Goal: Task Accomplishment & Management: Use online tool/utility

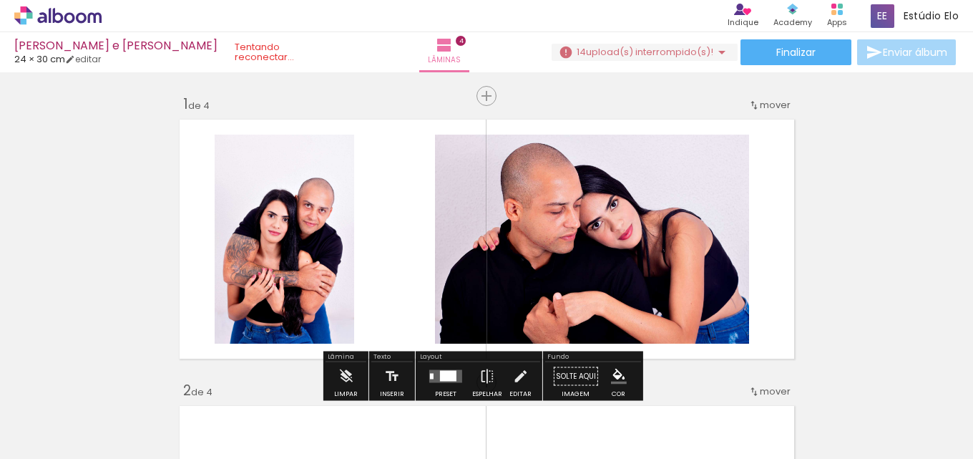
scroll to position [0, 3554]
click at [693, 46] on span "upload(s) interrompido(s)!" at bounding box center [649, 52] width 127 height 14
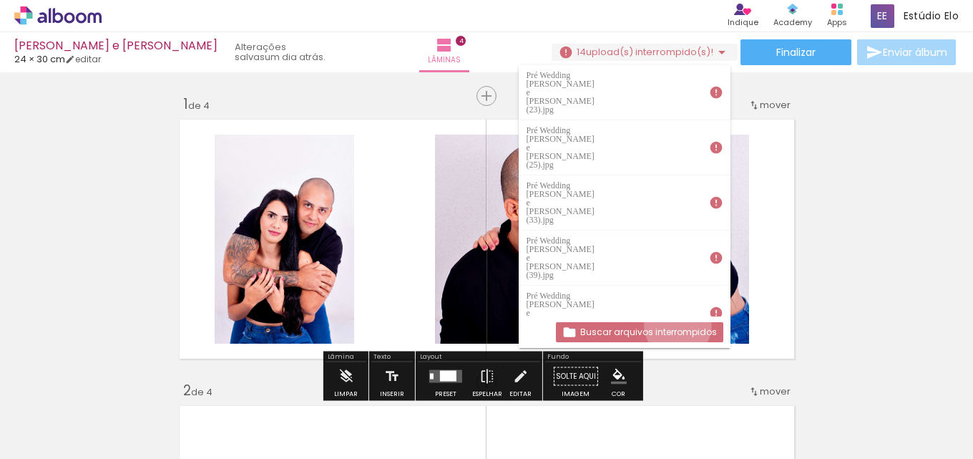
click at [0, 0] on slot "Buscar arquivos interrompidos" at bounding box center [0, 0] width 0 height 0
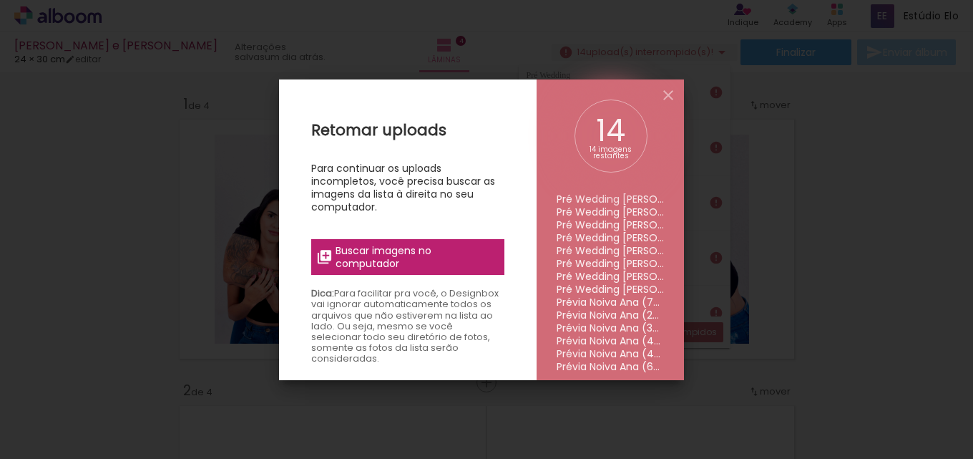
click at [337, 255] on span "Buscar imagens no computador" at bounding box center [416, 257] width 160 height 26
click at [0, 0] on input "file" at bounding box center [0, 0] width 0 height 0
click at [348, 255] on span "Buscar imagens no computador" at bounding box center [416, 257] width 160 height 26
click at [0, 0] on input "file" at bounding box center [0, 0] width 0 height 0
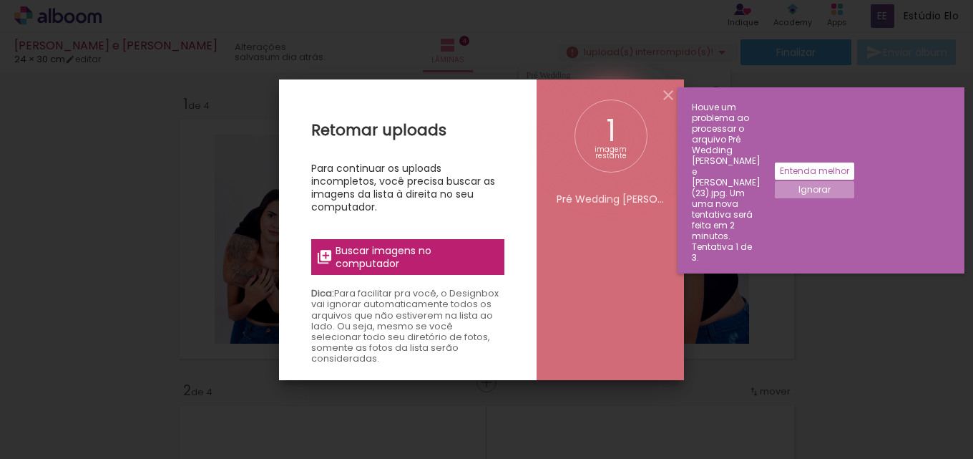
drag, startPoint x: 763, startPoint y: 217, endPoint x: 695, endPoint y: 130, distance: 110.5
click at [761, 210] on iron-overlay-backdrop at bounding box center [486, 229] width 973 height 459
click at [667, 97] on iron-icon at bounding box center [668, 95] width 17 height 17
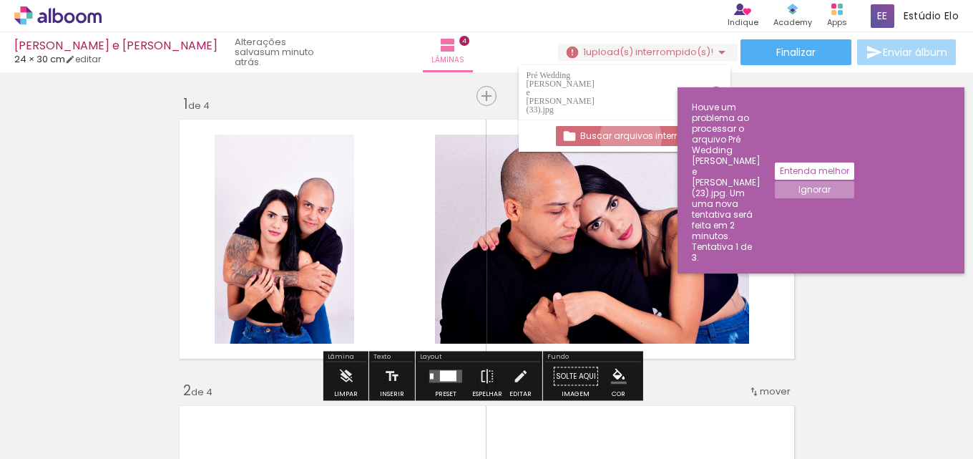
click at [0, 0] on slot "Buscar arquivos interrompidos" at bounding box center [0, 0] width 0 height 0
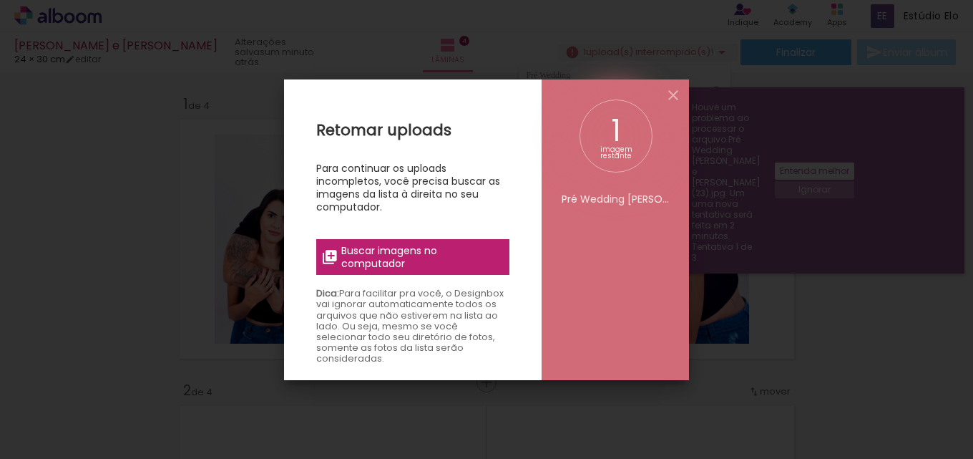
click at [759, 182] on iron-overlay-backdrop at bounding box center [486, 229] width 973 height 459
drag, startPoint x: 734, startPoint y: 220, endPoint x: 716, endPoint y: 216, distance: 18.2
click at [733, 219] on iron-overlay-backdrop at bounding box center [486, 229] width 973 height 459
click at [455, 247] on span "Buscar imagens no computador" at bounding box center [421, 257] width 160 height 26
click at [0, 0] on input "file" at bounding box center [0, 0] width 0 height 0
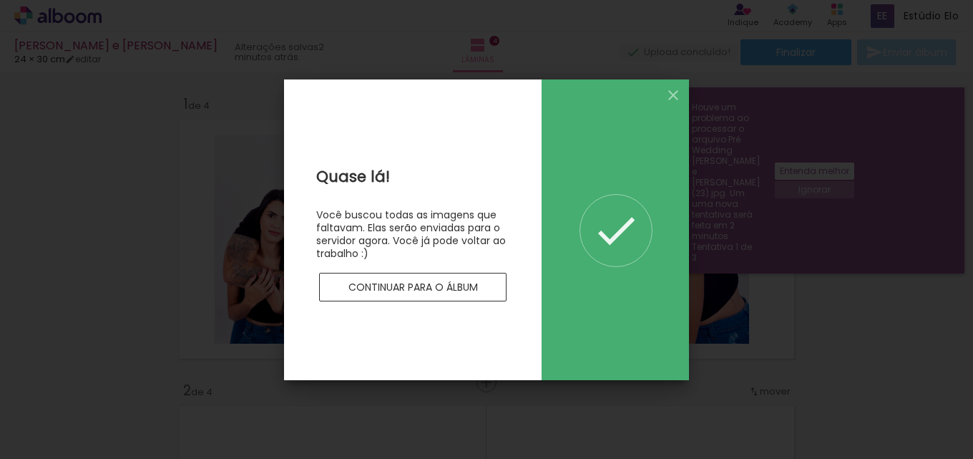
click at [0, 0] on slot "Continuar para o álbum" at bounding box center [0, 0] width 0 height 0
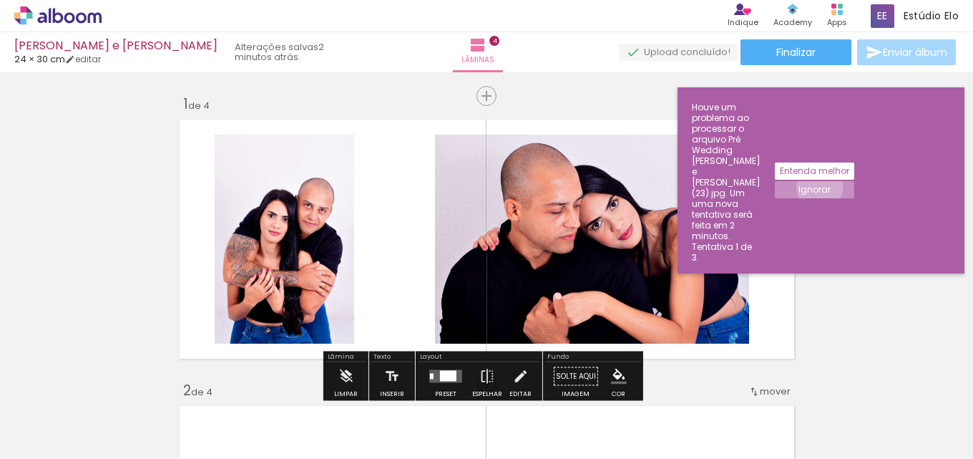
click at [0, 0] on slot "Ignorar" at bounding box center [0, 0] width 0 height 0
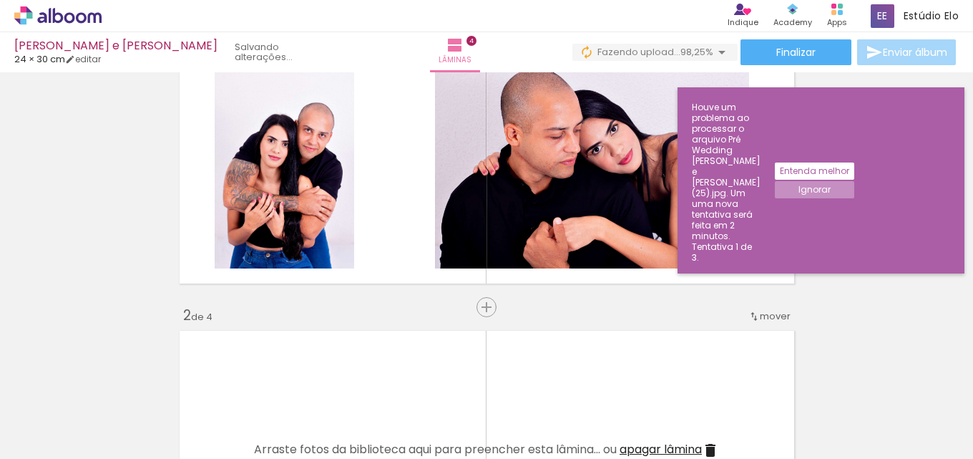
scroll to position [82, 0]
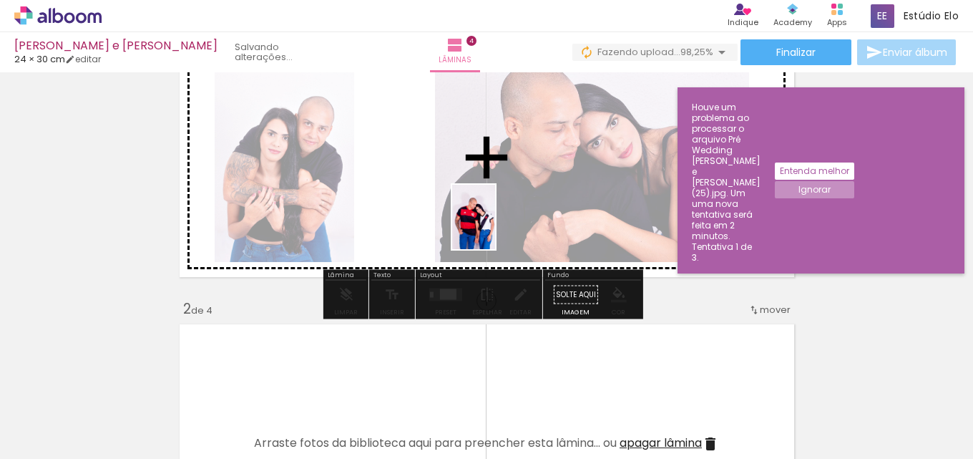
drag, startPoint x: 522, startPoint y: 414, endPoint x: 520, endPoint y: 271, distance: 142.4
click at [496, 202] on quentale-workspace at bounding box center [486, 229] width 973 height 459
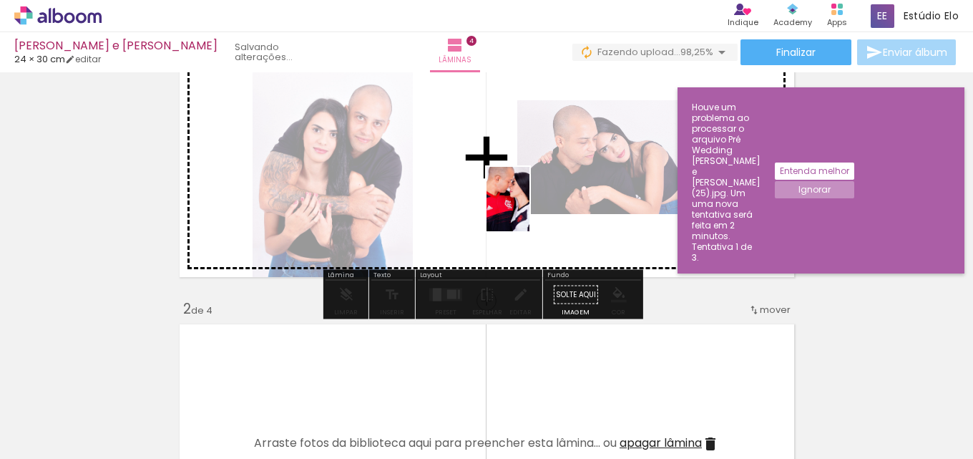
drag, startPoint x: 597, startPoint y: 409, endPoint x: 520, endPoint y: 207, distance: 215.1
click at [529, 207] on quentale-workspace at bounding box center [486, 229] width 973 height 459
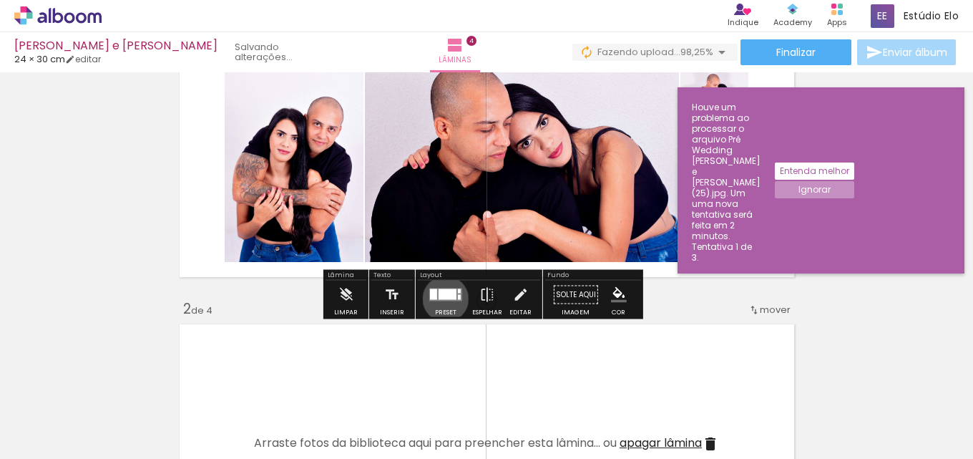
drag, startPoint x: 442, startPoint y: 298, endPoint x: 446, endPoint y: 292, distance: 7.4
click at [442, 298] on div at bounding box center [448, 294] width 18 height 11
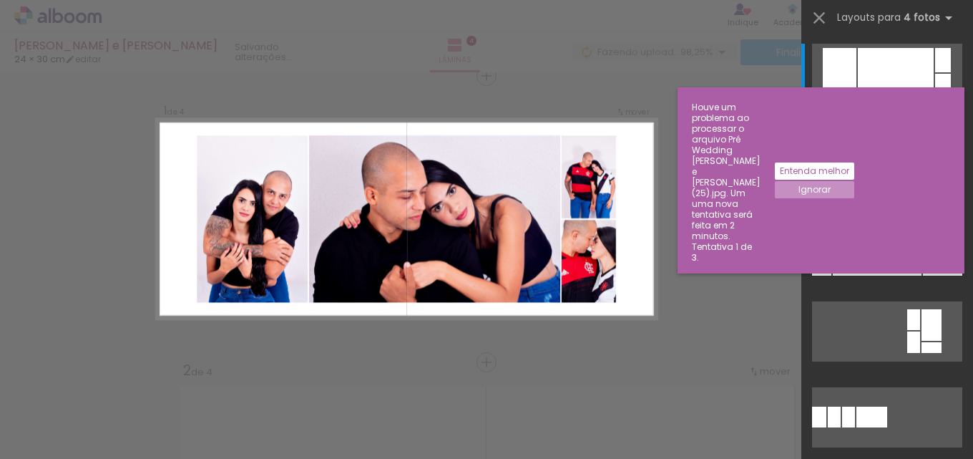
scroll to position [18, 0]
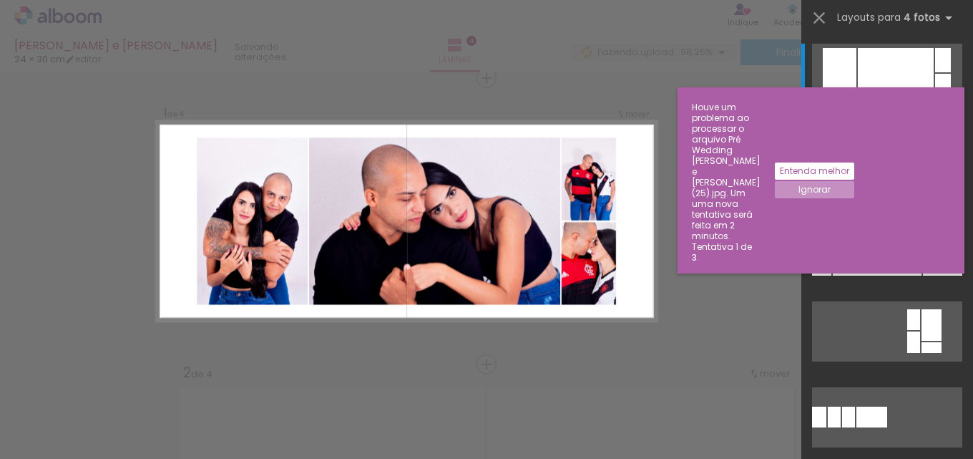
click at [0, 0] on slot "Ignorar" at bounding box center [0, 0] width 0 height 0
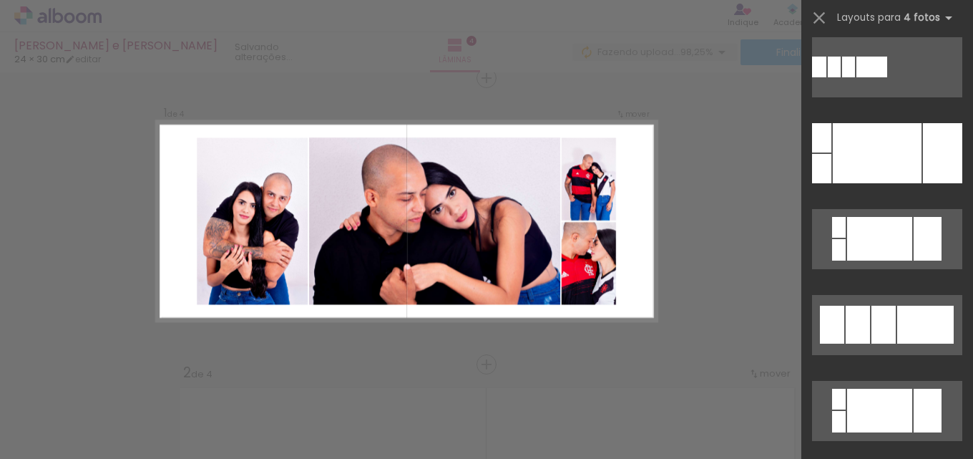
scroll to position [466, 0]
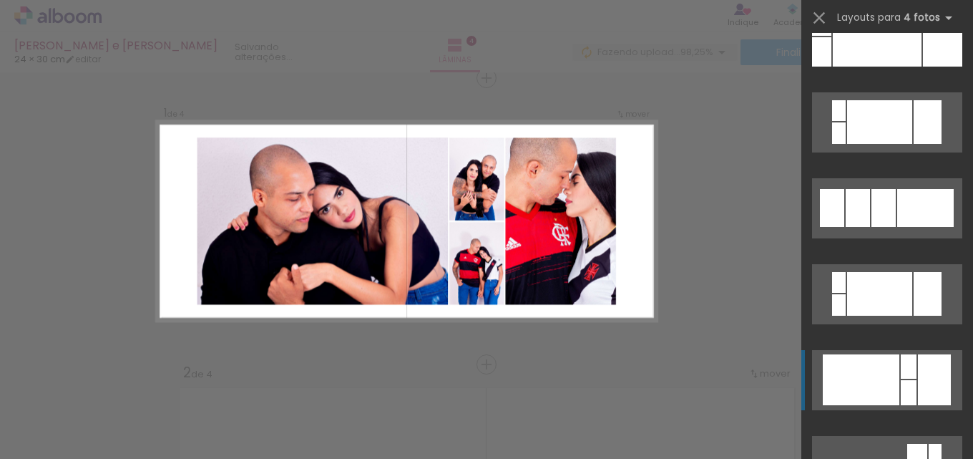
click at [888, 383] on div at bounding box center [861, 379] width 77 height 51
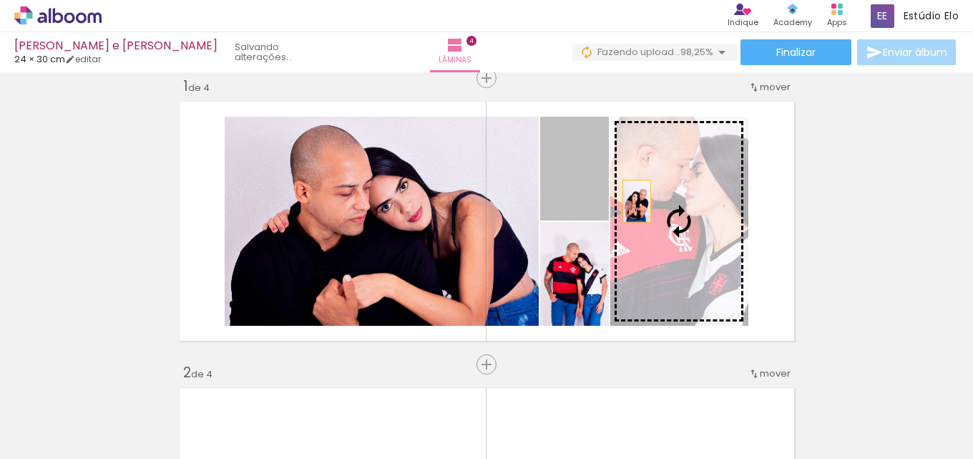
drag, startPoint x: 572, startPoint y: 195, endPoint x: 631, endPoint y: 201, distance: 59.7
click at [0, 0] on slot at bounding box center [0, 0] width 0 height 0
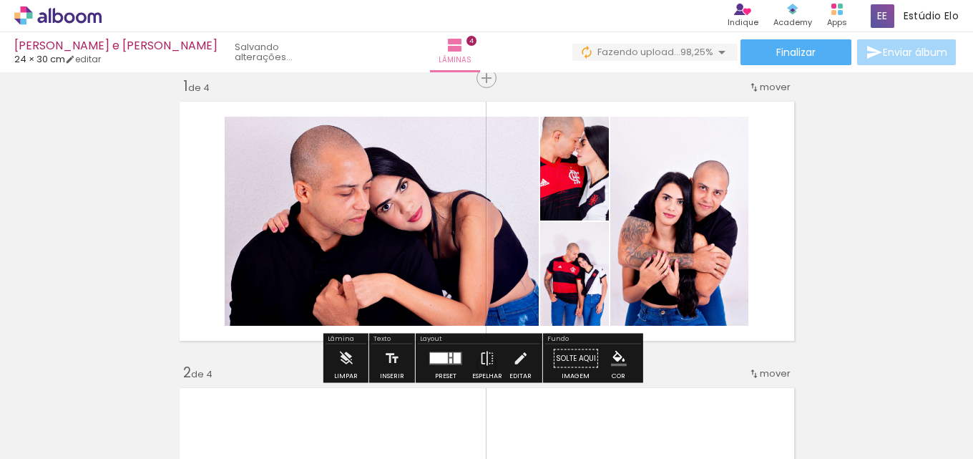
click at [788, 205] on quentale-layouter at bounding box center [487, 221] width 626 height 250
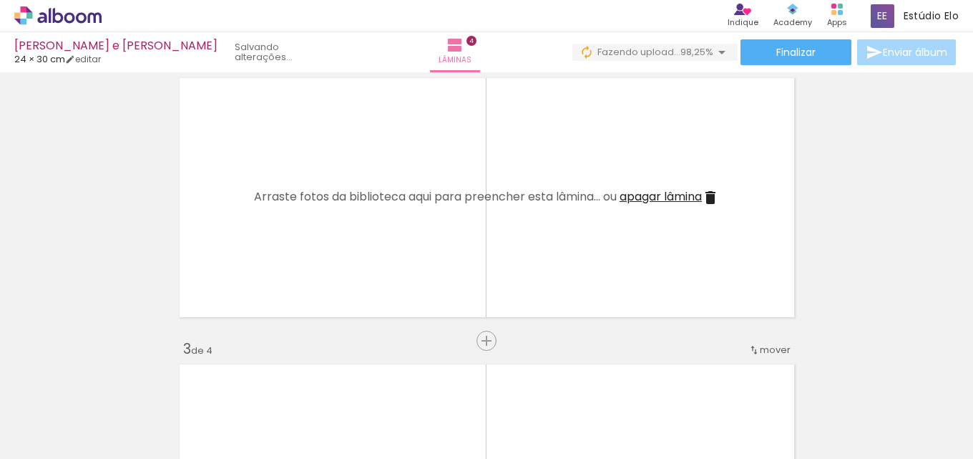
scroll to position [0, 4408]
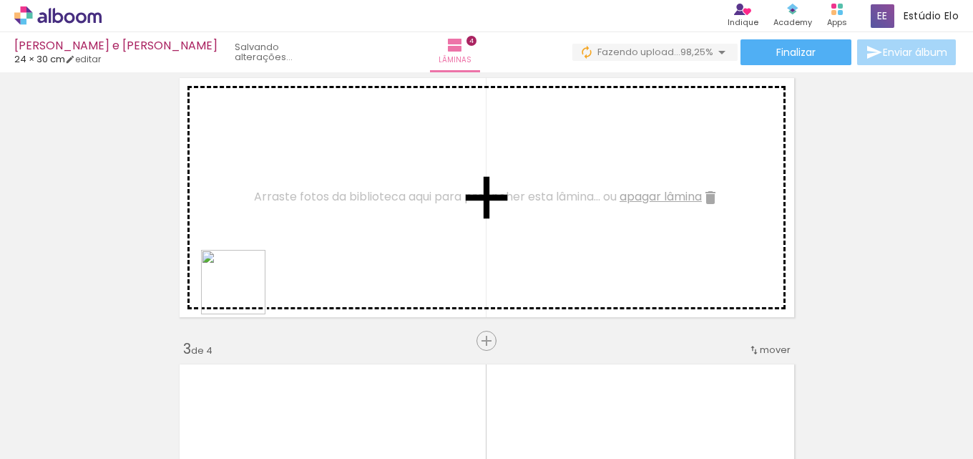
drag, startPoint x: 228, startPoint y: 419, endPoint x: 253, endPoint y: 267, distance: 153.6
click at [253, 267] on quentale-workspace at bounding box center [486, 229] width 973 height 459
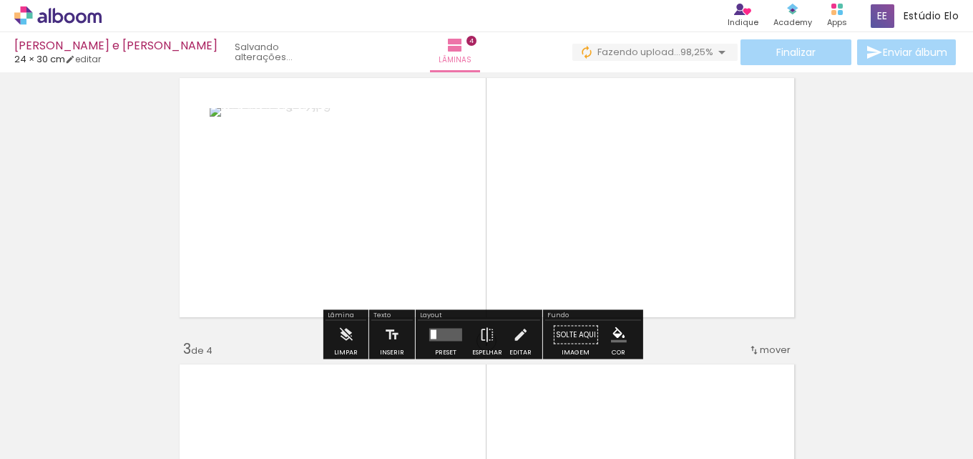
drag, startPoint x: 308, startPoint y: 404, endPoint x: 373, endPoint y: 180, distance: 233.9
click at [373, 180] on quentale-workspace at bounding box center [486, 229] width 973 height 459
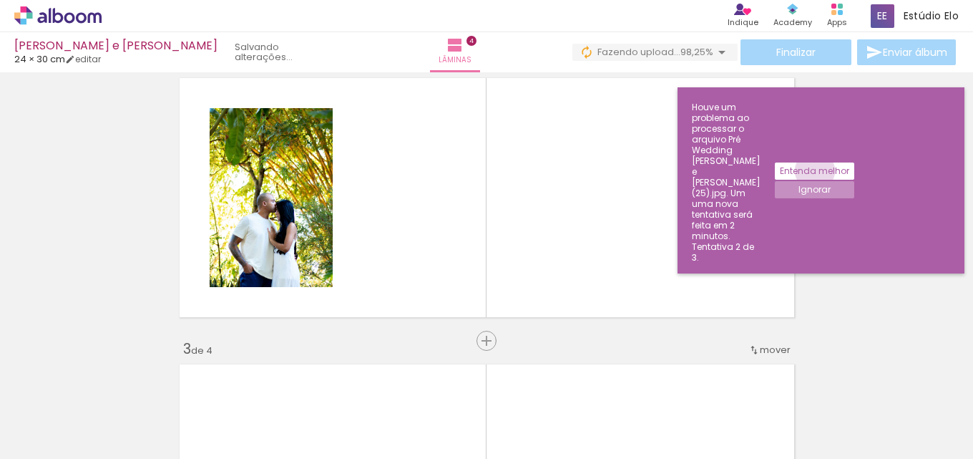
click at [0, 0] on slot "Entenda melhor" at bounding box center [0, 0] width 0 height 0
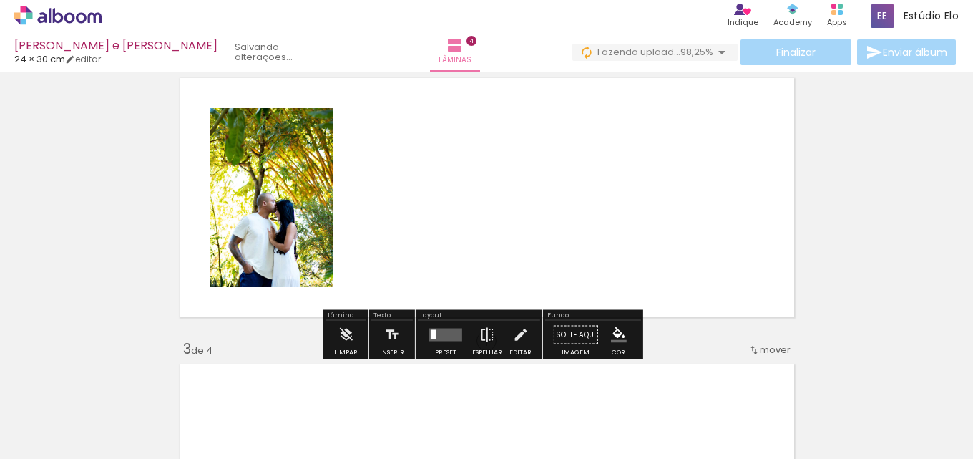
click at [61, 441] on span "Adicionar Fotos" at bounding box center [50, 439] width 43 height 16
click at [0, 0] on input "file" at bounding box center [0, 0] width 0 height 0
drag, startPoint x: 813, startPoint y: 444, endPoint x: 842, endPoint y: 435, distance: 30.8
click at [117, 435] on iron-horizontal-list at bounding box center [103, 413] width 29 height 89
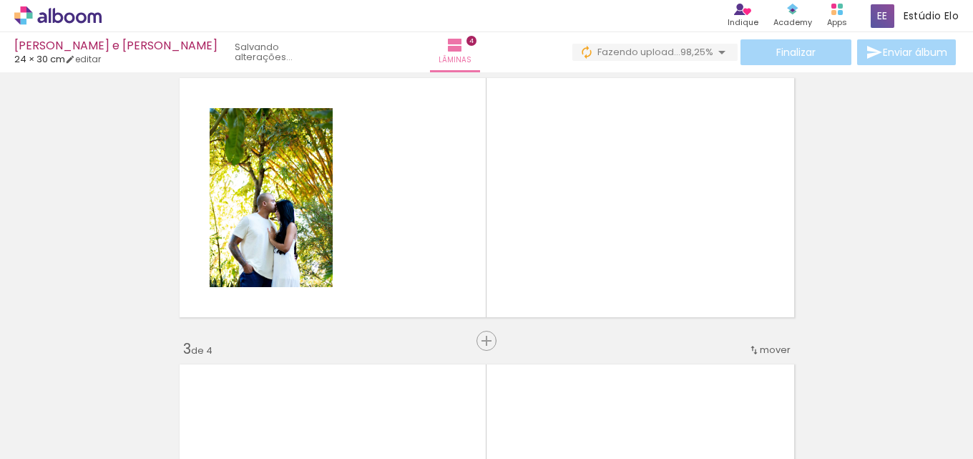
scroll to position [0, 4758]
click at [99, 46] on div "[PERSON_NAME] e [PERSON_NAME]" at bounding box center [115, 47] width 203 height 14
click at [225, 51] on quentale-status at bounding box center [281, 51] width 113 height 31
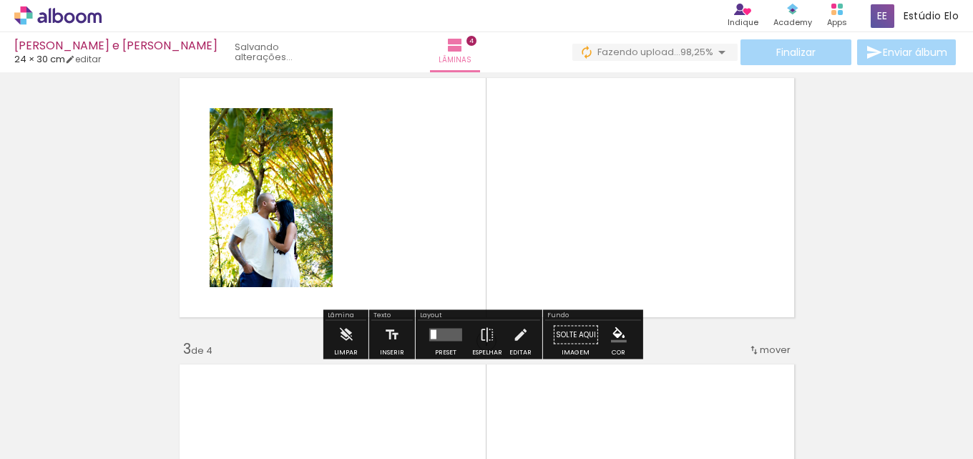
click at [71, 12] on icon at bounding box center [57, 15] width 87 height 19
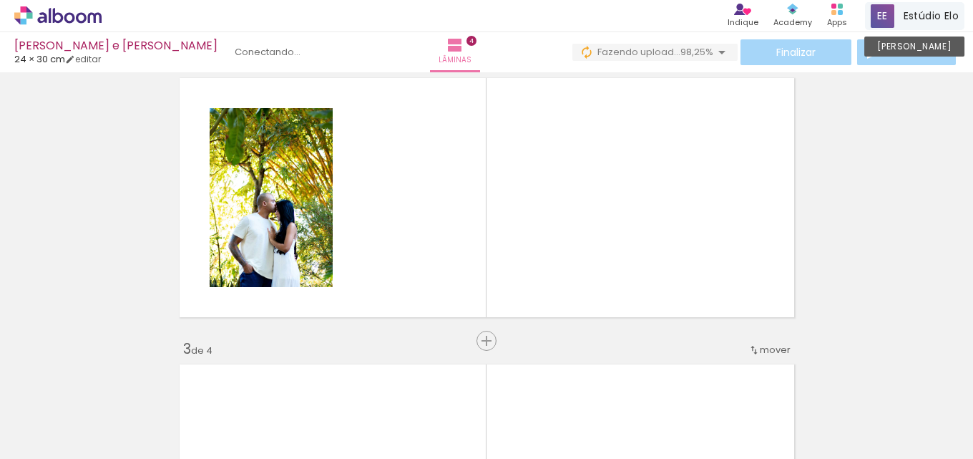
click at [891, 14] on span at bounding box center [883, 16] width 24 height 24
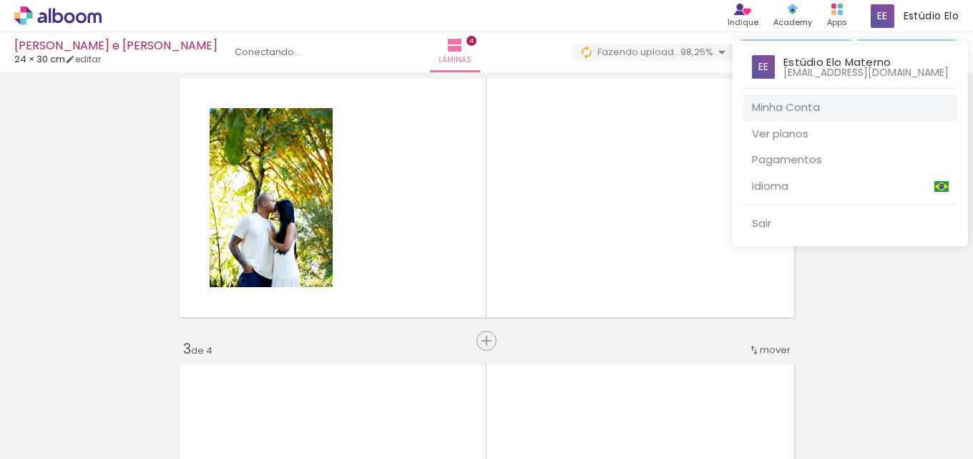
click at [816, 110] on link "Minha Conta" at bounding box center [850, 107] width 214 height 26
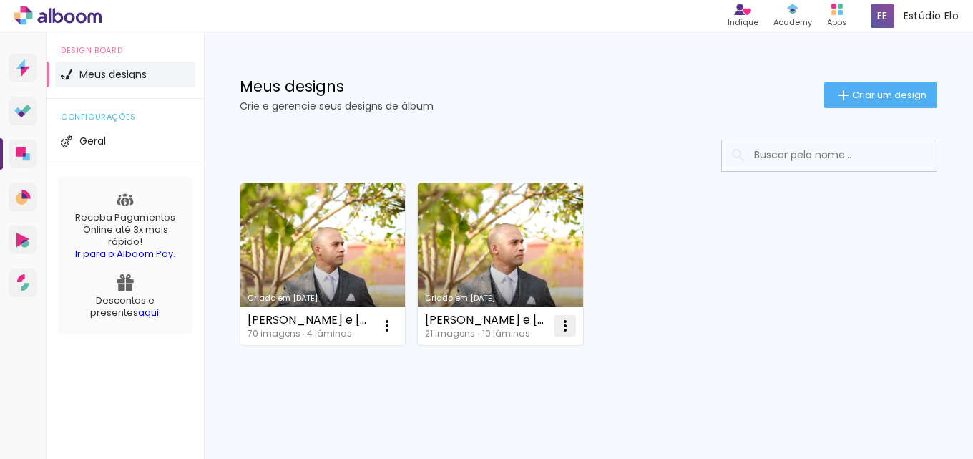
click at [563, 323] on iron-icon at bounding box center [565, 325] width 17 height 17
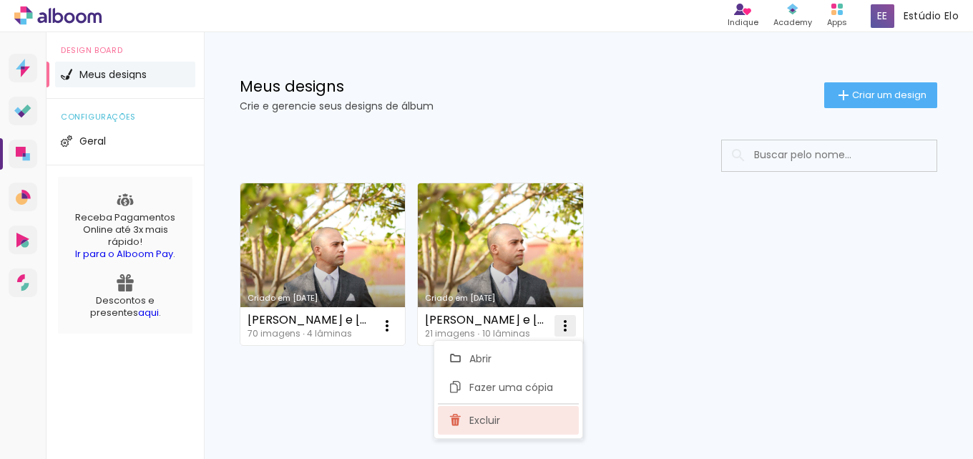
click at [511, 416] on paper-item "Excluir" at bounding box center [508, 420] width 141 height 29
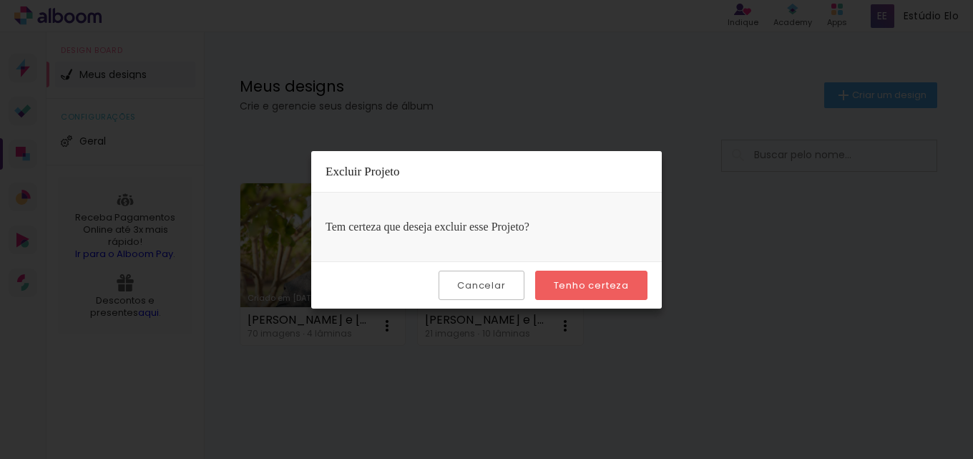
click at [0, 0] on slot "Tenho certeza" at bounding box center [0, 0] width 0 height 0
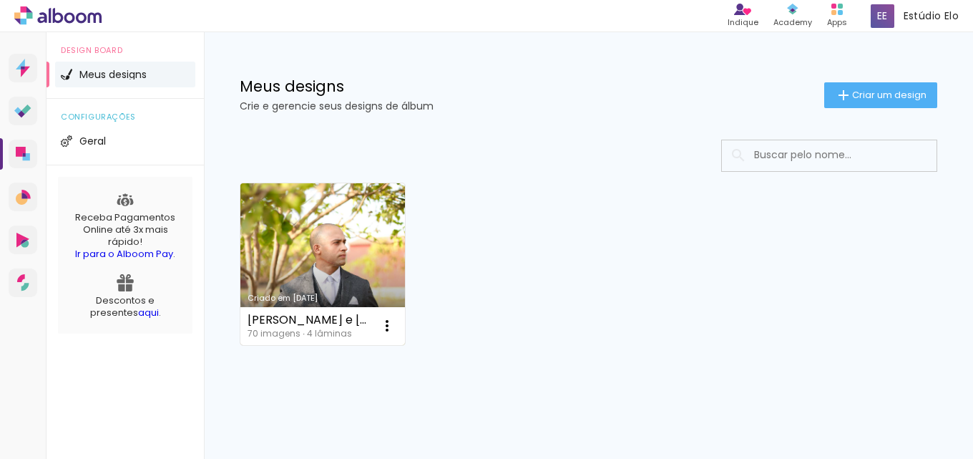
click at [326, 270] on link "Criado em [DATE]" at bounding box center [322, 264] width 165 height 162
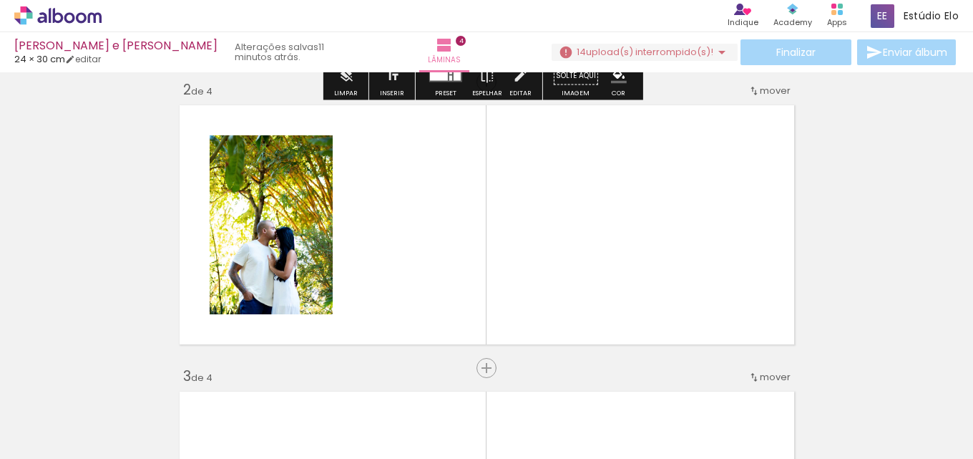
scroll to position [332, 0]
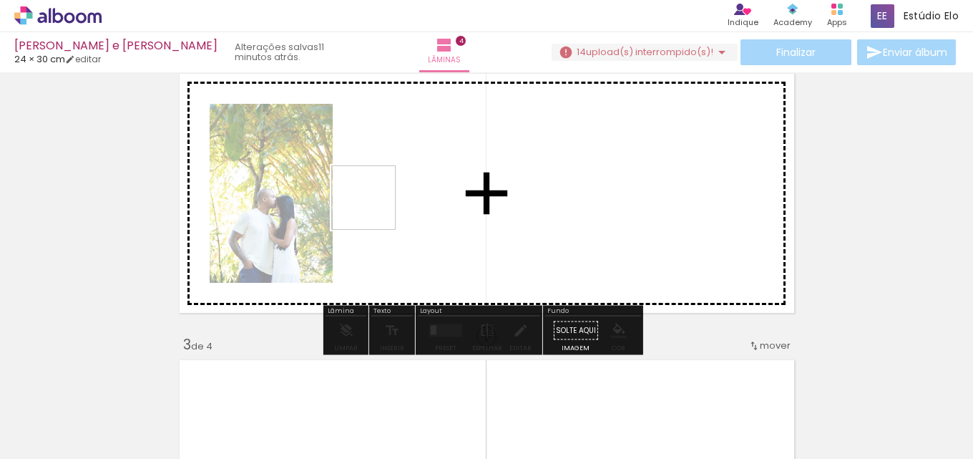
drag, startPoint x: 565, startPoint y: 416, endPoint x: 517, endPoint y: 317, distance: 110.7
click at [375, 208] on quentale-workspace at bounding box center [486, 229] width 973 height 459
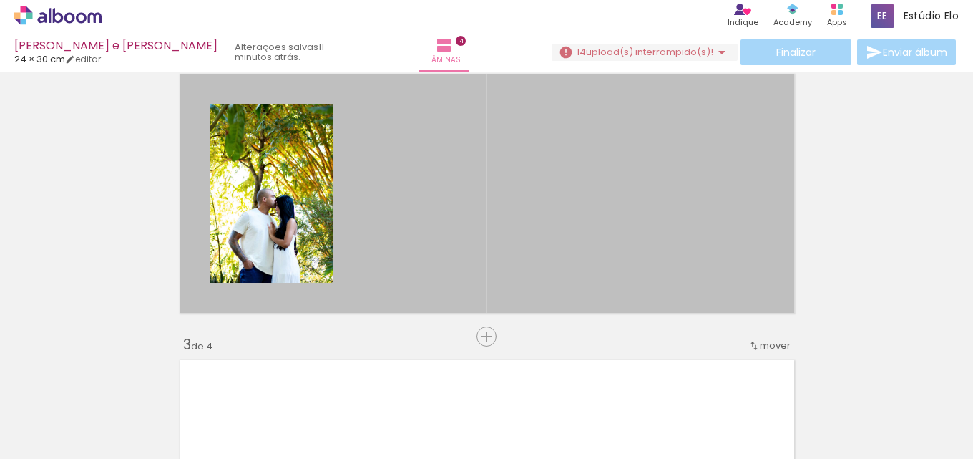
click at [522, 382] on iron-icon at bounding box center [516, 381] width 15 height 15
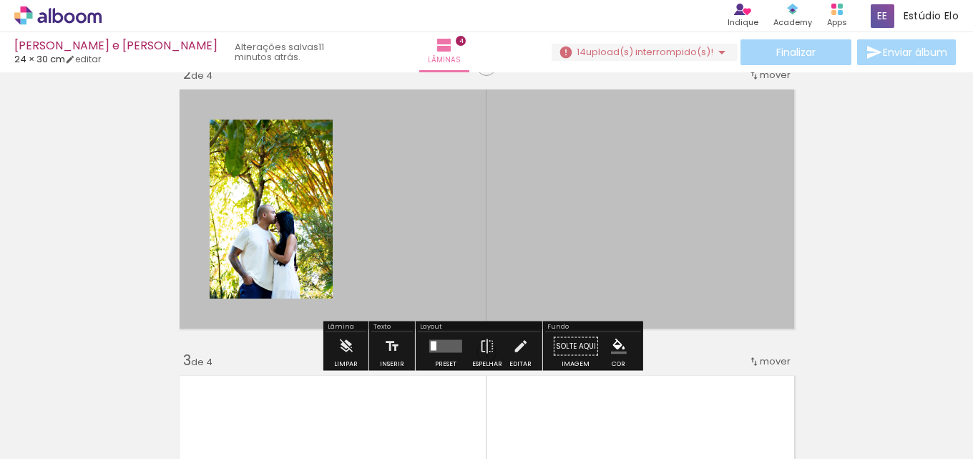
scroll to position [305, 0]
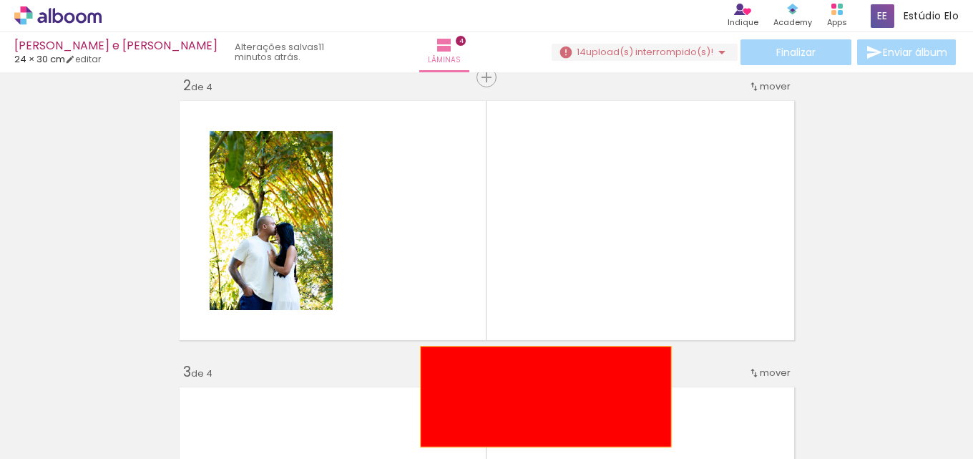
drag, startPoint x: 445, startPoint y: 203, endPoint x: 540, endPoint y: 399, distance: 217.9
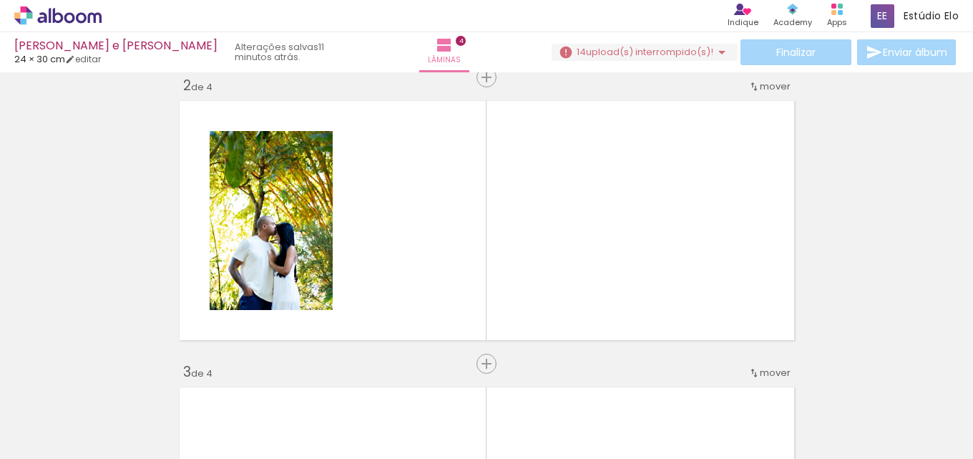
click at [524, 387] on iron-icon at bounding box center [516, 381] width 15 height 15
click at [523, 381] on iron-icon at bounding box center [516, 381] width 15 height 15
click at [524, 382] on iron-icon at bounding box center [516, 381] width 15 height 15
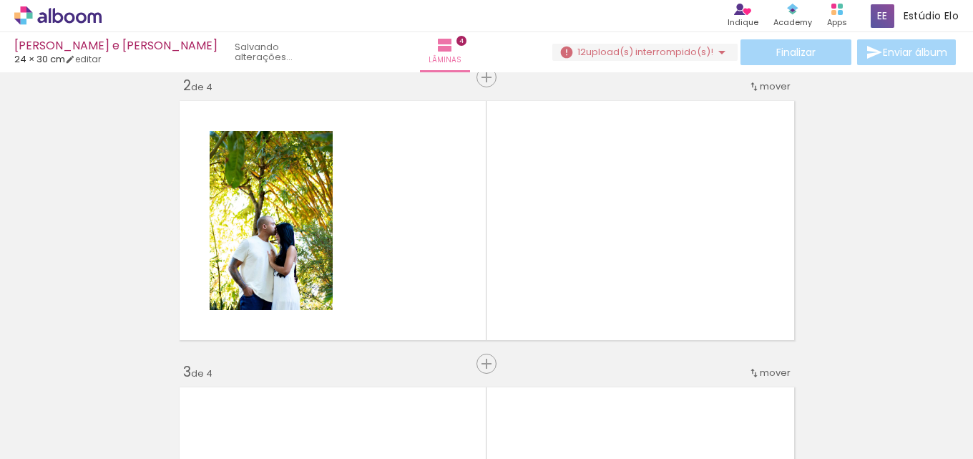
click at [524, 382] on iron-icon at bounding box center [516, 381] width 15 height 15
click at [523, 382] on quentale-thumb at bounding box center [547, 410] width 80 height 82
click at [523, 382] on iron-icon at bounding box center [516, 381] width 15 height 15
click at [489, 382] on div at bounding box center [467, 410] width 43 height 64
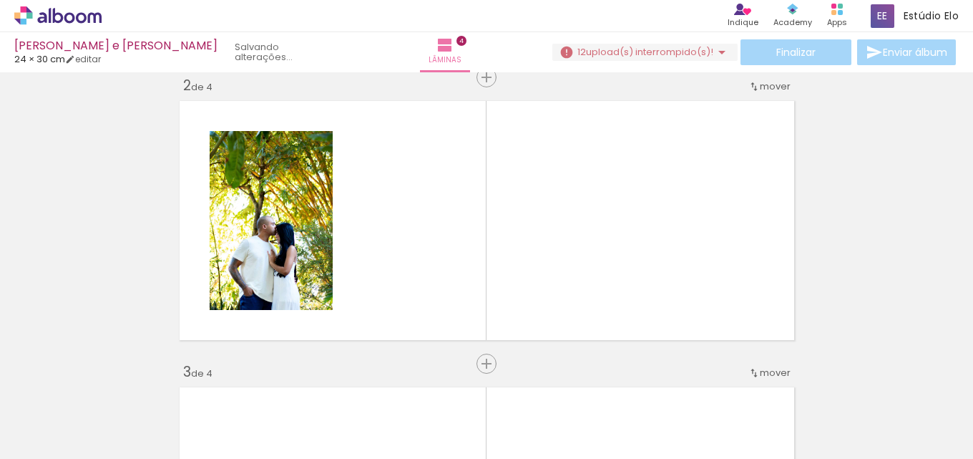
scroll to position [0, 4117]
click at [523, 382] on div at bounding box center [513, 410] width 43 height 64
click at [808, 377] on iron-icon at bounding box center [803, 381] width 15 height 15
click at [809, 381] on iron-icon at bounding box center [803, 381] width 15 height 15
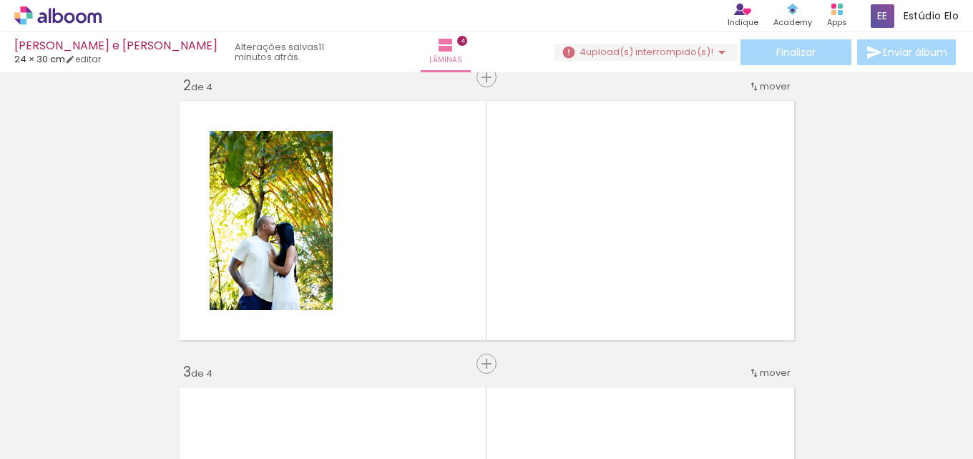
drag, startPoint x: 808, startPoint y: 383, endPoint x: 850, endPoint y: 381, distance: 42.3
click at [808, 383] on iron-icon at bounding box center [803, 381] width 15 height 15
click at [881, 380] on iron-icon at bounding box center [883, 381] width 15 height 15
click at [62, 432] on span "Adicionar Fotos" at bounding box center [50, 439] width 43 height 16
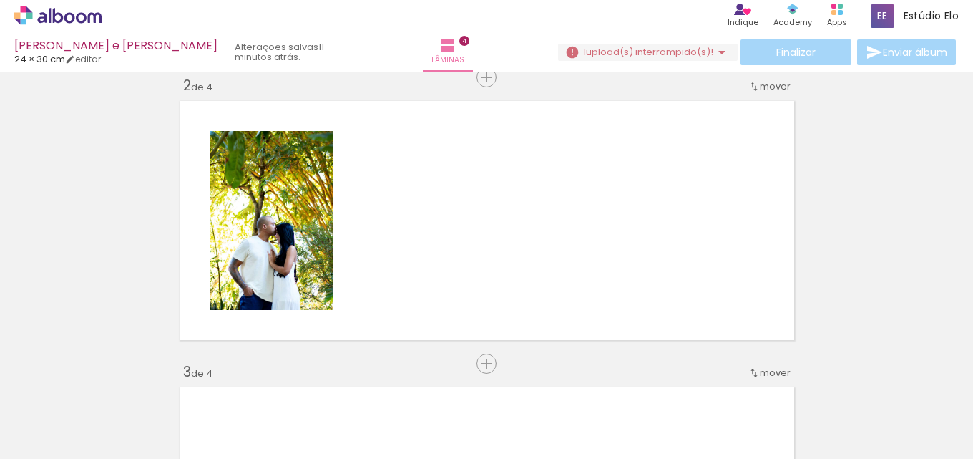
click at [0, 0] on input "file" at bounding box center [0, 0] width 0 height 0
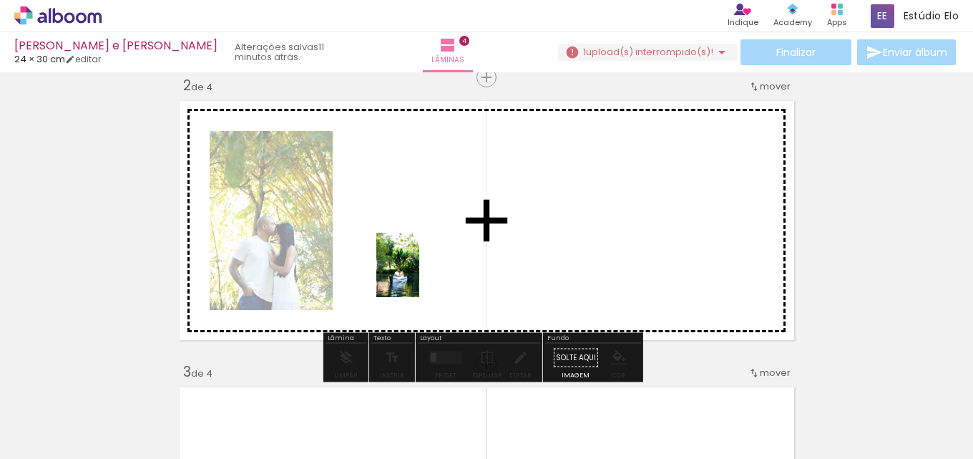
drag, startPoint x: 489, startPoint y: 431, endPoint x: 469, endPoint y: 336, distance: 96.4
click at [419, 275] on quentale-workspace at bounding box center [486, 229] width 973 height 459
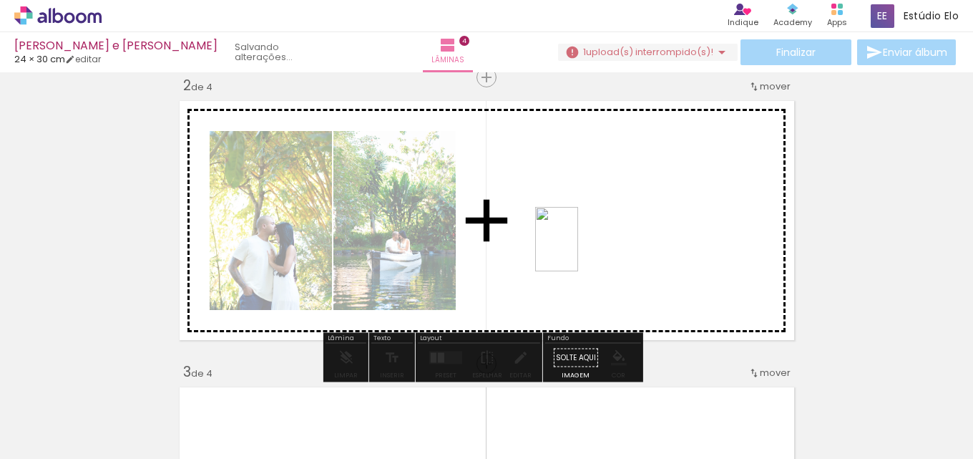
drag, startPoint x: 562, startPoint y: 368, endPoint x: 546, endPoint y: 266, distance: 102.9
click at [578, 245] on quentale-workspace at bounding box center [486, 229] width 973 height 459
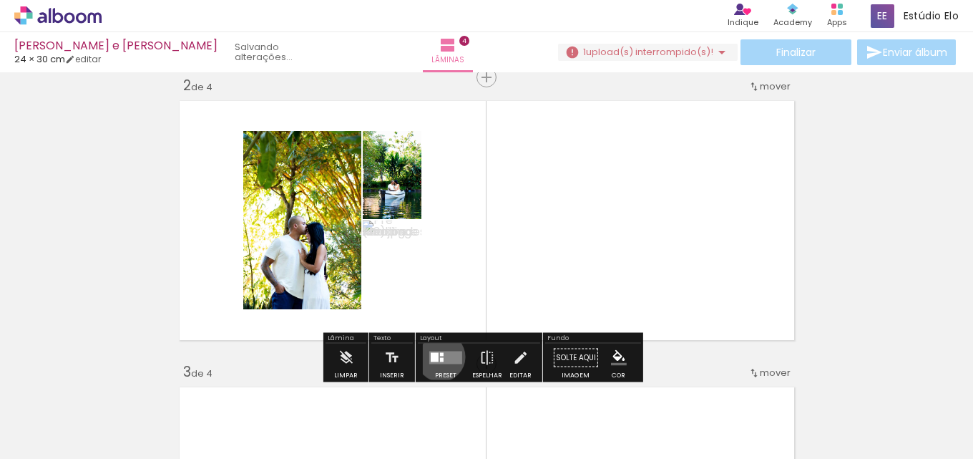
click at [439, 356] on quentale-layouter at bounding box center [445, 357] width 33 height 13
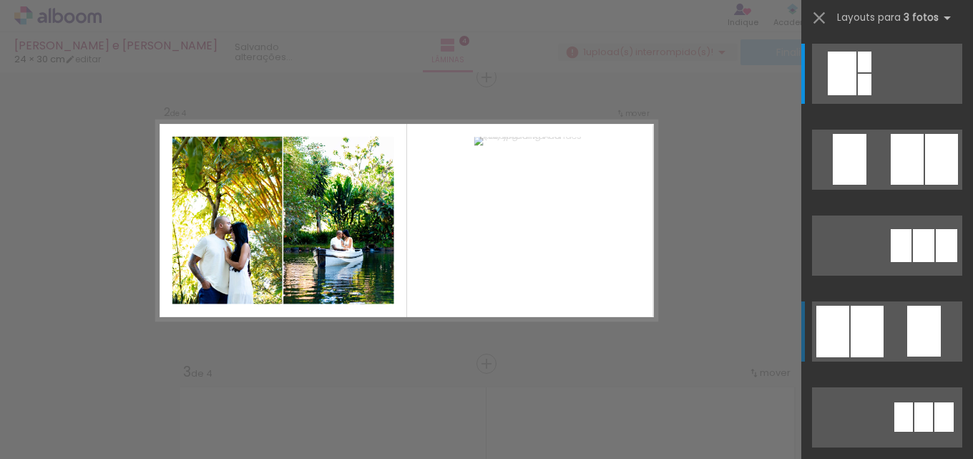
click at [909, 341] on div at bounding box center [924, 331] width 34 height 51
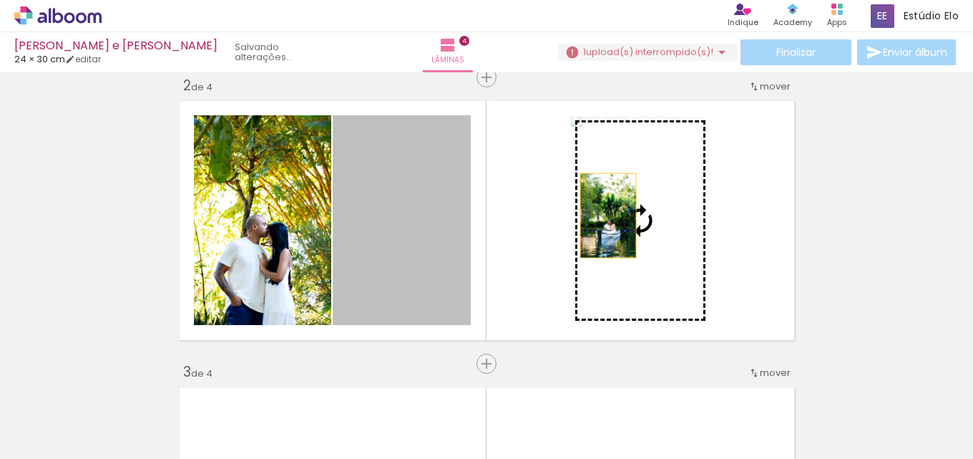
drag, startPoint x: 423, startPoint y: 250, endPoint x: 635, endPoint y: 218, distance: 214.9
click at [0, 0] on slot at bounding box center [0, 0] width 0 height 0
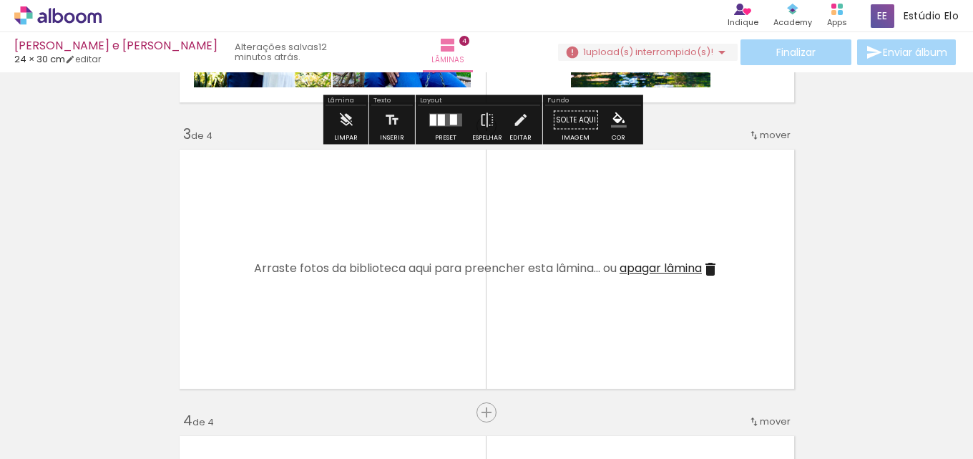
scroll to position [649, 0]
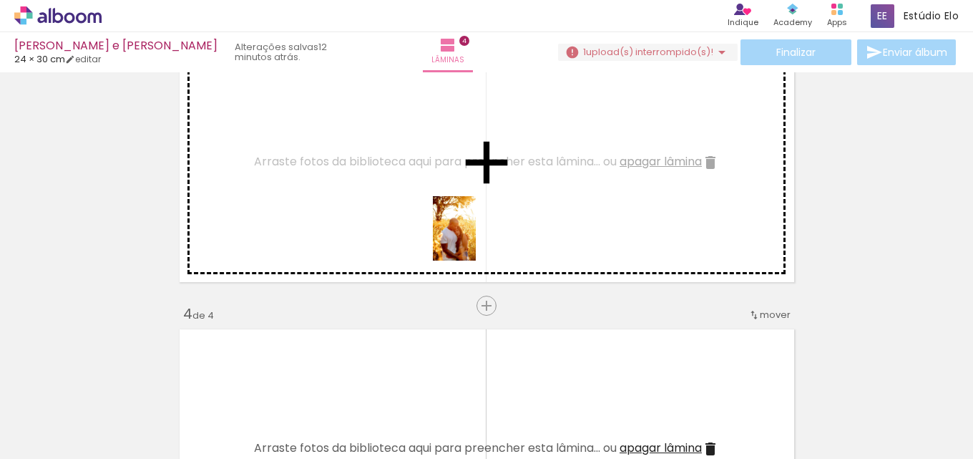
drag, startPoint x: 640, startPoint y: 431, endPoint x: 476, endPoint y: 239, distance: 253.2
click at [476, 239] on quentale-workspace at bounding box center [486, 229] width 973 height 459
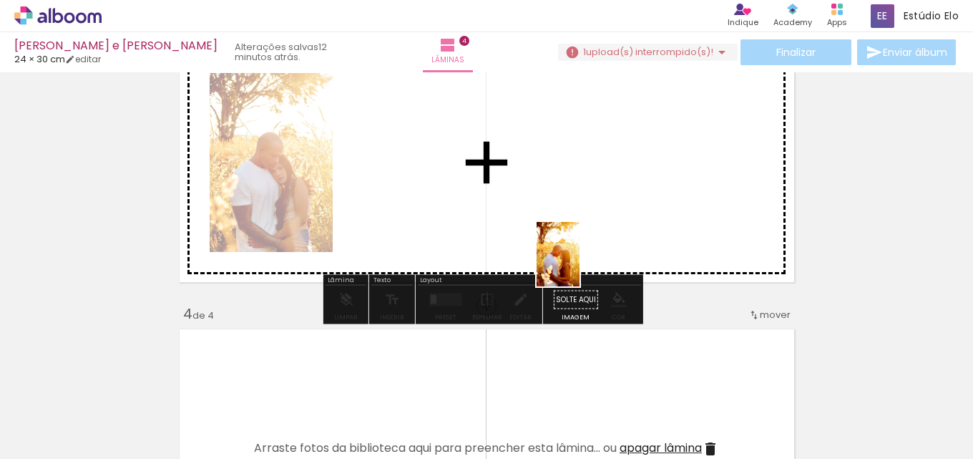
drag, startPoint x: 728, startPoint y: 406, endPoint x: 753, endPoint y: 345, distance: 65.8
click at [575, 265] on quentale-workspace at bounding box center [486, 229] width 973 height 459
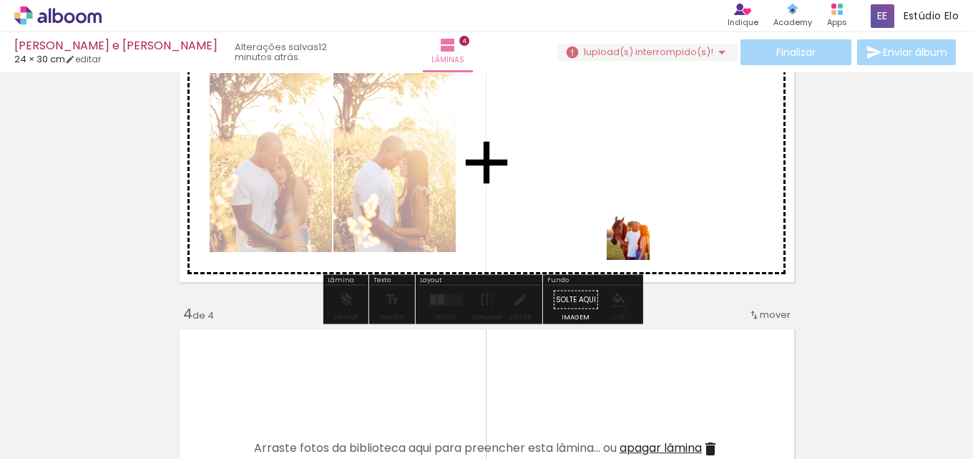
drag, startPoint x: 806, startPoint y: 415, endPoint x: 620, endPoint y: 269, distance: 236.4
click at [642, 230] on quentale-workspace at bounding box center [486, 229] width 973 height 459
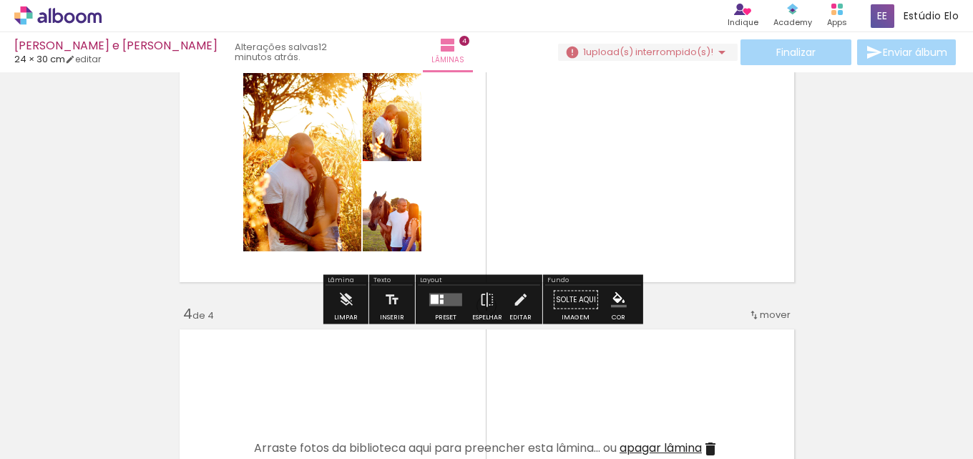
drag, startPoint x: 441, startPoint y: 298, endPoint x: 778, endPoint y: 146, distance: 369.8
click at [440, 297] on quentale-layouter at bounding box center [445, 299] width 33 height 13
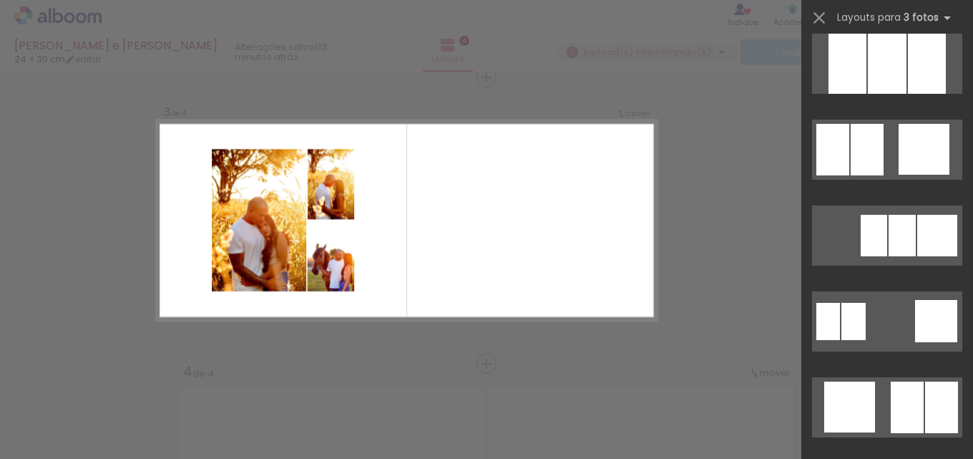
scroll to position [1282, 0]
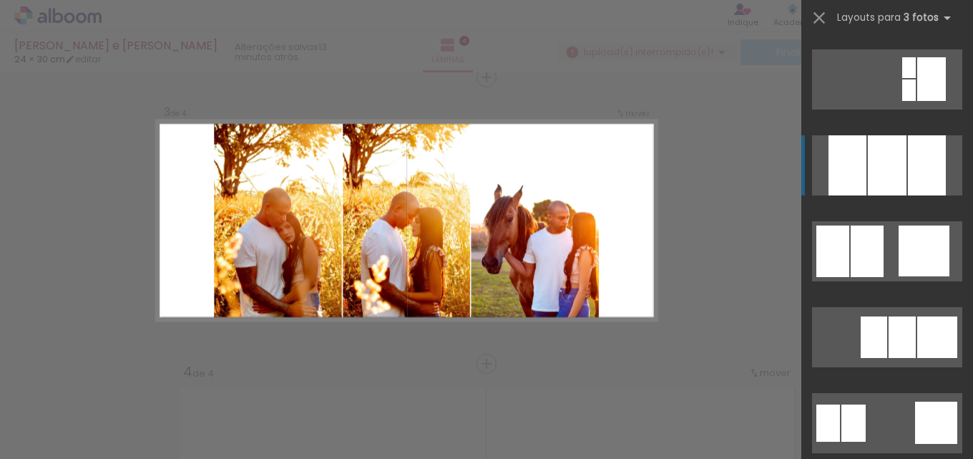
click at [911, 163] on div at bounding box center [927, 165] width 38 height 60
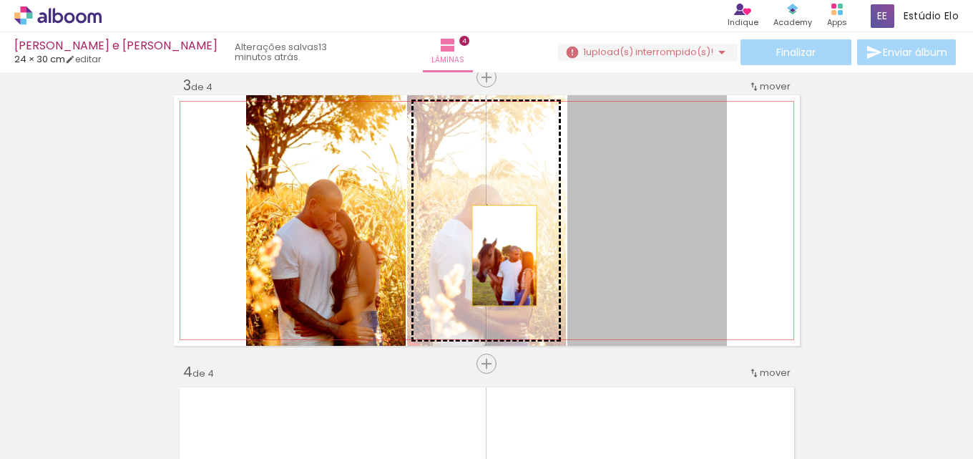
drag, startPoint x: 613, startPoint y: 243, endPoint x: 491, endPoint y: 256, distance: 123.0
click at [0, 0] on slot at bounding box center [0, 0] width 0 height 0
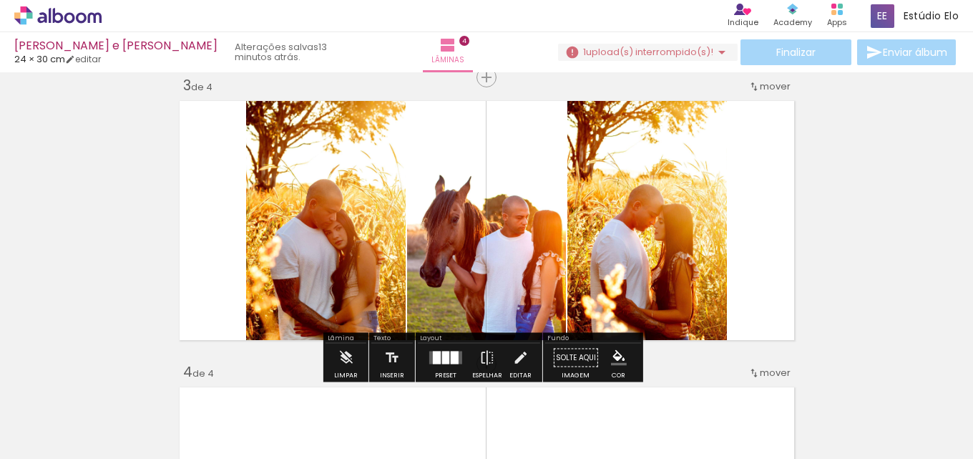
click at [832, 191] on div "Inserir lâmina 1 de 4 Inserir lâmina 2 de 4 Inserir lâmina 3 de 4 Inserir lâmin…" at bounding box center [486, 202] width 973 height 1432
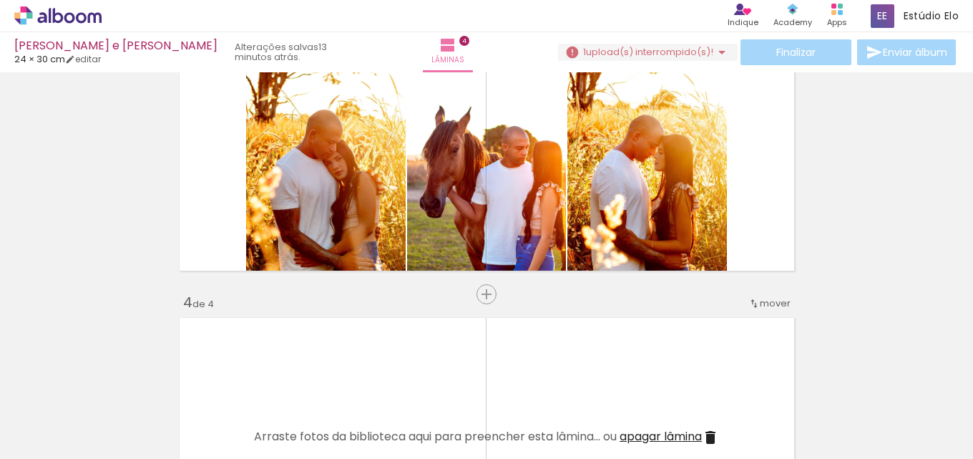
scroll to position [654, 0]
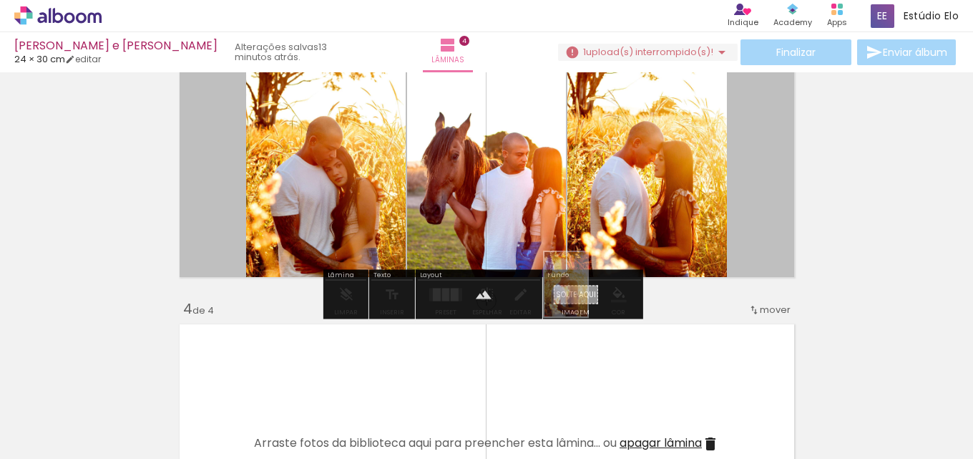
drag, startPoint x: 730, startPoint y: 436, endPoint x: 587, endPoint y: 295, distance: 200.9
click at [587, 295] on quentale-workspace at bounding box center [486, 229] width 973 height 459
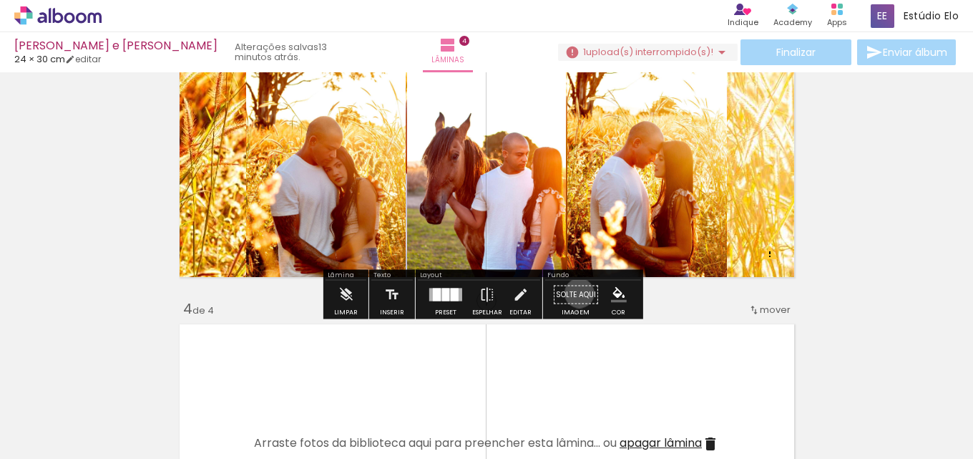
click at [575, 293] on paper-button "Solte aqui Imagem" at bounding box center [576, 298] width 52 height 36
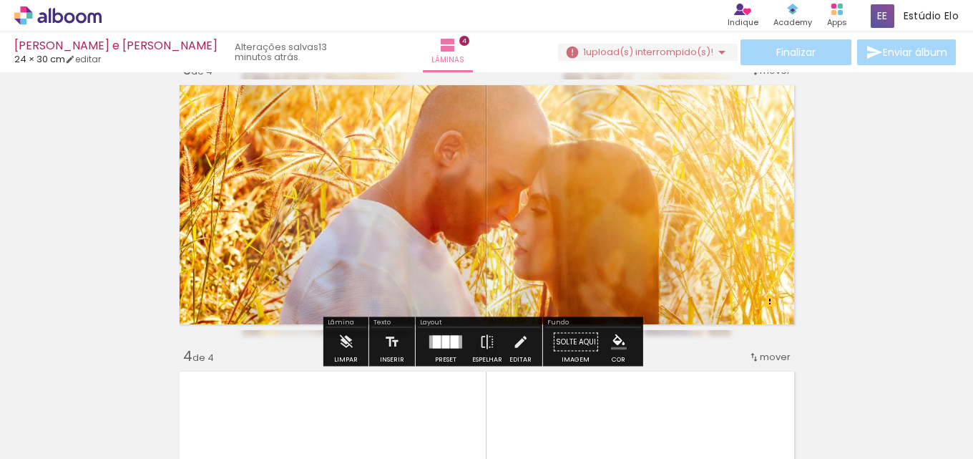
scroll to position [566, 0]
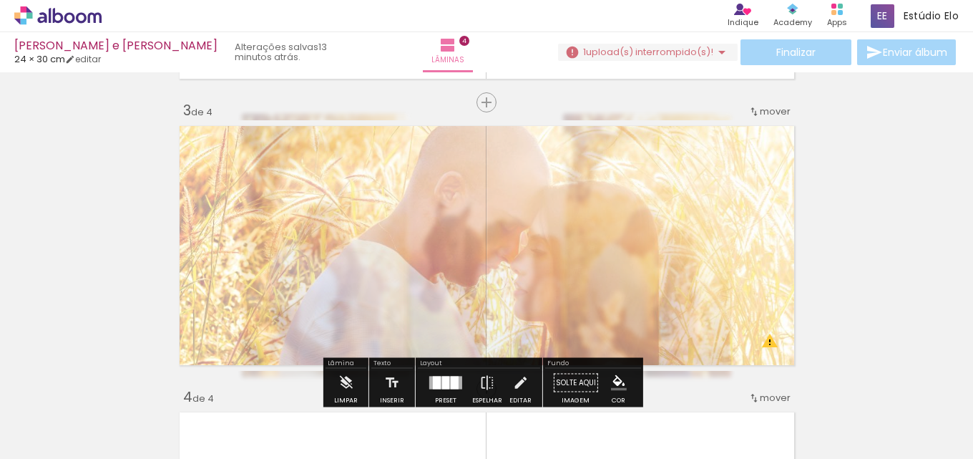
drag, startPoint x: 382, startPoint y: 162, endPoint x: 352, endPoint y: 157, distance: 30.4
type paper-slider "40"
click at [352, 157] on div at bounding box center [351, 156] width 23 height 23
click at [72, 287] on div "Inserir lâmina 1 de 4 Inserir lâmina 2 de 4 Inserir lâmina 3 de 4 Inserir lâmin…" at bounding box center [486, 227] width 973 height 1432
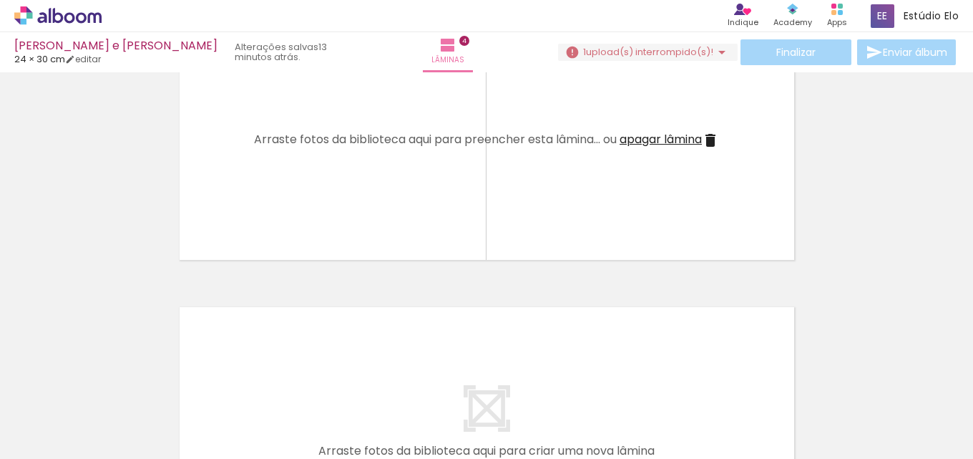
scroll to position [0, 4623]
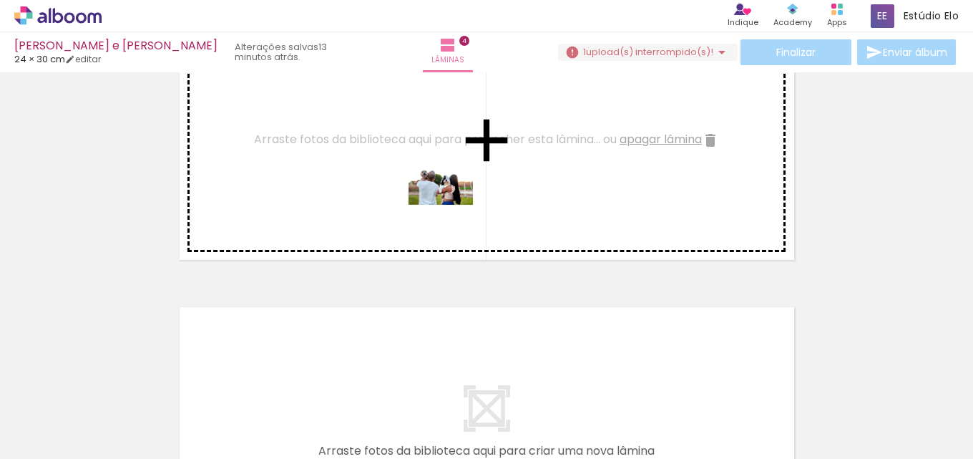
drag, startPoint x: 486, startPoint y: 371, endPoint x: 451, endPoint y: 205, distance: 170.2
click at [451, 205] on quentale-workspace at bounding box center [486, 229] width 973 height 459
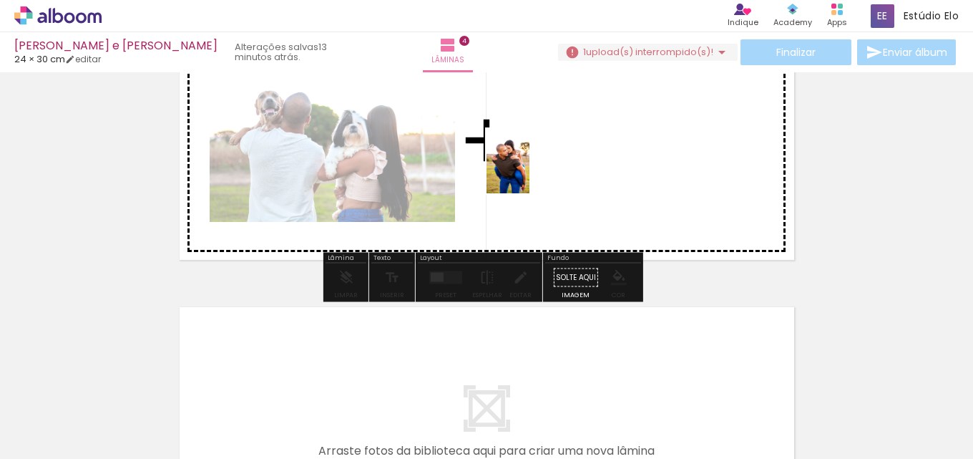
drag, startPoint x: 562, startPoint y: 393, endPoint x: 529, endPoint y: 172, distance: 223.5
click at [529, 172] on quentale-workspace at bounding box center [486, 229] width 973 height 459
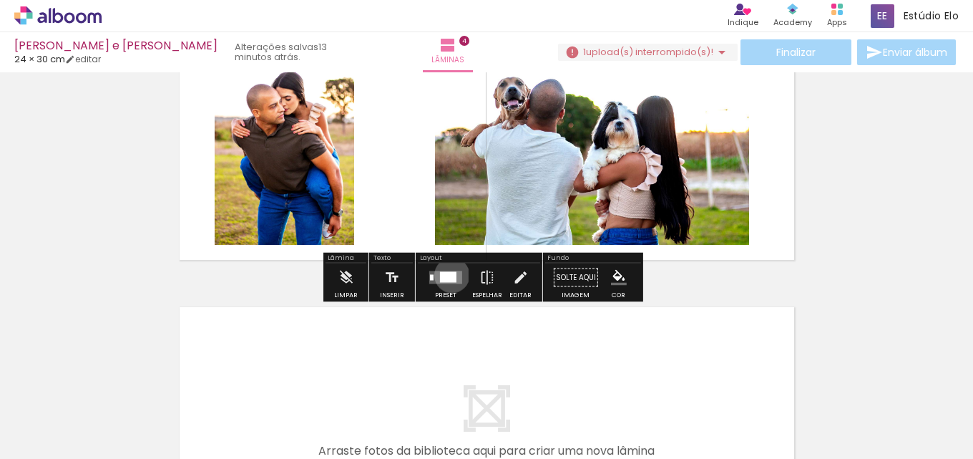
click at [449, 275] on div at bounding box center [448, 277] width 16 height 11
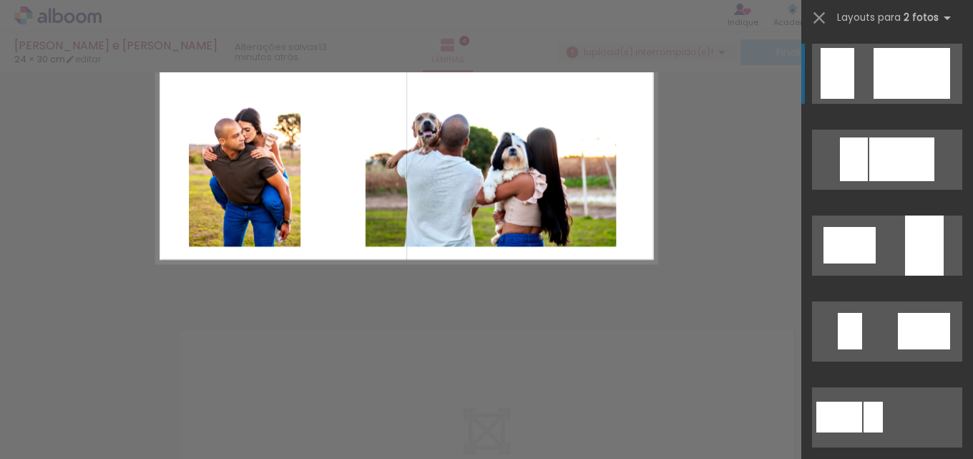
scroll to position [877, 0]
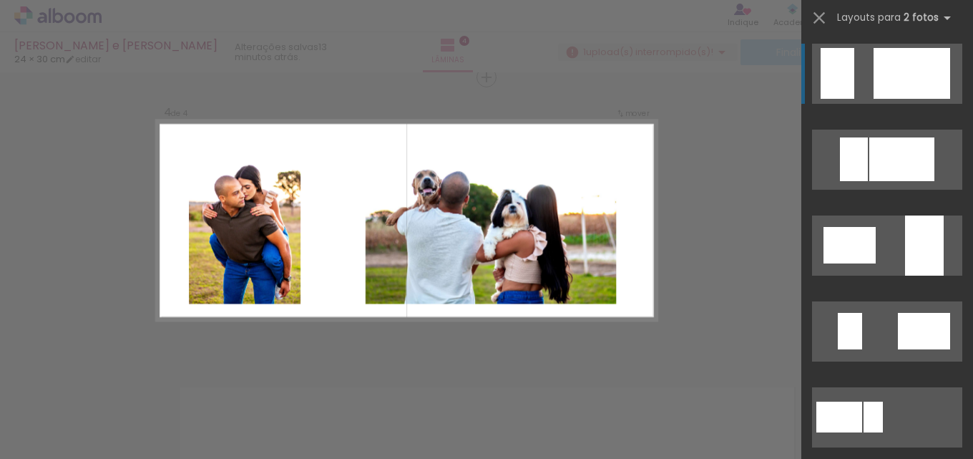
click at [933, 81] on div at bounding box center [912, 73] width 77 height 51
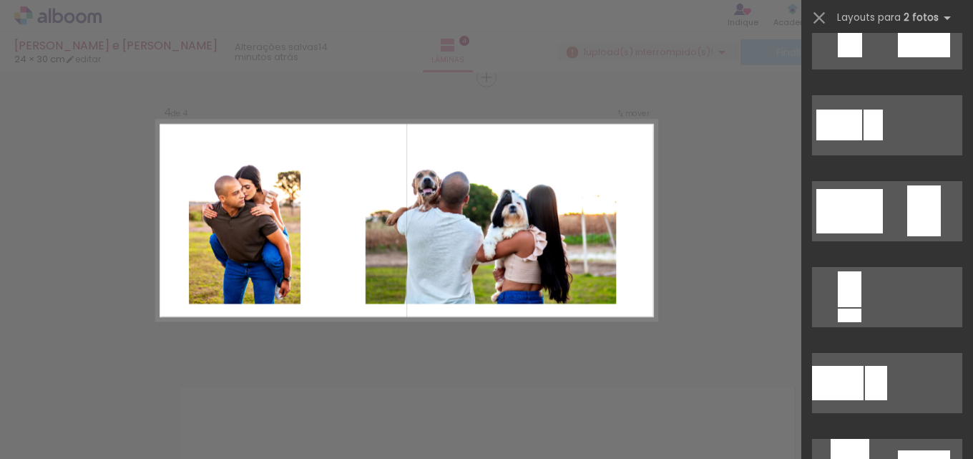
scroll to position [321, 0]
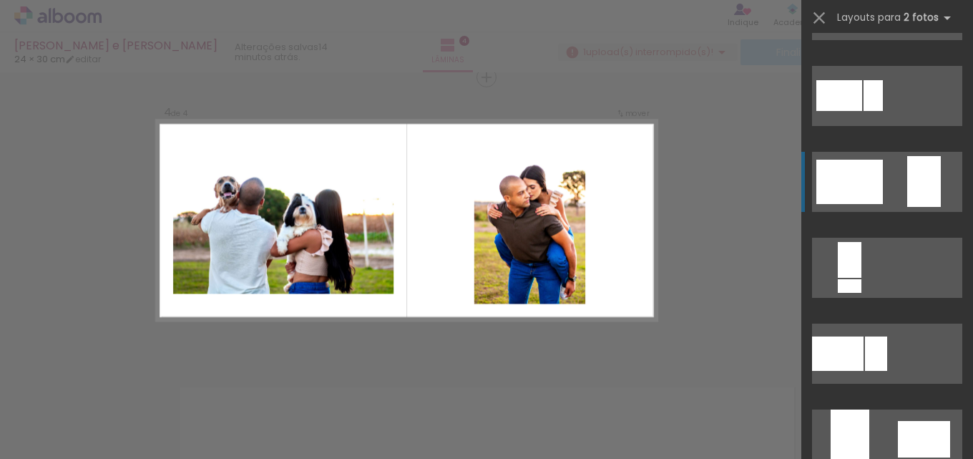
click at [927, 185] on div at bounding box center [924, 181] width 34 height 51
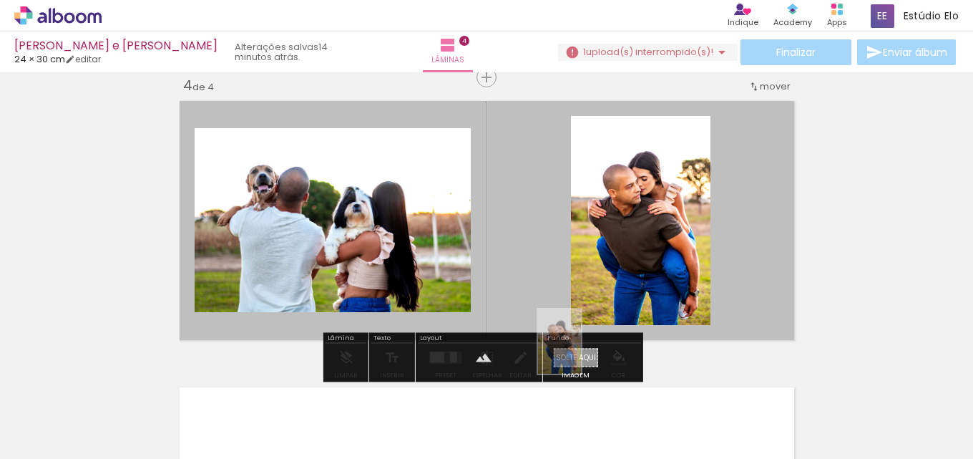
drag, startPoint x: 582, startPoint y: 425, endPoint x: 581, endPoint y: 352, distance: 73.0
click at [581, 352] on quentale-workspace at bounding box center [486, 229] width 973 height 459
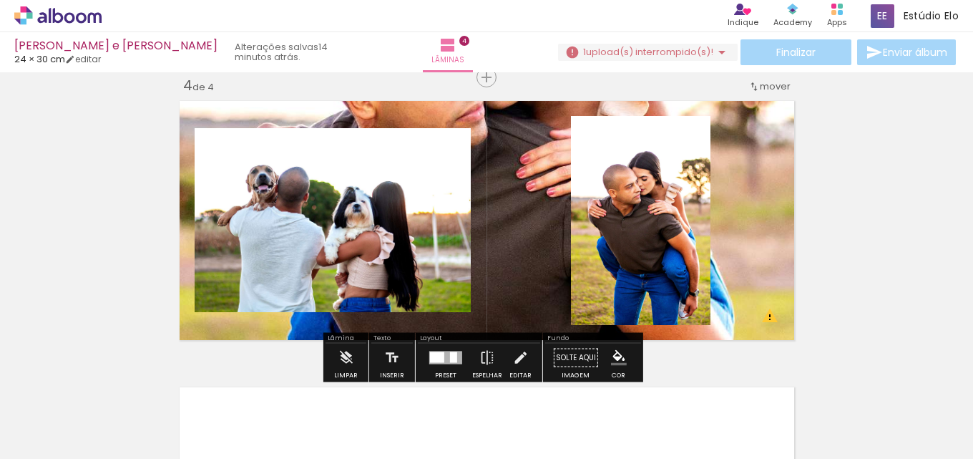
drag, startPoint x: 514, startPoint y: 180, endPoint x: 512, endPoint y: 192, distance: 12.2
click at [517, 223] on quentale-layouter at bounding box center [487, 220] width 626 height 250
click at [511, 180] on quentale-layouter at bounding box center [487, 220] width 626 height 250
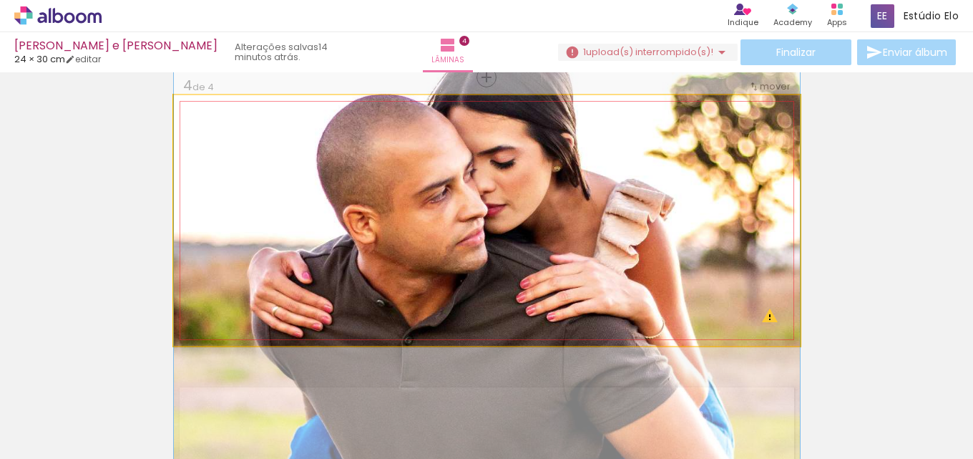
drag, startPoint x: 512, startPoint y: 175, endPoint x: 514, endPoint y: 303, distance: 127.4
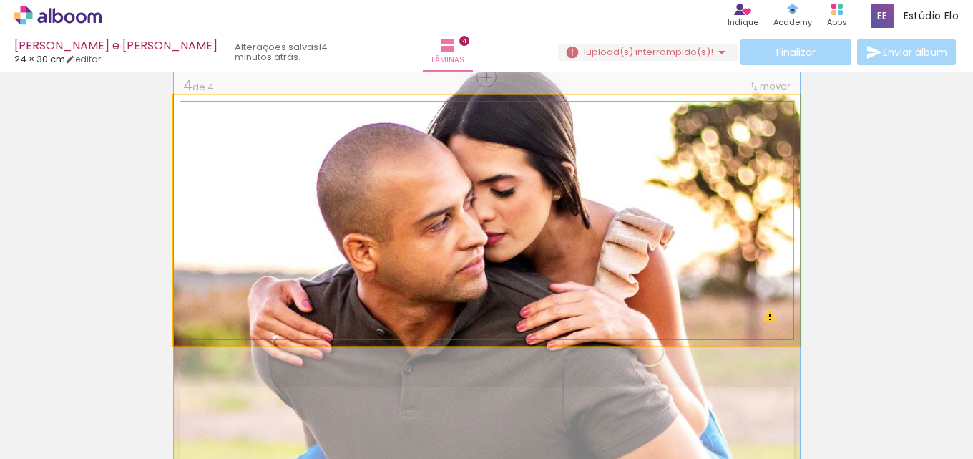
drag, startPoint x: 516, startPoint y: 223, endPoint x: 518, endPoint y: 248, distance: 25.1
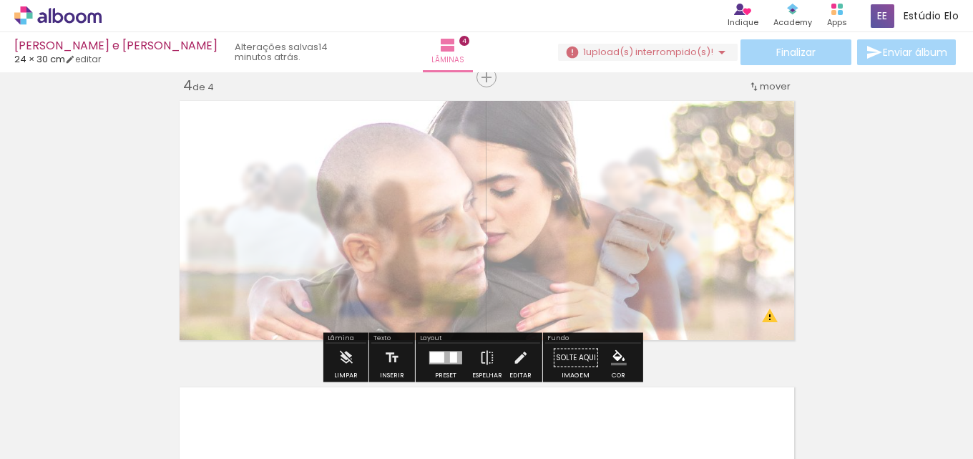
drag, startPoint x: 381, startPoint y: 137, endPoint x: 350, endPoint y: 135, distance: 30.8
type paper-slider "45"
click at [350, 132] on div at bounding box center [354, 131] width 23 height 23
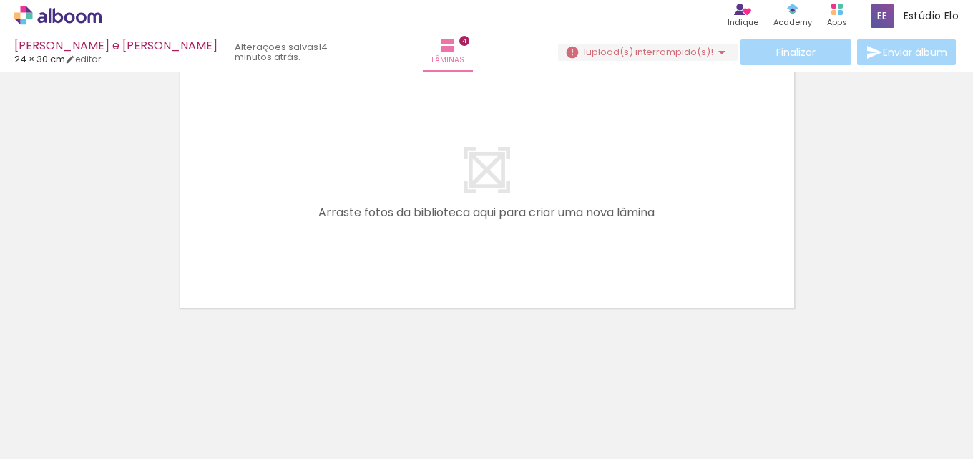
scroll to position [0, 4758]
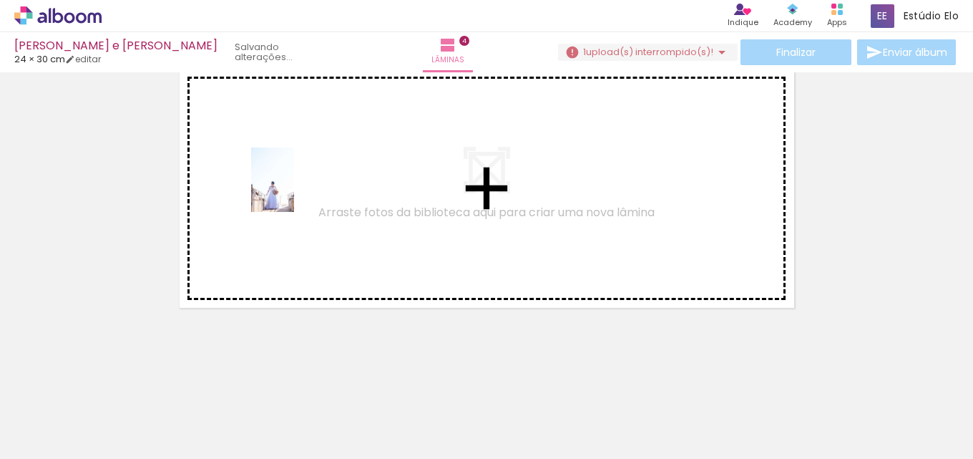
drag, startPoint x: 530, startPoint y: 424, endPoint x: 293, endPoint y: 190, distance: 333.4
click at [293, 190] on quentale-workspace at bounding box center [486, 229] width 973 height 459
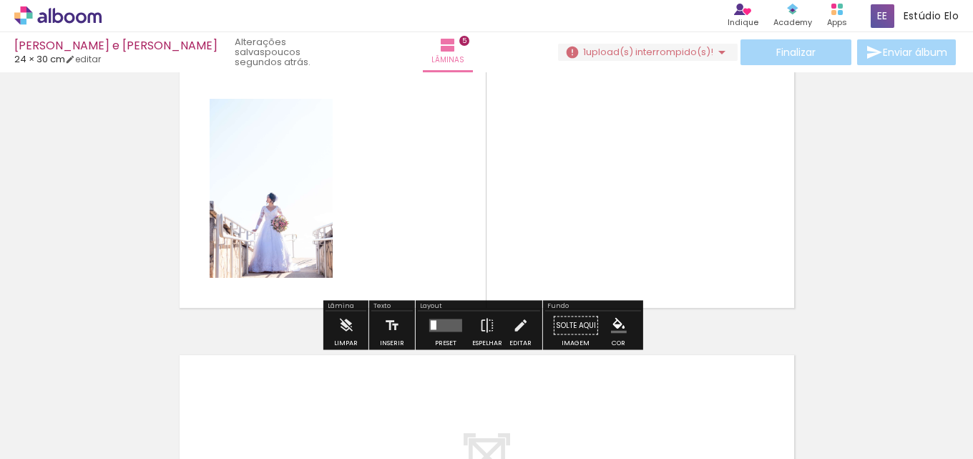
scroll to position [1163, 0]
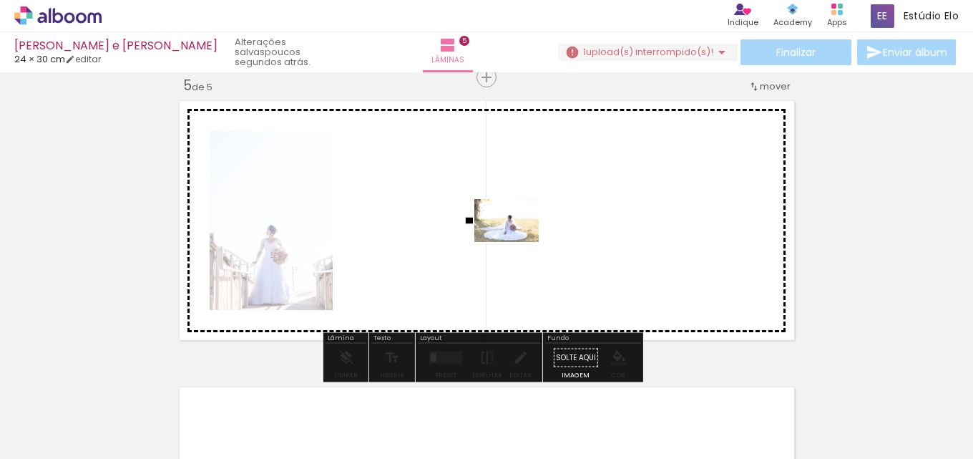
drag, startPoint x: 599, startPoint y: 423, endPoint x: 517, endPoint y: 240, distance: 200.5
click at [517, 240] on quentale-workspace at bounding box center [486, 229] width 973 height 459
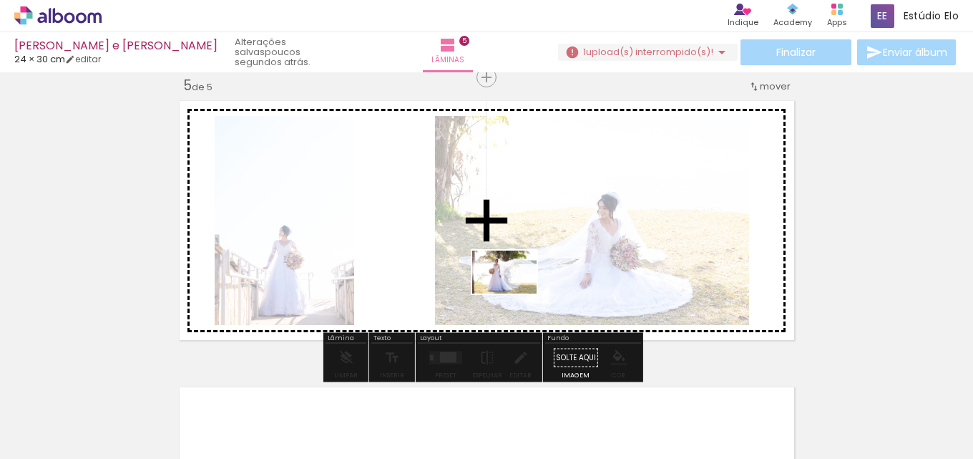
drag, startPoint x: 680, startPoint y: 418, endPoint x: 511, endPoint y: 290, distance: 211.5
click at [515, 292] on quentale-workspace at bounding box center [486, 229] width 973 height 459
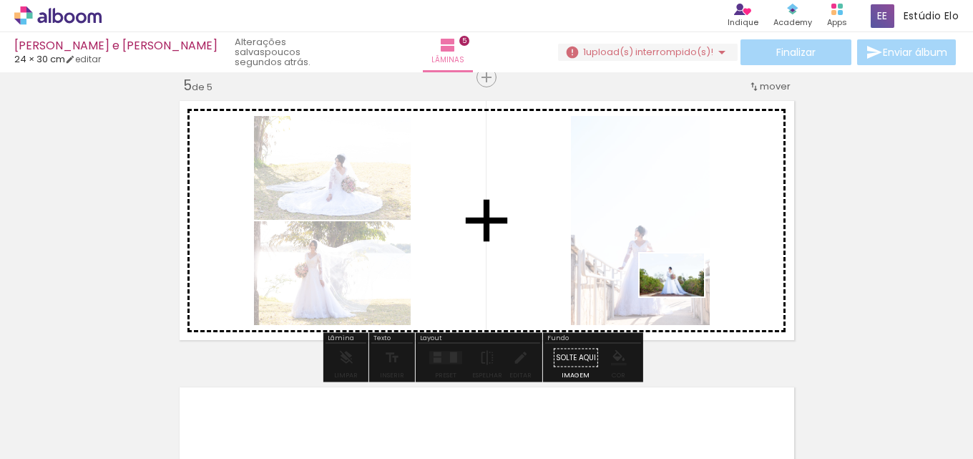
drag, startPoint x: 833, startPoint y: 425, endPoint x: 677, endPoint y: 315, distance: 191.0
click at [683, 295] on quentale-workspace at bounding box center [486, 229] width 973 height 459
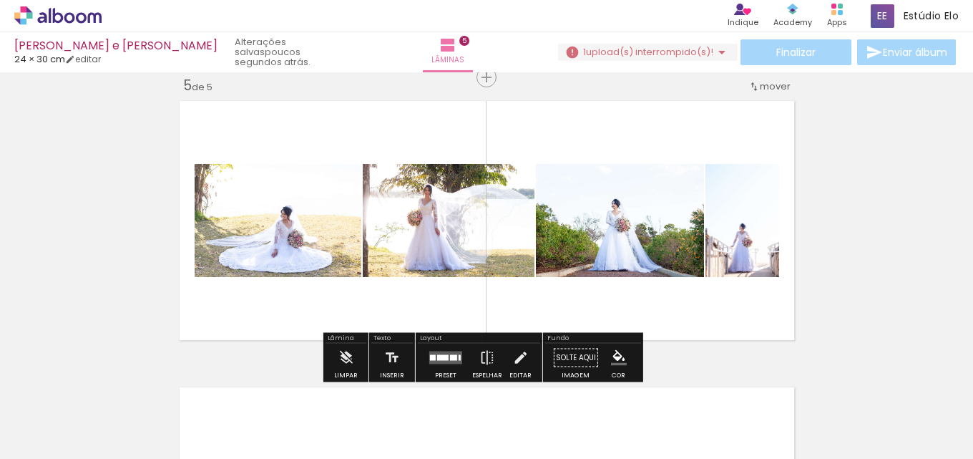
click at [446, 356] on quentale-layouter at bounding box center [445, 357] width 33 height 13
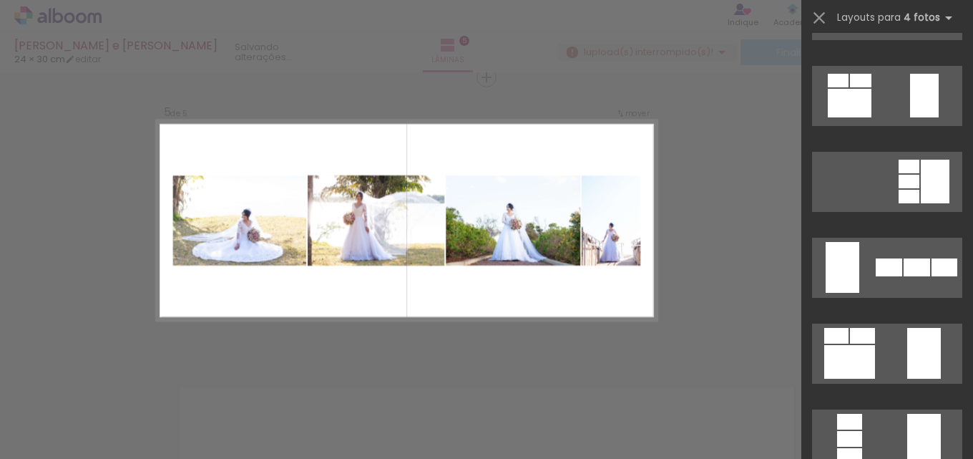
scroll to position [0, 0]
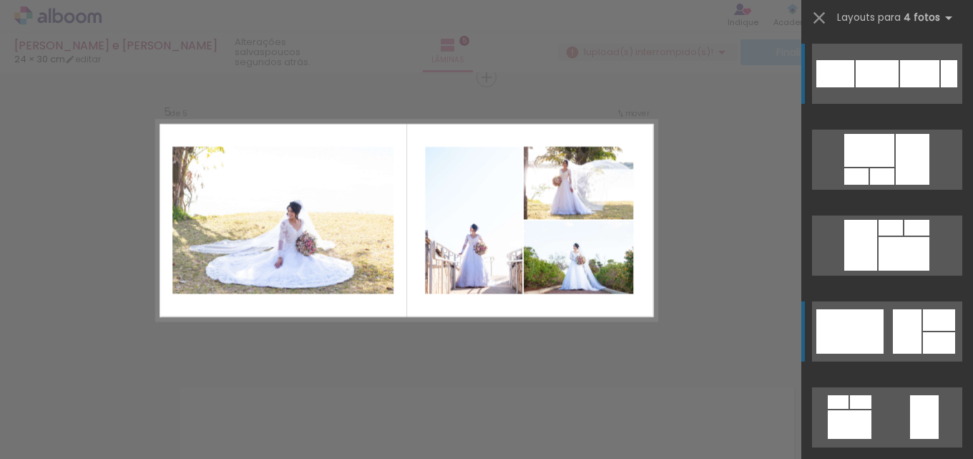
click at [893, 349] on div at bounding box center [907, 331] width 29 height 44
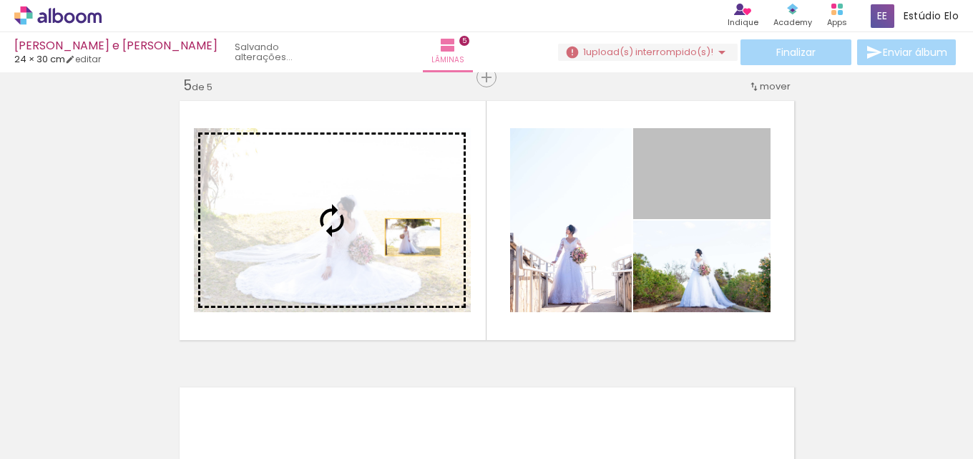
drag, startPoint x: 708, startPoint y: 182, endPoint x: 403, endPoint y: 240, distance: 310.3
click at [0, 0] on slot at bounding box center [0, 0] width 0 height 0
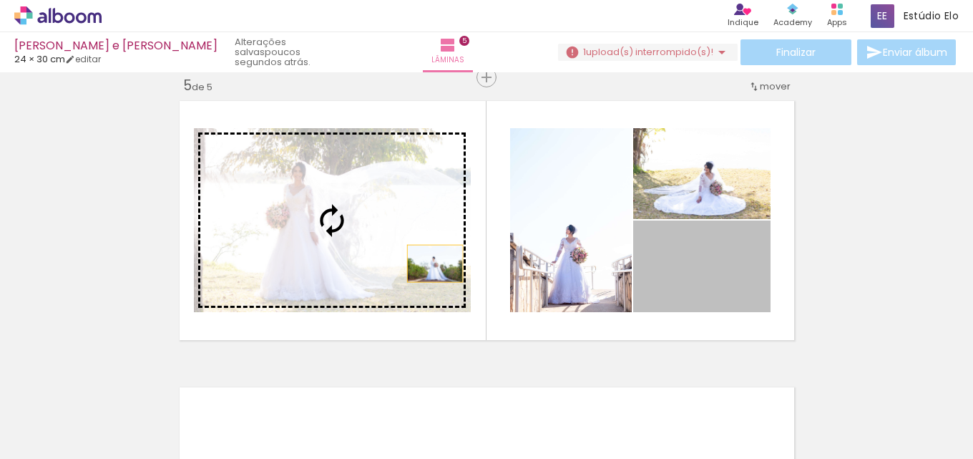
drag, startPoint x: 691, startPoint y: 298, endPoint x: 417, endPoint y: 264, distance: 276.2
click at [0, 0] on slot at bounding box center [0, 0] width 0 height 0
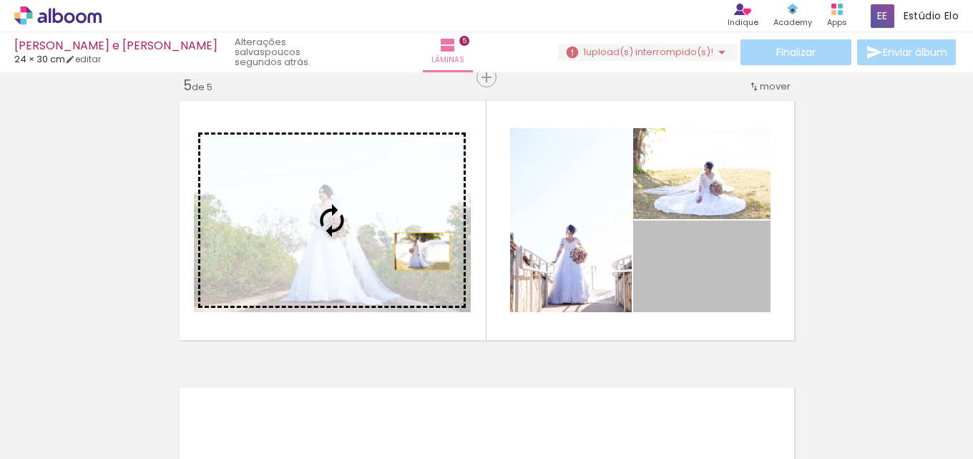
drag, startPoint x: 699, startPoint y: 304, endPoint x: 394, endPoint y: 255, distance: 309.5
click at [0, 0] on slot at bounding box center [0, 0] width 0 height 0
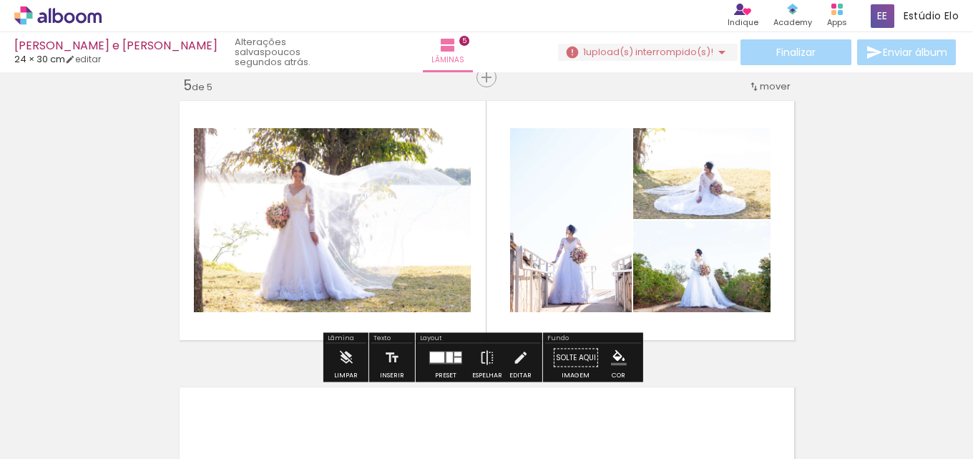
drag, startPoint x: 952, startPoint y: 312, endPoint x: 969, endPoint y: 315, distance: 17.4
click at [969, 315] on div "Inserir lâmina 1 de 5 Inserir lâmina 2 de 5 Inserir lâmina 3 de 5 Inserir lâmin…" at bounding box center [486, 265] width 973 height 386
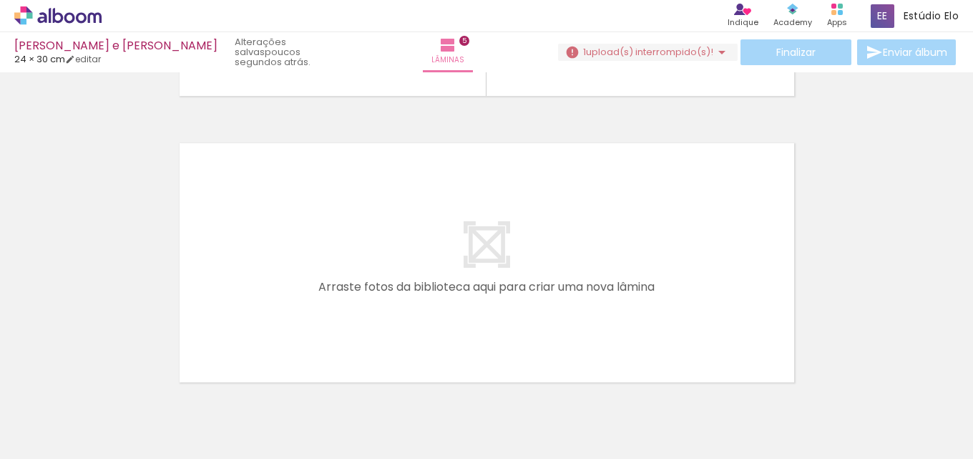
scroll to position [1404, 0]
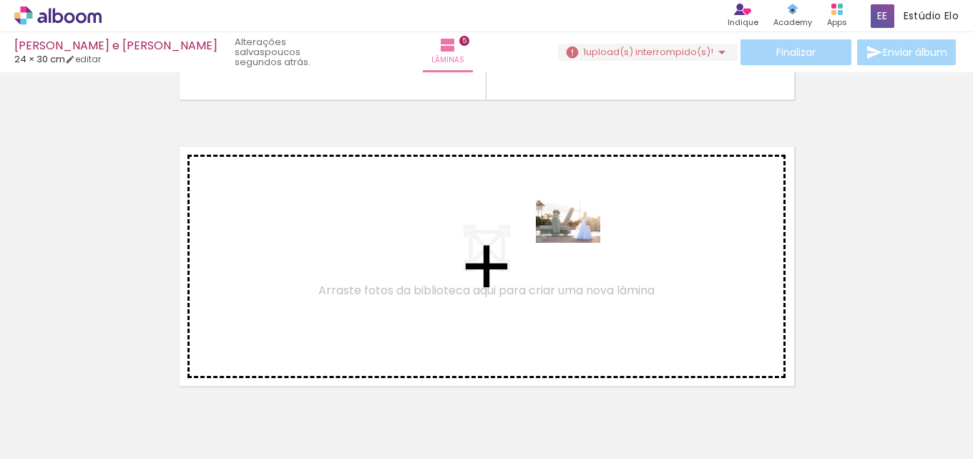
drag, startPoint x: 768, startPoint y: 427, endPoint x: 849, endPoint y: 291, distance: 157.8
click at [577, 241] on quentale-workspace at bounding box center [486, 229] width 973 height 459
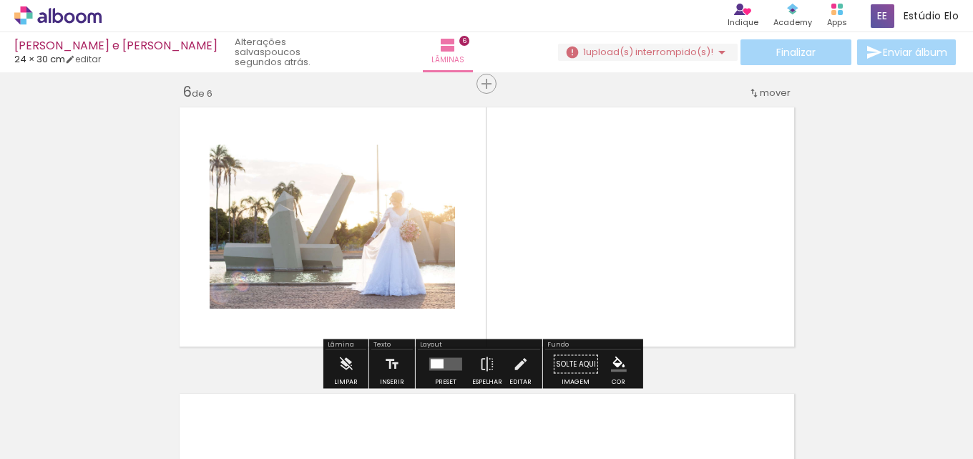
scroll to position [1450, 0]
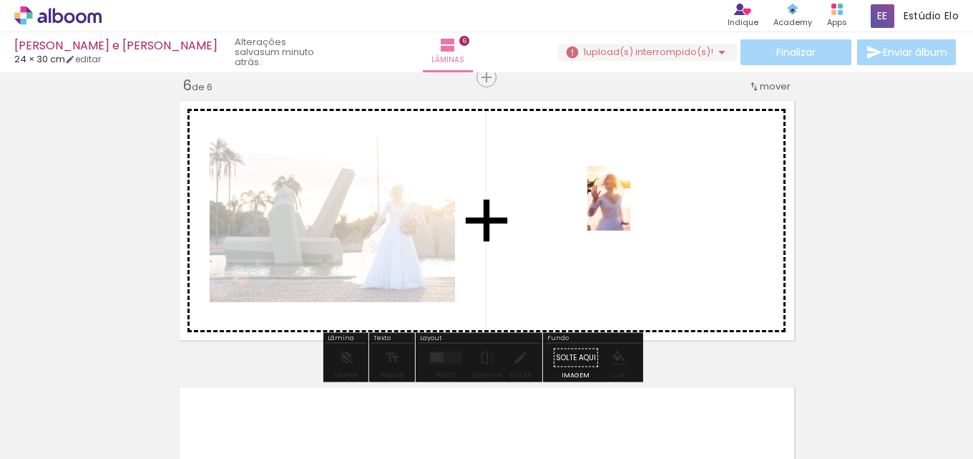
drag, startPoint x: 920, startPoint y: 416, endPoint x: 630, endPoint y: 209, distance: 356.0
click at [630, 209] on quentale-workspace at bounding box center [486, 229] width 973 height 459
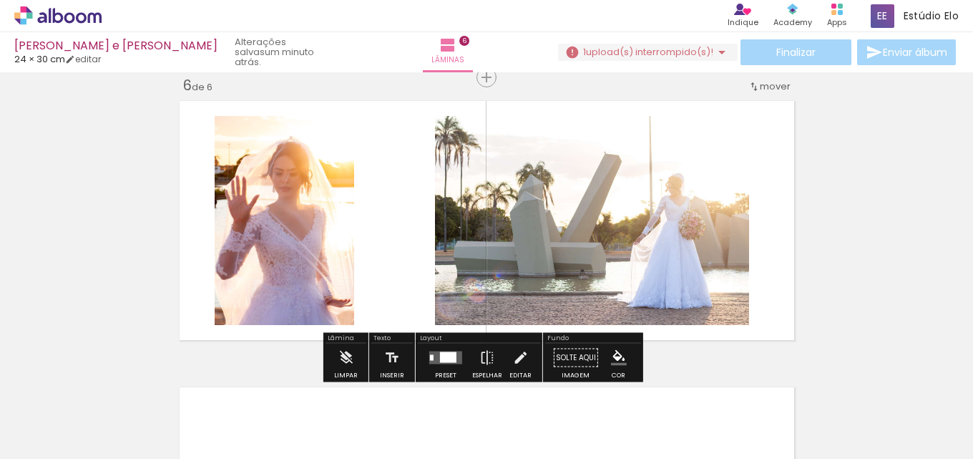
click at [440, 358] on div at bounding box center [448, 357] width 16 height 11
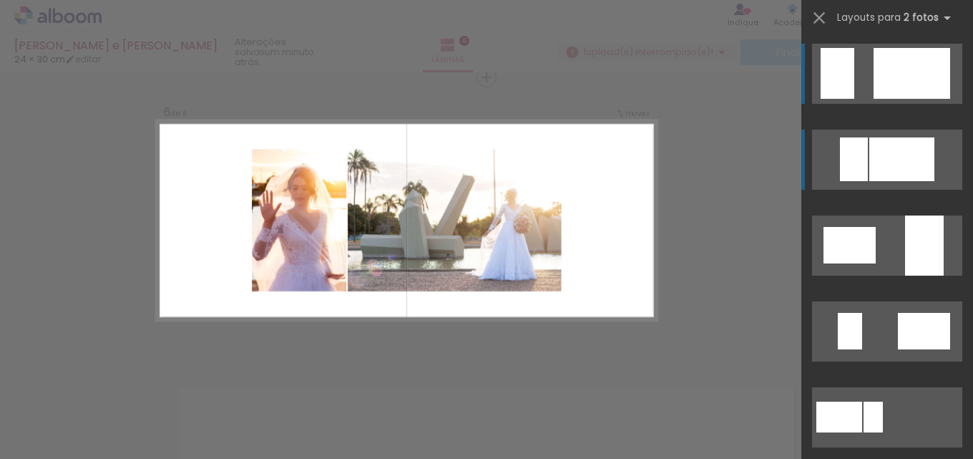
click at [892, 162] on div at bounding box center [901, 159] width 65 height 44
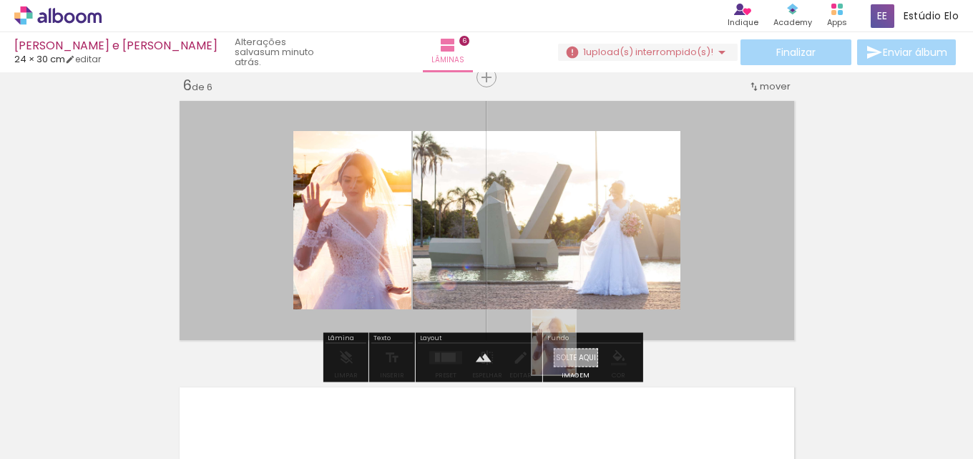
drag, startPoint x: 926, startPoint y: 420, endPoint x: 575, endPoint y: 353, distance: 357.0
click at [575, 353] on quentale-workspace at bounding box center [486, 229] width 973 height 459
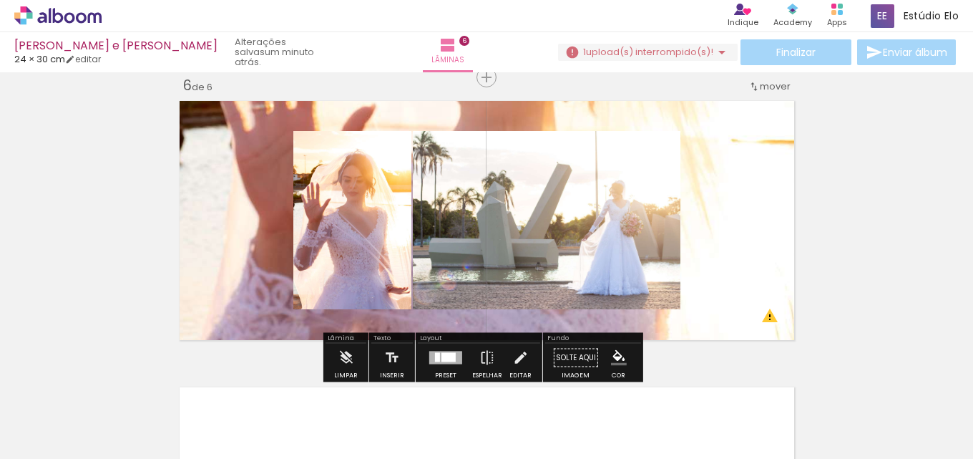
click at [715, 155] on quentale-layouter at bounding box center [487, 220] width 626 height 250
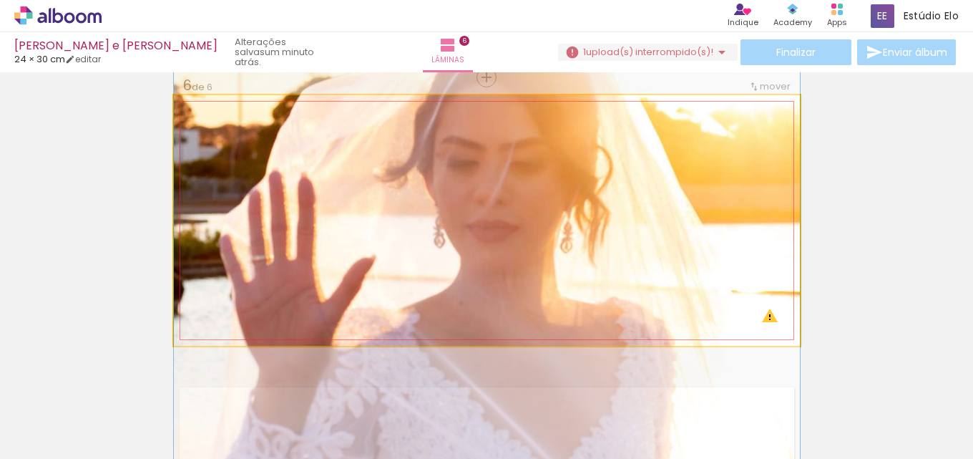
drag, startPoint x: 502, startPoint y: 166, endPoint x: 478, endPoint y: 321, distance: 156.4
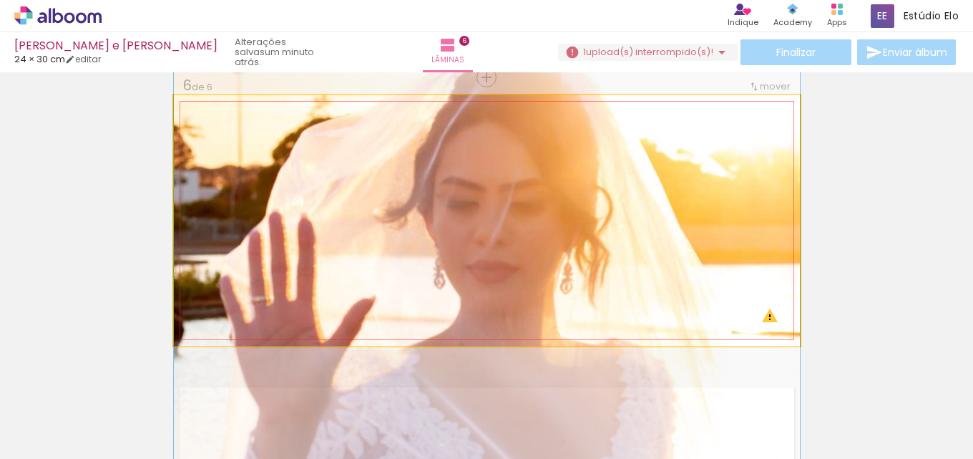
drag, startPoint x: 487, startPoint y: 232, endPoint x: 484, endPoint y: 269, distance: 37.3
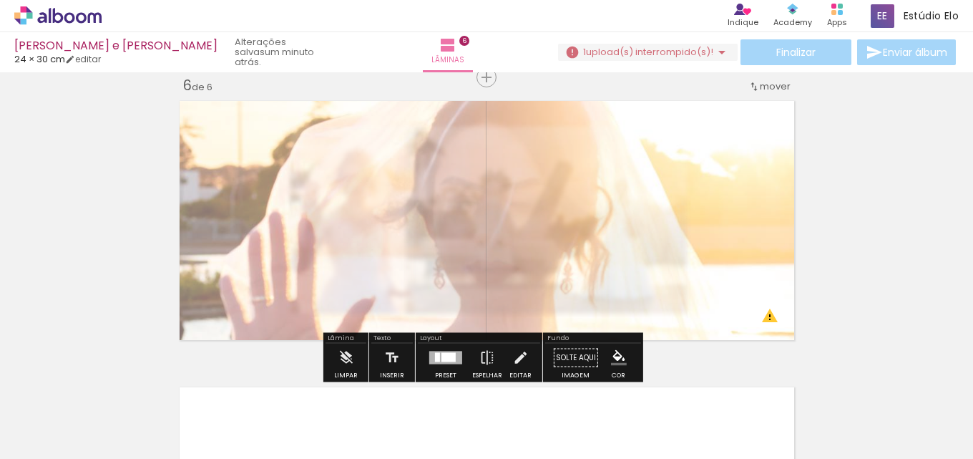
drag, startPoint x: 377, startPoint y: 140, endPoint x: 355, endPoint y: 147, distance: 23.3
type paper-slider "55"
click at [355, 146] on quentale-photo at bounding box center [487, 220] width 626 height 250
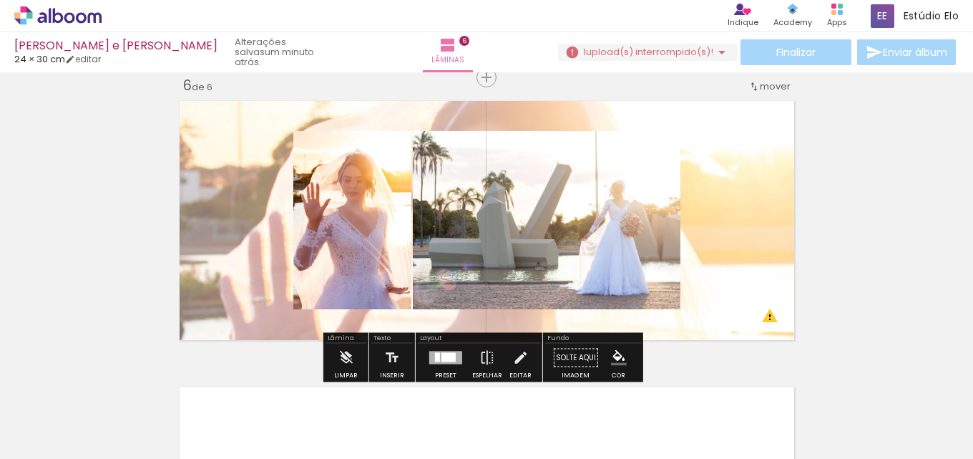
click at [741, 192] on quentale-layouter at bounding box center [487, 220] width 626 height 250
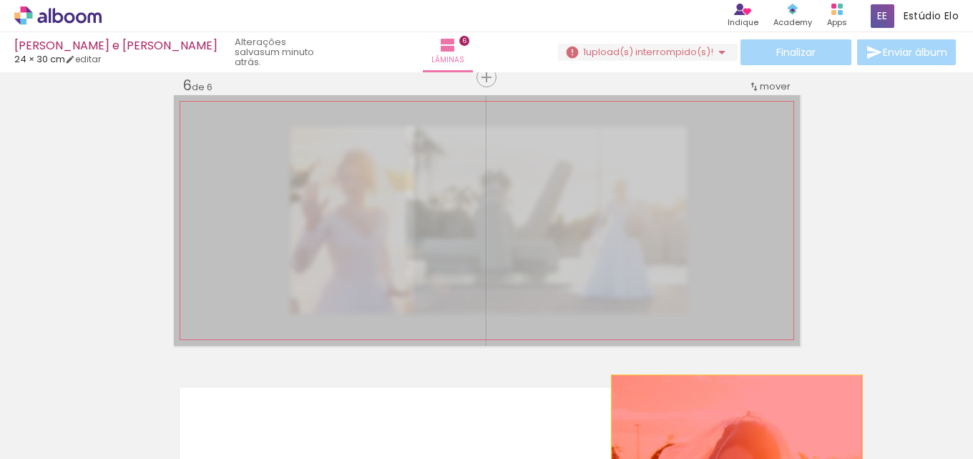
drag, startPoint x: 556, startPoint y: 200, endPoint x: 725, endPoint y: 428, distance: 283.9
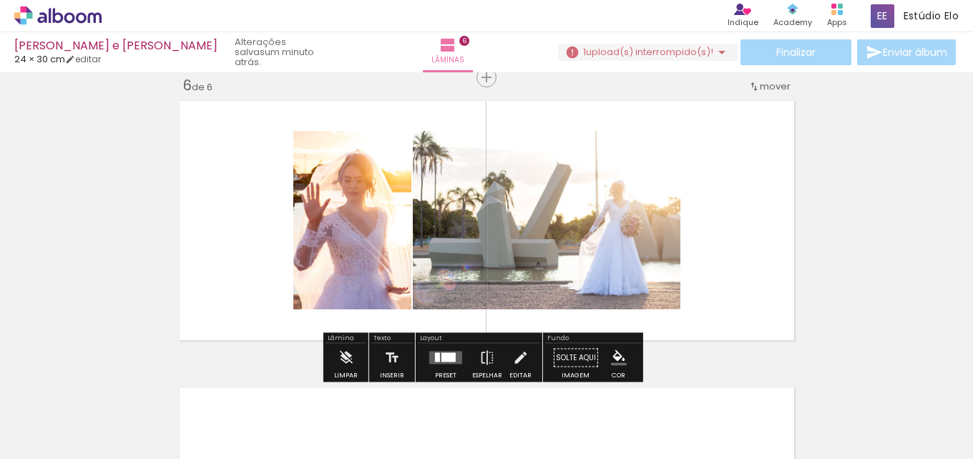
drag, startPoint x: 440, startPoint y: 356, endPoint x: 886, endPoint y: 245, distance: 459.3
click at [441, 355] on div at bounding box center [448, 357] width 14 height 9
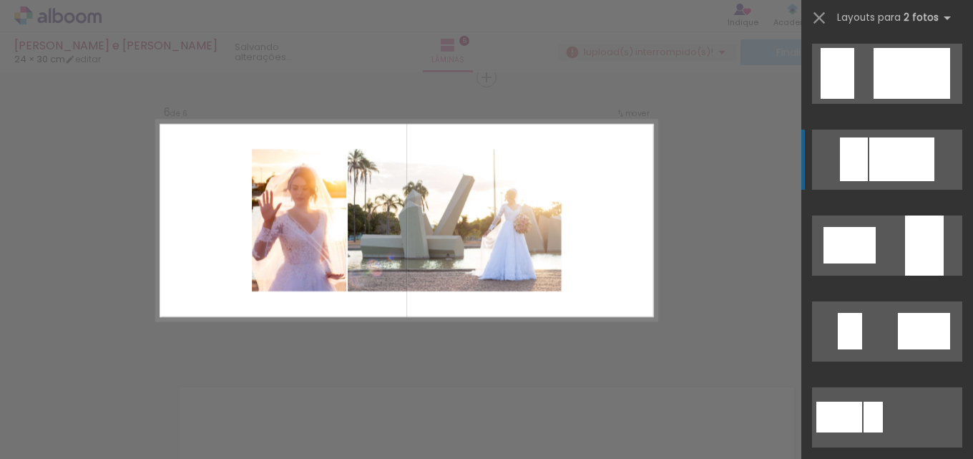
scroll to position [86, 0]
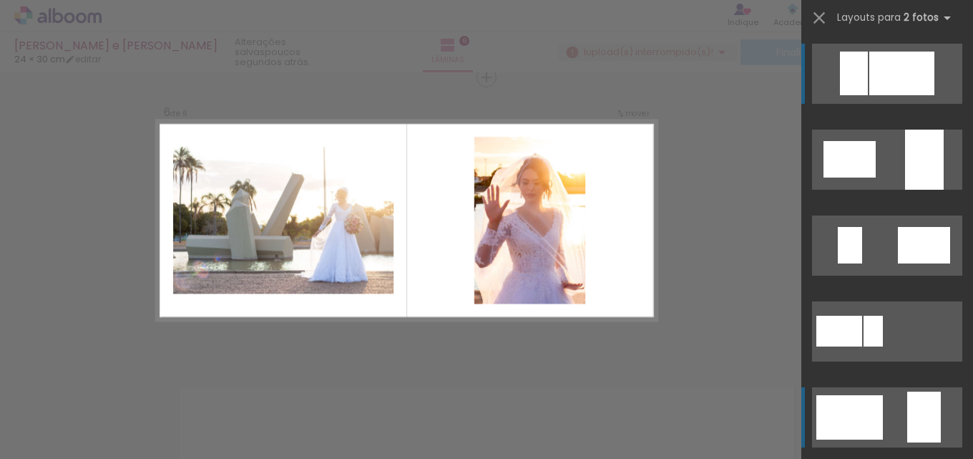
click at [881, 433] on quentale-layouter at bounding box center [887, 417] width 150 height 60
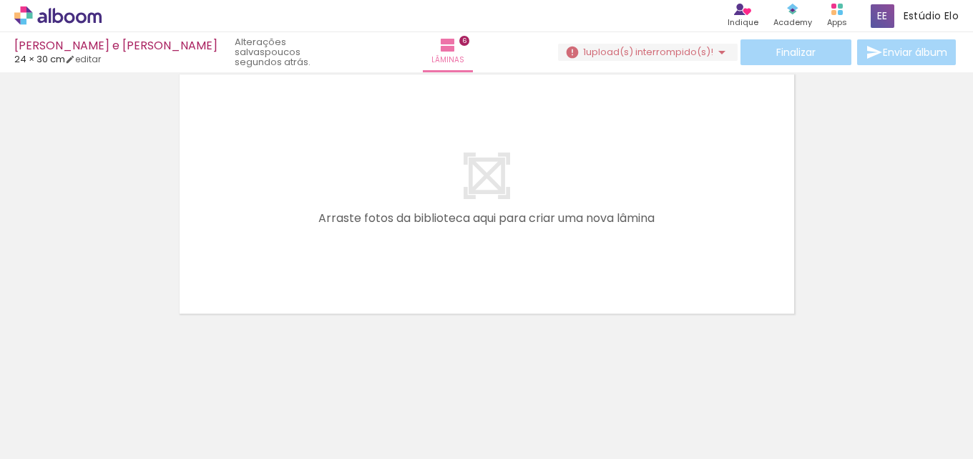
scroll to position [0, 0]
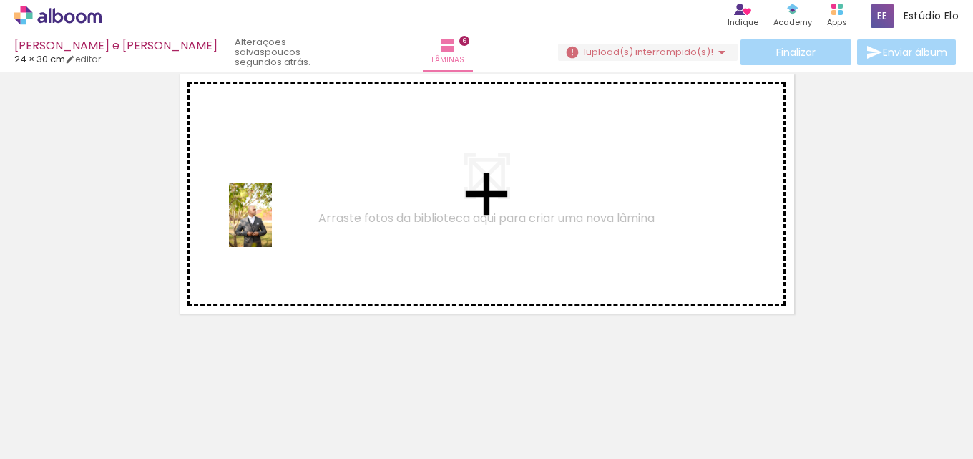
drag, startPoint x: 152, startPoint y: 420, endPoint x: 272, endPoint y: 223, distance: 230.2
click quentale-workspace
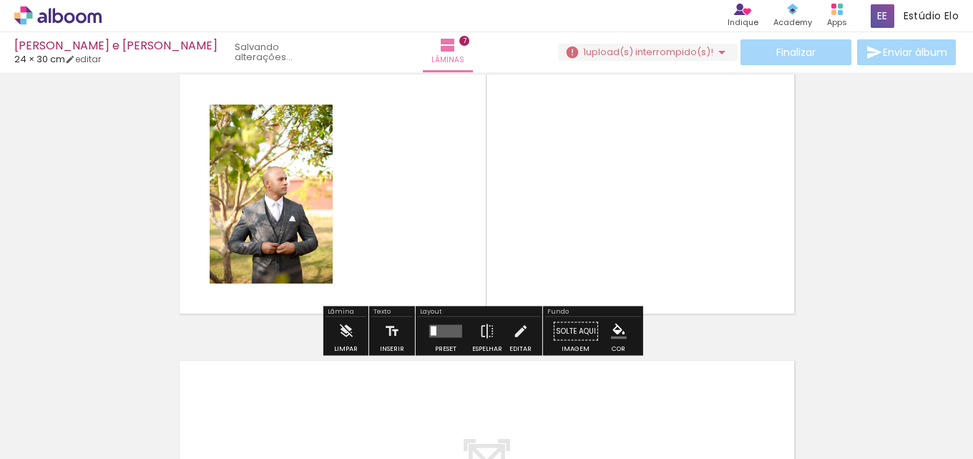
scroll to position [1736, 0]
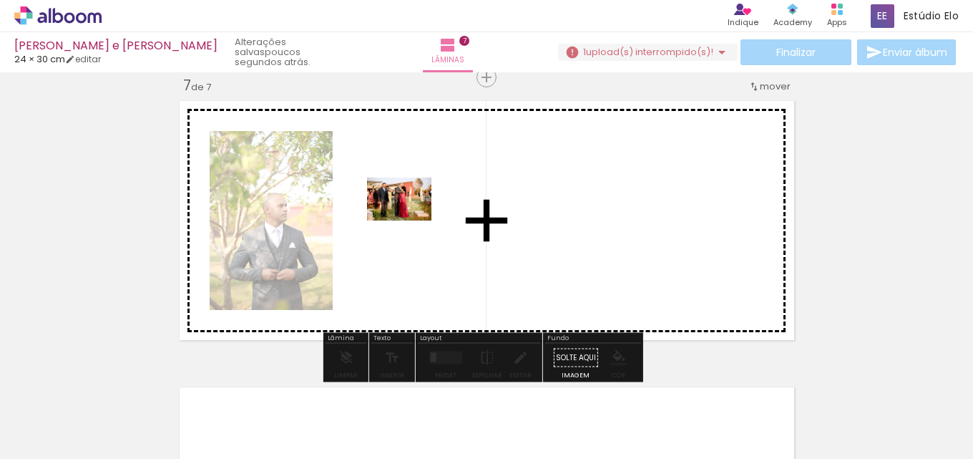
drag, startPoint x: 259, startPoint y: 381, endPoint x: 434, endPoint y: 205, distance: 247.4
click quentale-workspace
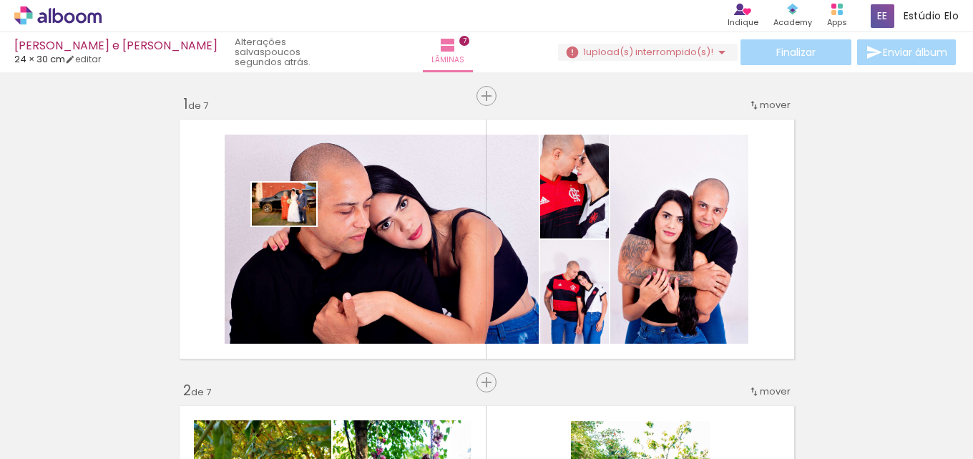
drag, startPoint x: 253, startPoint y: 295, endPoint x: 352, endPoint y: 346, distance: 111.4
click at [295, 224] on quentale-workspace at bounding box center [486, 229] width 973 height 459
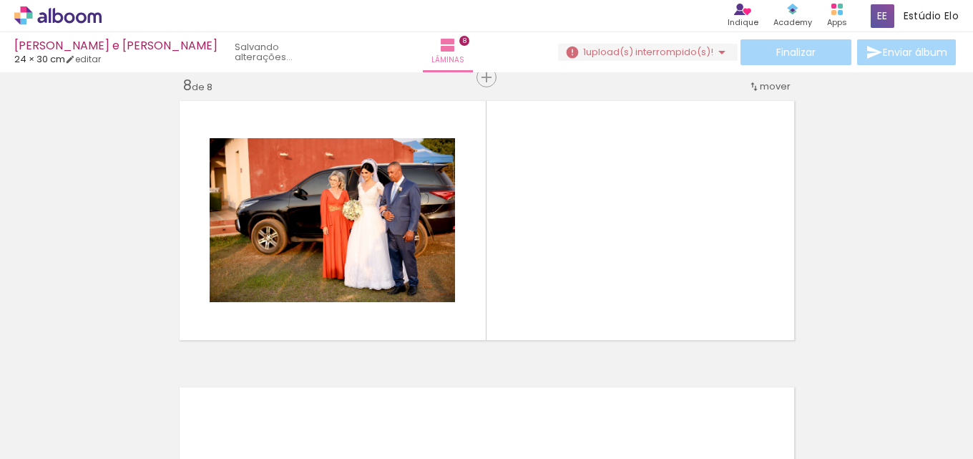
scroll to position [86, 0]
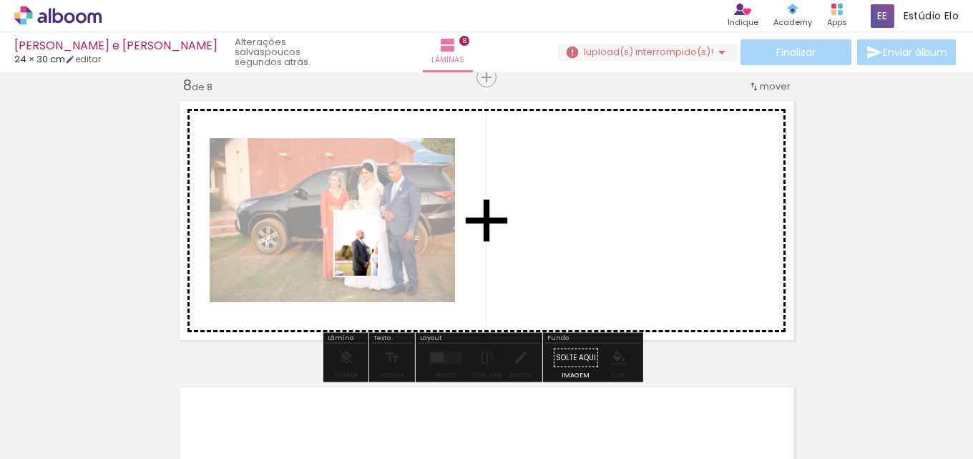
drag, startPoint x: 390, startPoint y: 416, endPoint x: 379, endPoint y: 241, distance: 175.6
click at [382, 234] on quentale-workspace at bounding box center [486, 229] width 973 height 459
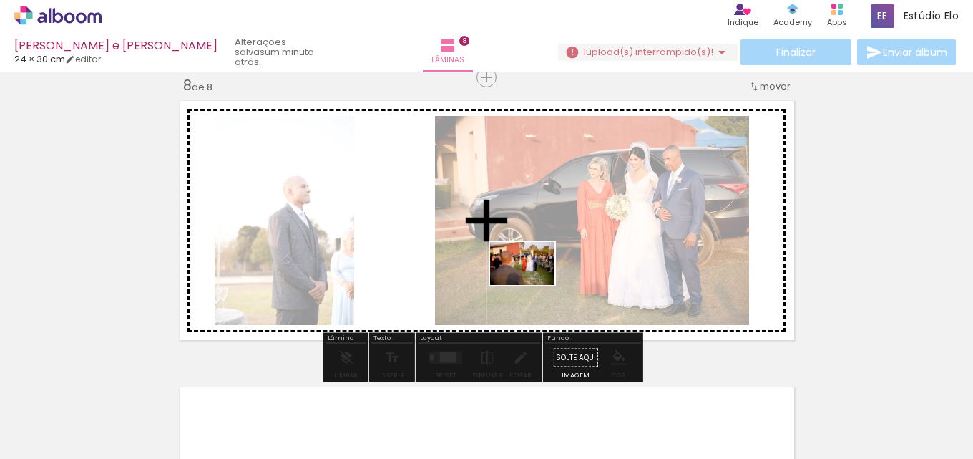
drag, startPoint x: 494, startPoint y: 407, endPoint x: 531, endPoint y: 280, distance: 132.0
click at [533, 283] on quentale-workspace at bounding box center [486, 229] width 973 height 459
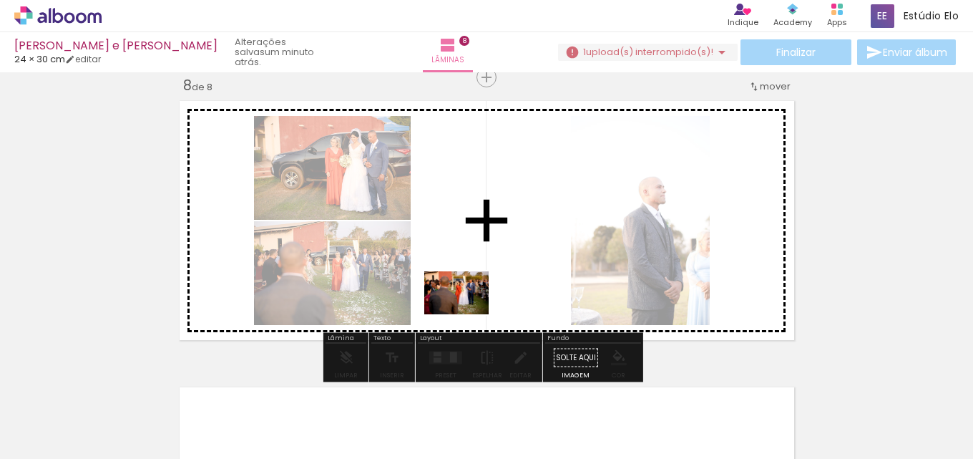
drag, startPoint x: 560, startPoint y: 398, endPoint x: 461, endPoint y: 307, distance: 133.7
click at [463, 317] on quentale-workspace at bounding box center [486, 229] width 973 height 459
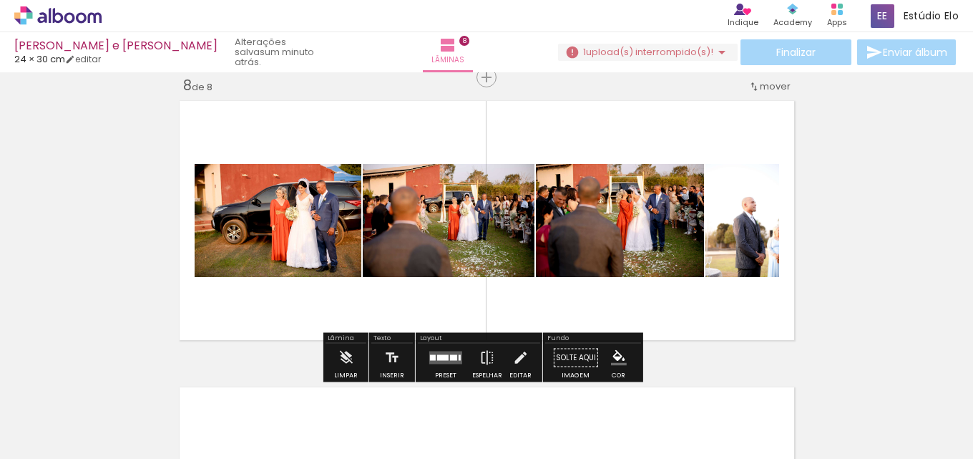
click at [445, 356] on div at bounding box center [442, 358] width 11 height 6
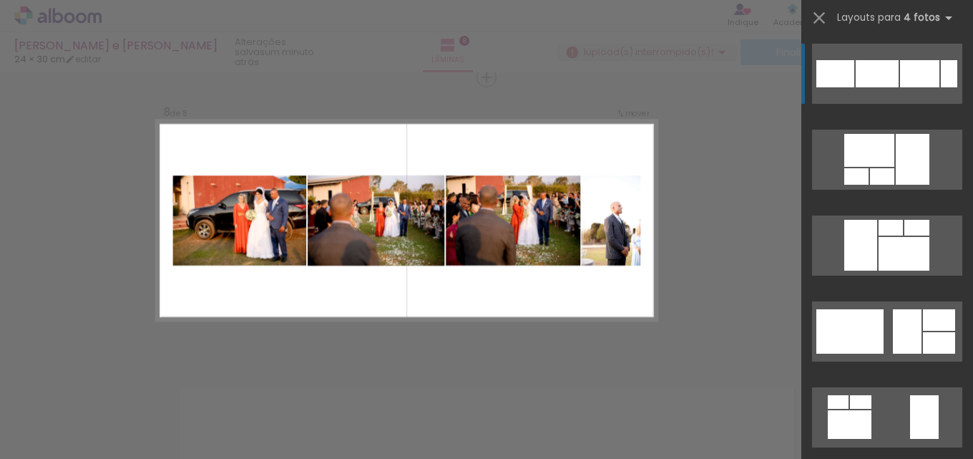
scroll to position [408, 0]
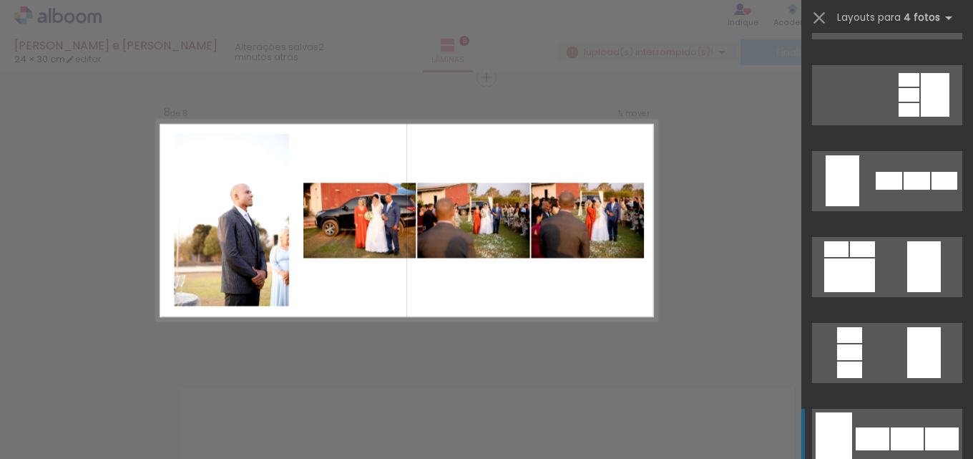
click at [899, 436] on div at bounding box center [907, 438] width 33 height 23
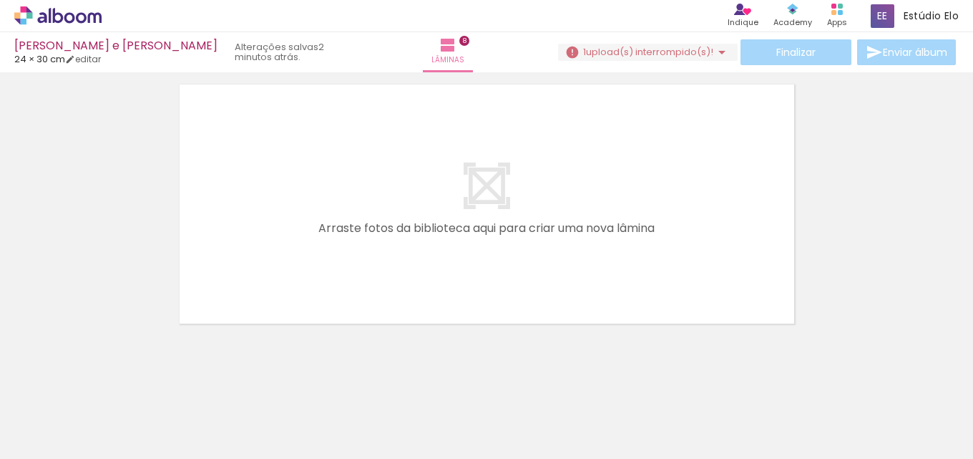
scroll to position [2330, 0]
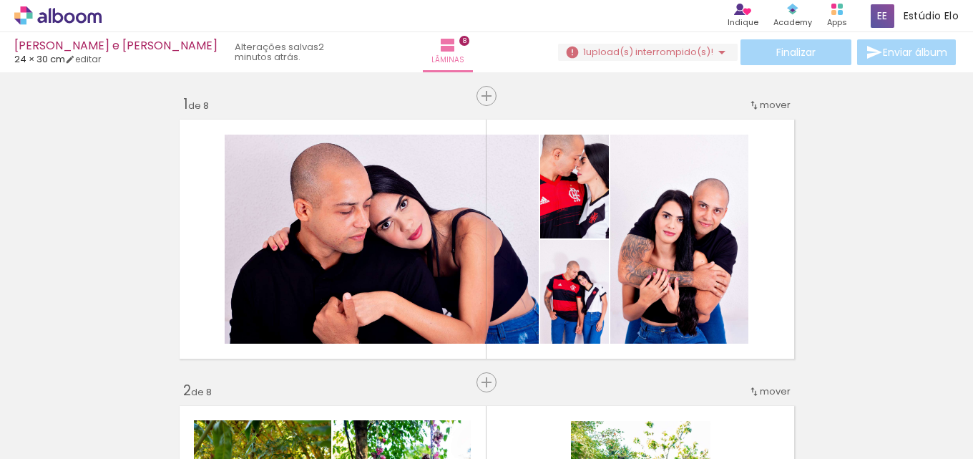
click at [47, 409] on input "Todas as fotos" at bounding box center [40, 415] width 54 height 12
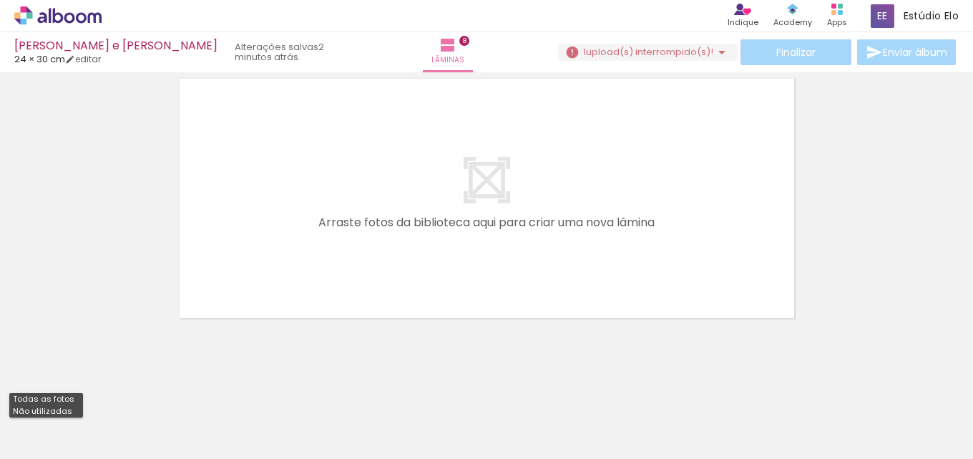
scroll to position [408, 0]
click at [0, 0] on slot "Não utilizadas" at bounding box center [0, 0] width 0 height 0
type input "Não utilizadas"
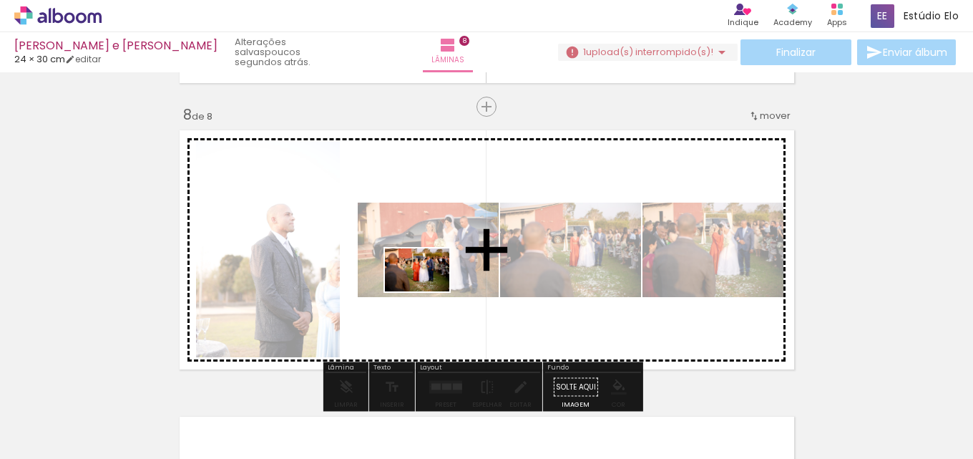
drag, startPoint x: 160, startPoint y: 413, endPoint x: 418, endPoint y: 290, distance: 285.2
click at [423, 291] on quentale-workspace at bounding box center [486, 229] width 973 height 459
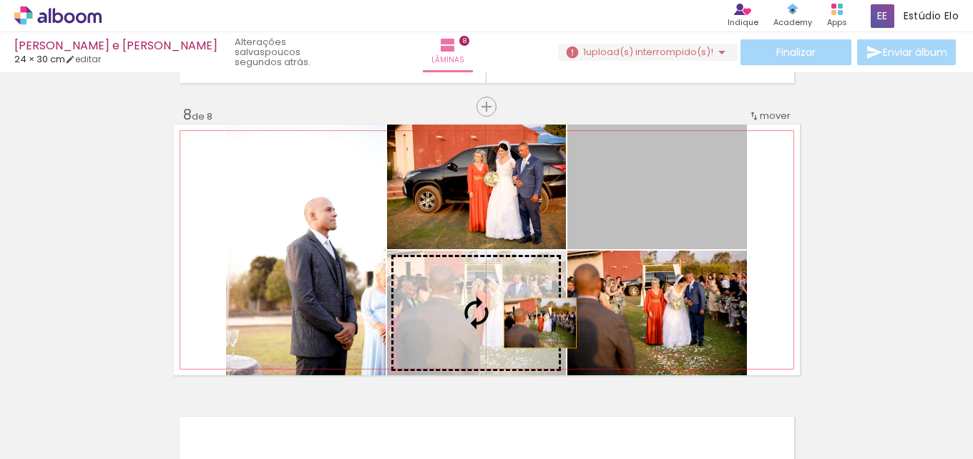
drag, startPoint x: 690, startPoint y: 219, endPoint x: 526, endPoint y: 314, distance: 189.5
click at [0, 0] on slot at bounding box center [0, 0] width 0 height 0
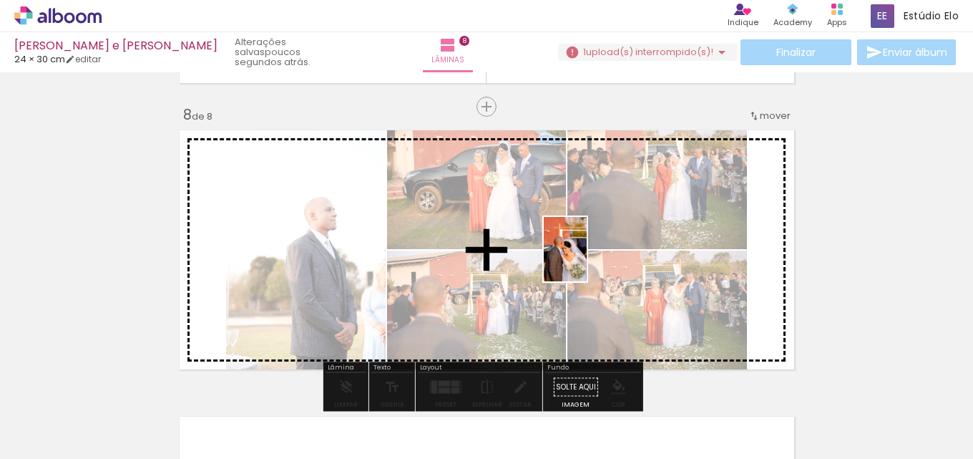
drag, startPoint x: 147, startPoint y: 429, endPoint x: 582, endPoint y: 255, distance: 468.5
click at [590, 258] on quentale-workspace at bounding box center [486, 229] width 973 height 459
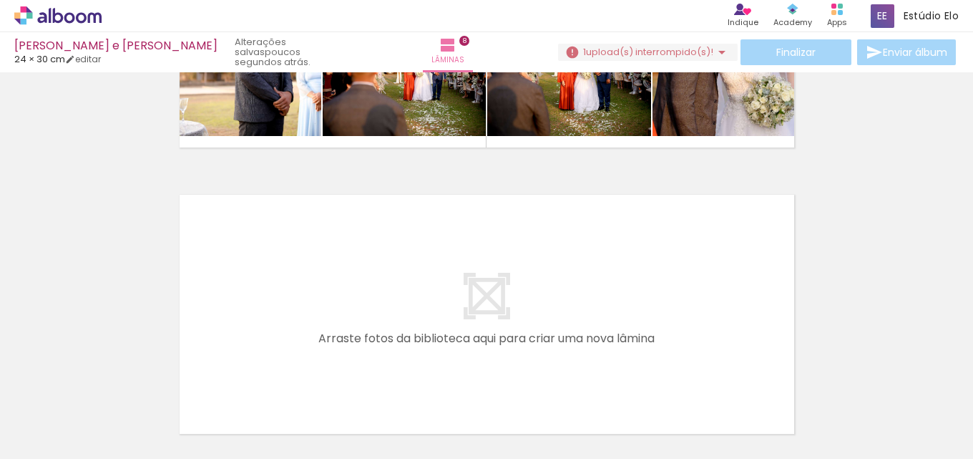
scroll to position [2225, 0]
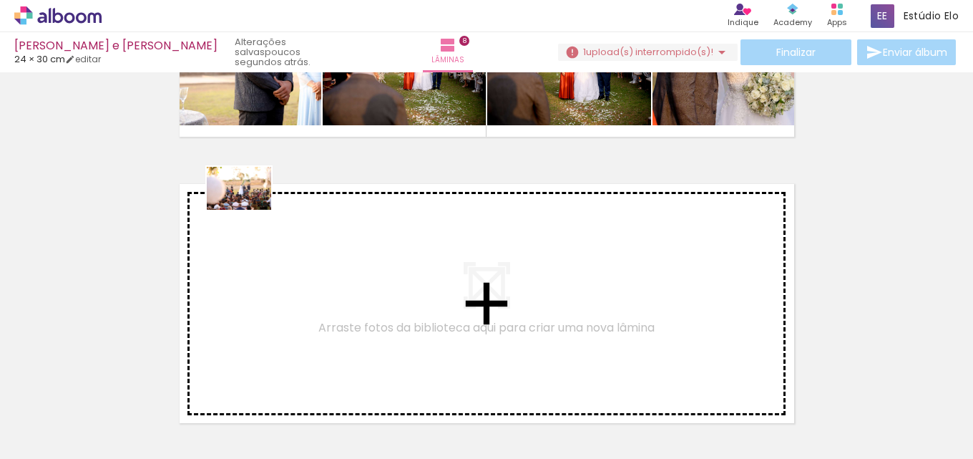
drag, startPoint x: 137, startPoint y: 409, endPoint x: 250, endPoint y: 210, distance: 229.8
click at [250, 210] on quentale-workspace at bounding box center [486, 229] width 973 height 459
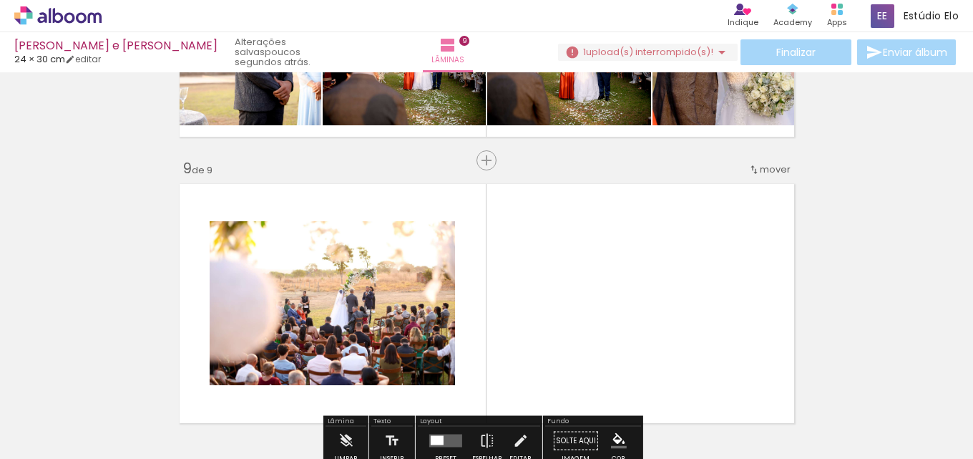
scroll to position [2308, 0]
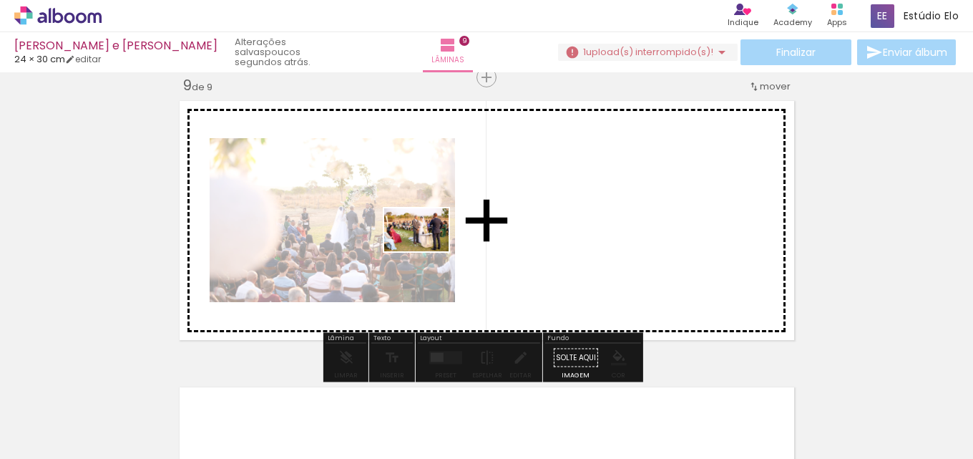
drag, startPoint x: 168, startPoint y: 400, endPoint x: 433, endPoint y: 250, distance: 304.4
click at [433, 250] on quentale-workspace at bounding box center [486, 229] width 973 height 459
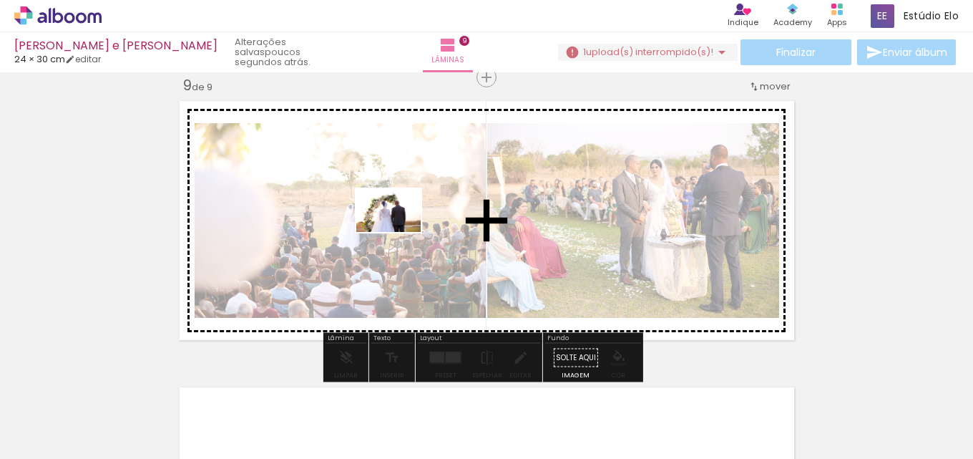
drag, startPoint x: 160, startPoint y: 420, endPoint x: 384, endPoint y: 233, distance: 292.6
click at [399, 231] on quentale-workspace at bounding box center [486, 229] width 973 height 459
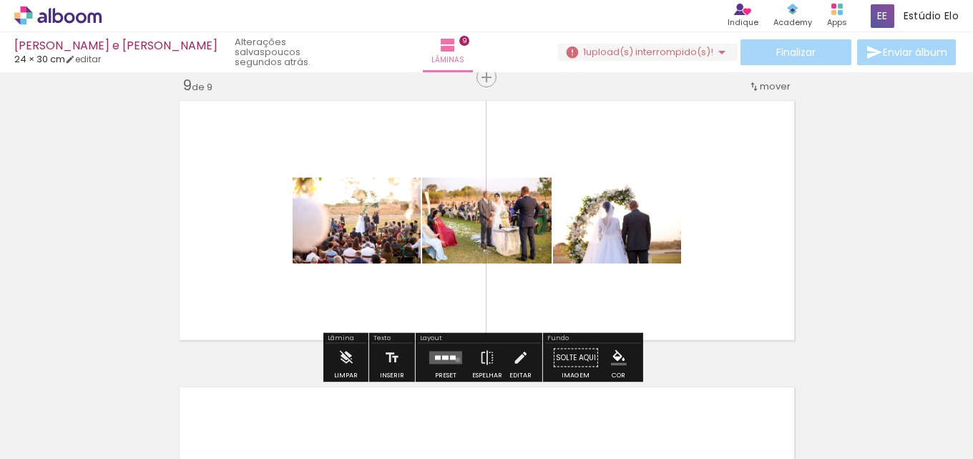
drag, startPoint x: 454, startPoint y: 359, endPoint x: 497, endPoint y: 337, distance: 47.7
click at [454, 359] on quentale-layouter at bounding box center [445, 357] width 33 height 13
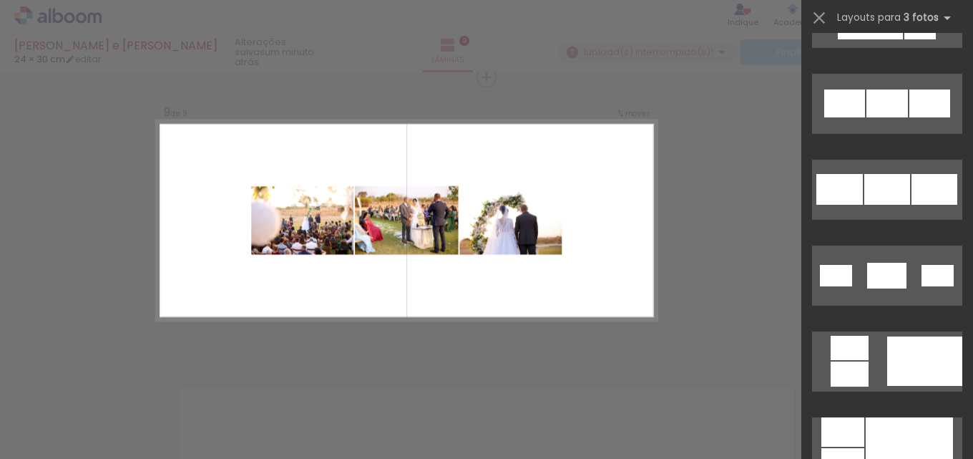
scroll to position [776, 0]
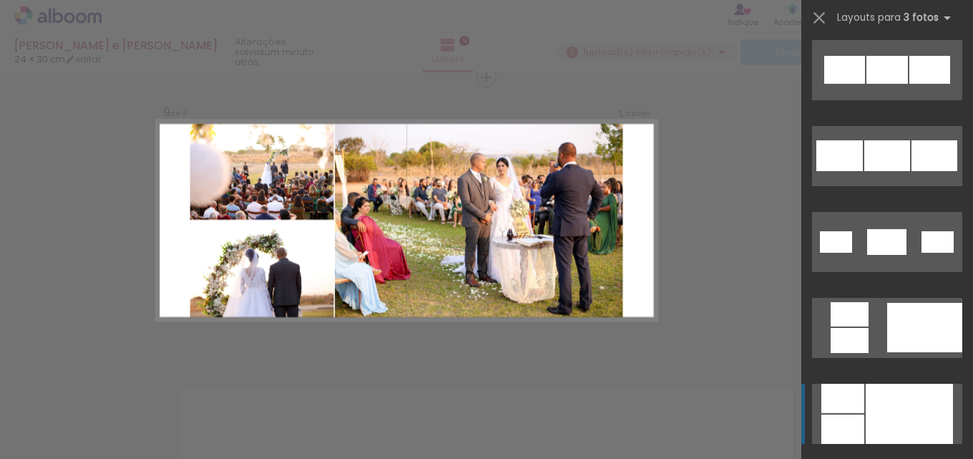
click at [892, 419] on div at bounding box center [909, 413] width 87 height 60
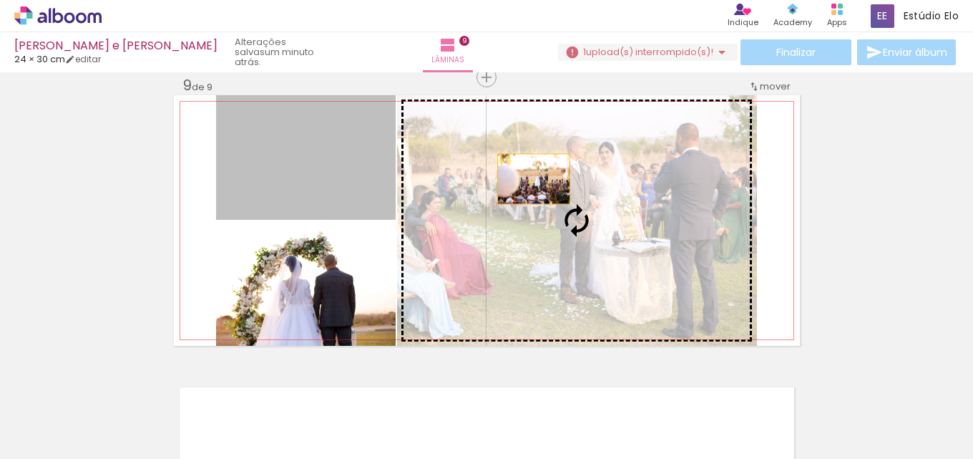
drag, startPoint x: 314, startPoint y: 181, endPoint x: 528, endPoint y: 179, distance: 213.9
click at [0, 0] on slot at bounding box center [0, 0] width 0 height 0
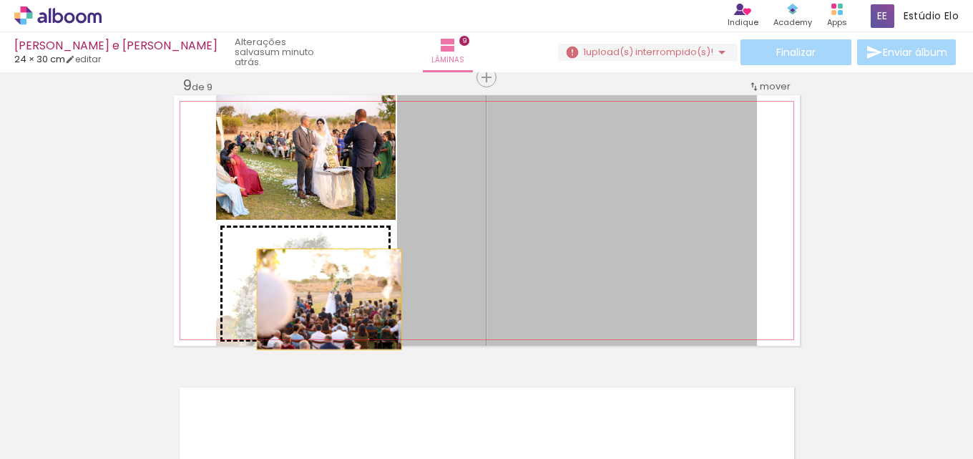
drag, startPoint x: 524, startPoint y: 238, endPoint x: 319, endPoint y: 297, distance: 213.6
click at [0, 0] on slot at bounding box center [0, 0] width 0 height 0
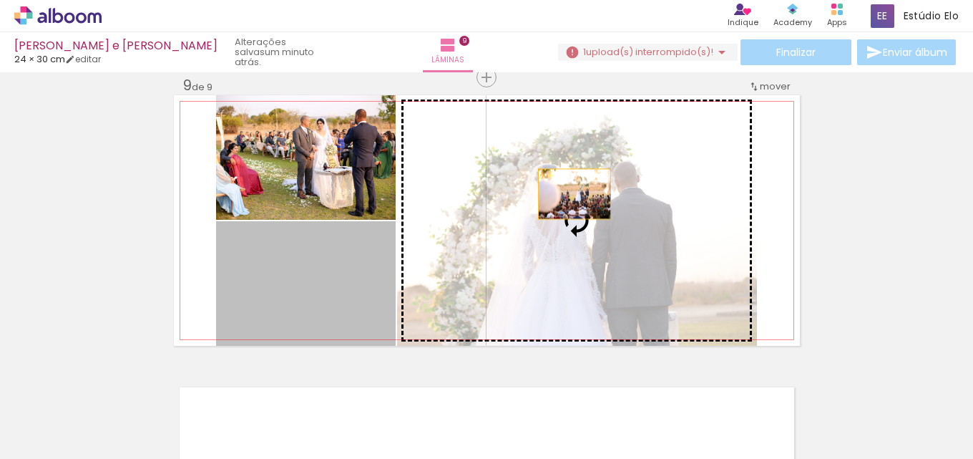
drag, startPoint x: 350, startPoint y: 295, endPoint x: 564, endPoint y: 192, distance: 237.1
click at [0, 0] on slot at bounding box center [0, 0] width 0 height 0
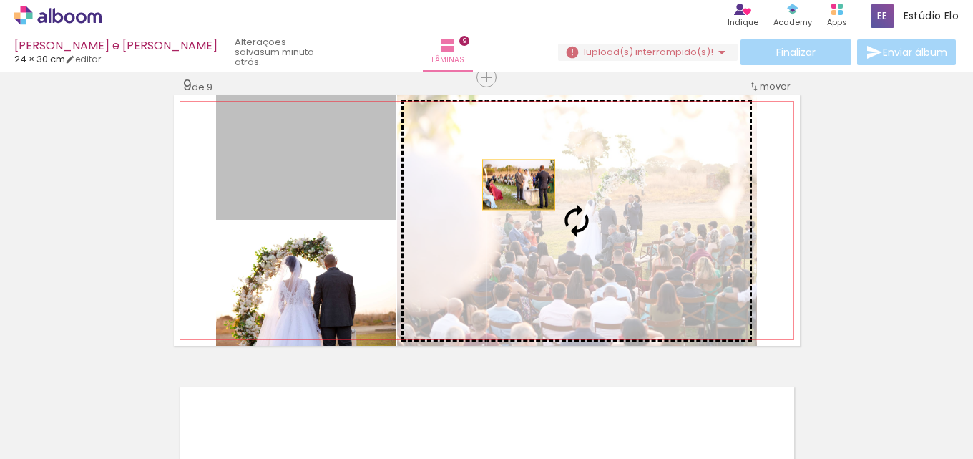
drag, startPoint x: 309, startPoint y: 173, endPoint x: 509, endPoint y: 186, distance: 200.0
click at [0, 0] on slot at bounding box center [0, 0] width 0 height 0
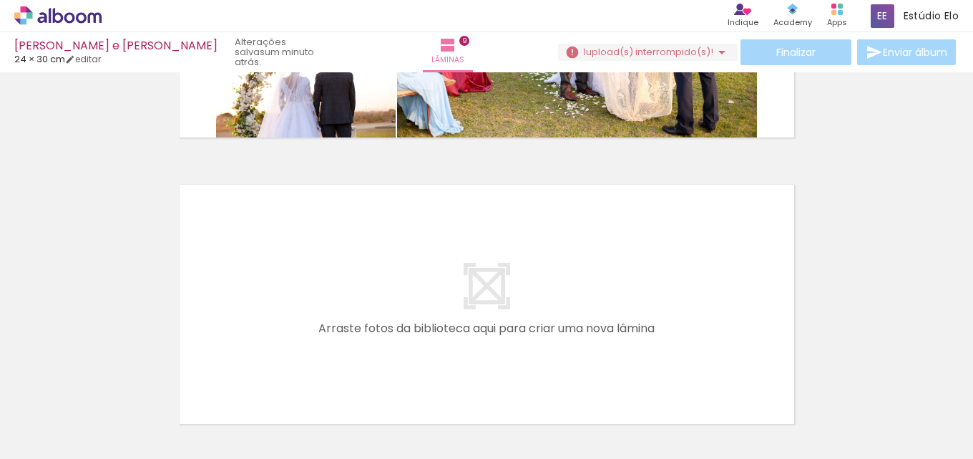
scroll to position [2523, 0]
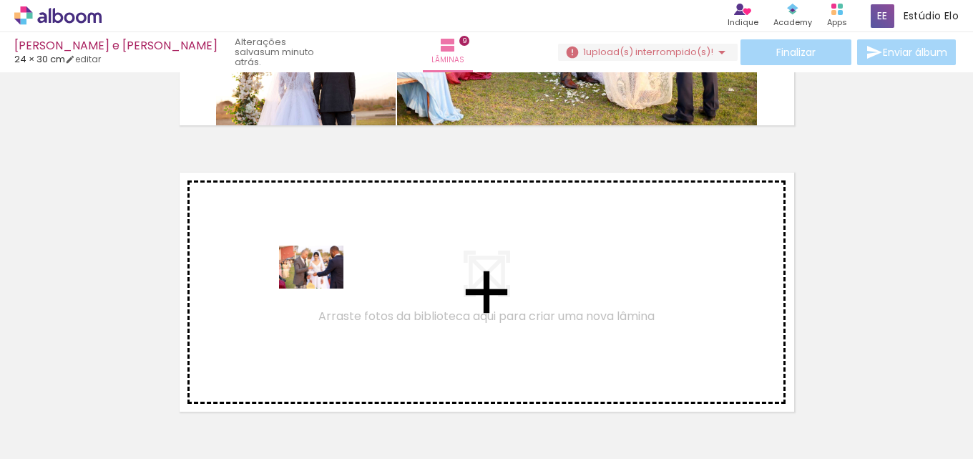
drag, startPoint x: 165, startPoint y: 416, endPoint x: 322, endPoint y: 286, distance: 203.7
click at [322, 286] on quentale-workspace at bounding box center [486, 229] width 973 height 459
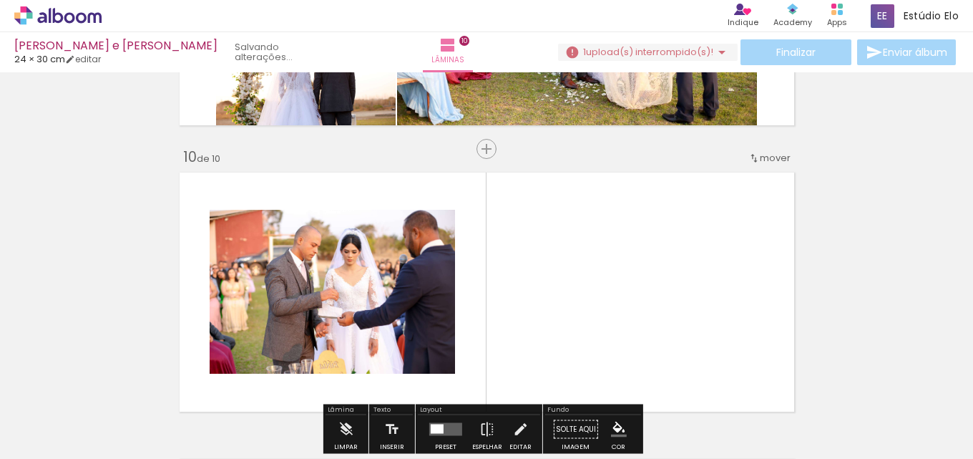
scroll to position [2594, 0]
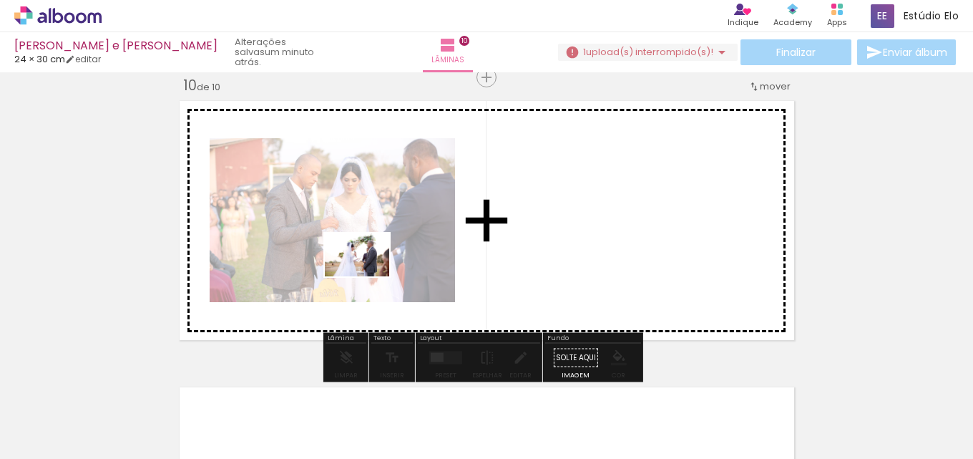
drag, startPoint x: 153, startPoint y: 421, endPoint x: 348, endPoint y: 285, distance: 237.8
click at [369, 274] on quentale-workspace at bounding box center [486, 229] width 973 height 459
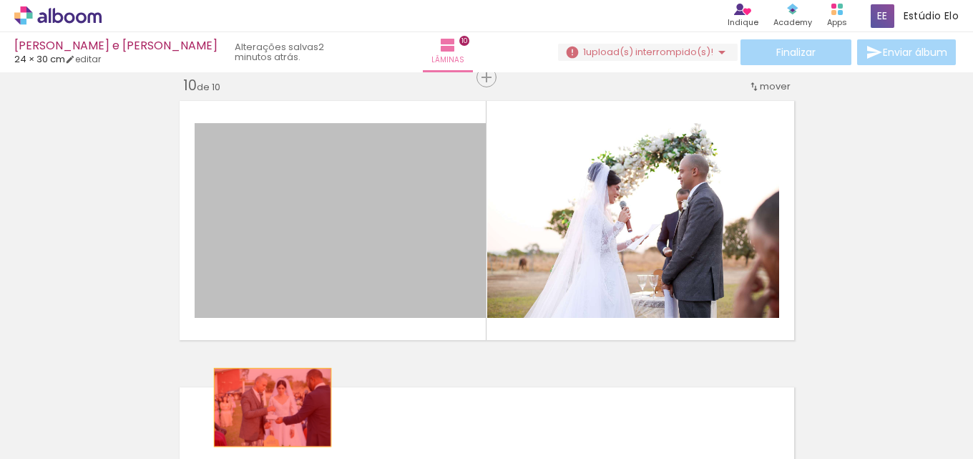
drag, startPoint x: 335, startPoint y: 208, endPoint x: 263, endPoint y: 402, distance: 206.7
click at [266, 406] on quentale-workspace at bounding box center [486, 229] width 973 height 459
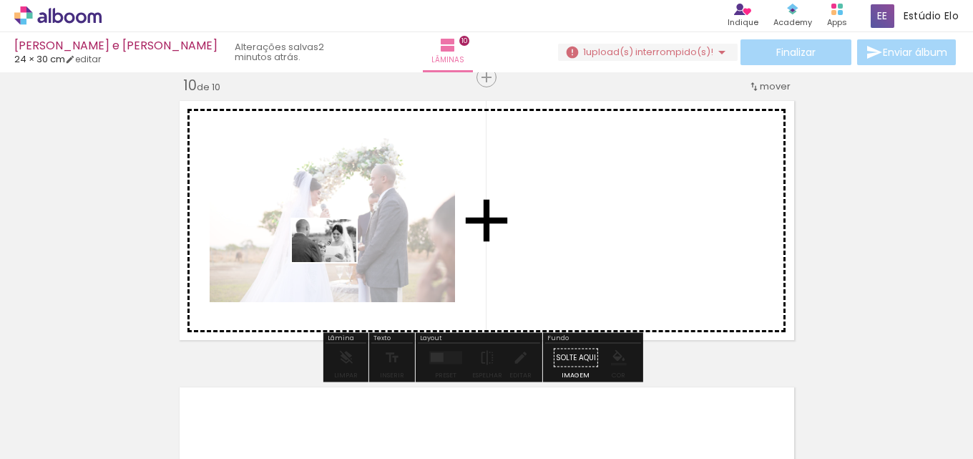
drag, startPoint x: 246, startPoint y: 378, endPoint x: 326, endPoint y: 265, distance: 139.2
click at [335, 260] on quentale-workspace at bounding box center [486, 229] width 973 height 459
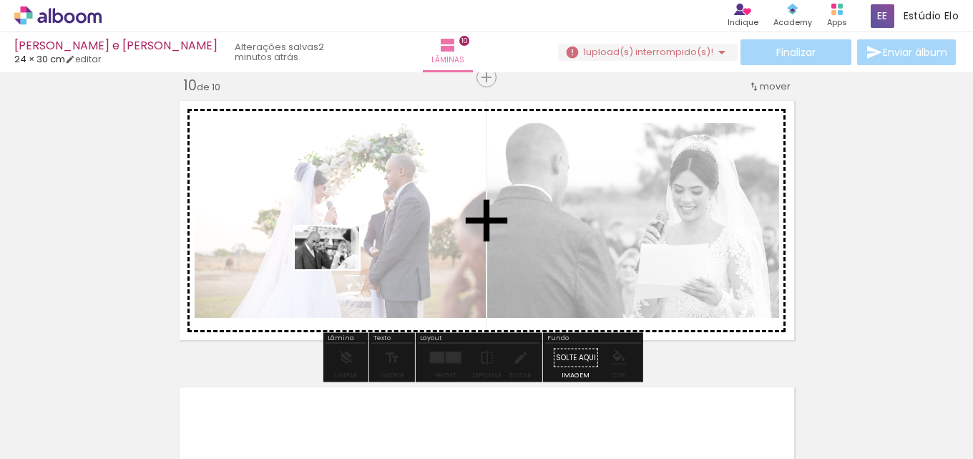
drag, startPoint x: 247, startPoint y: 414, endPoint x: 337, endPoint y: 266, distance: 172.8
click at [338, 267] on quentale-workspace at bounding box center [486, 229] width 973 height 459
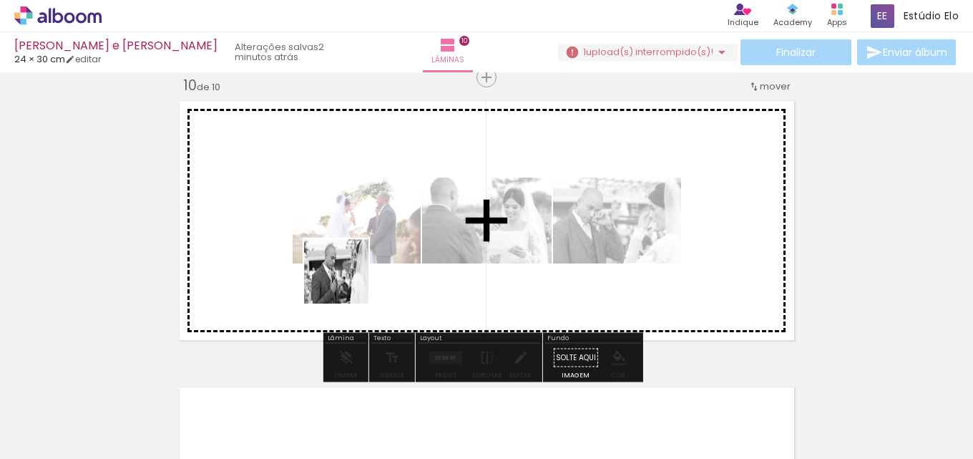
drag, startPoint x: 250, startPoint y: 419, endPoint x: 347, endPoint y: 280, distance: 169.5
click at [347, 280] on quentale-workspace at bounding box center [486, 229] width 973 height 459
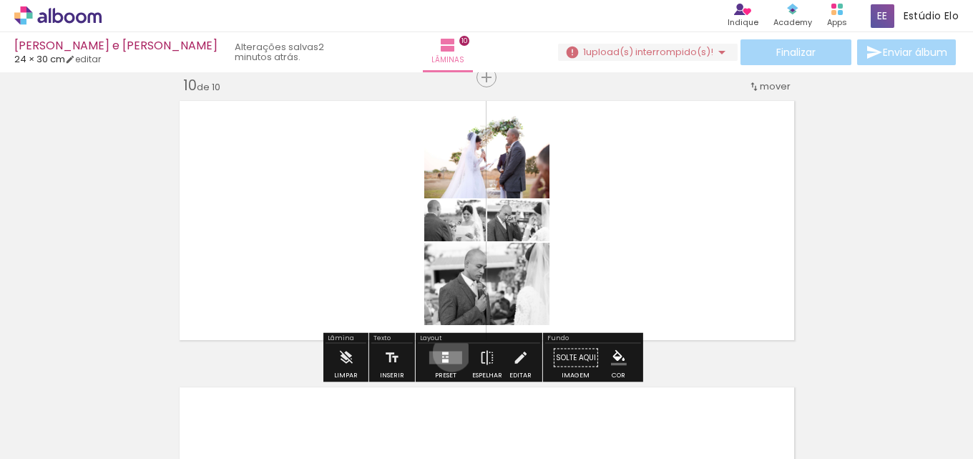
click at [449, 352] on quentale-layouter at bounding box center [445, 357] width 33 height 13
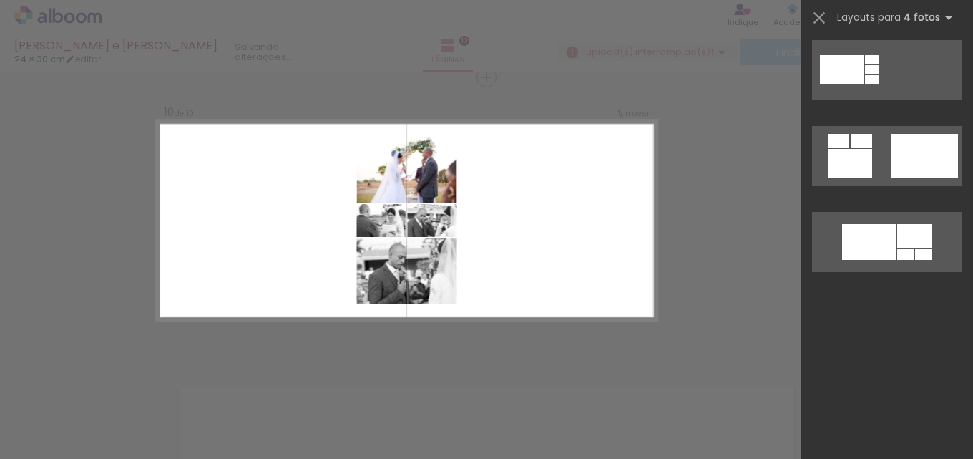
scroll to position [0, 0]
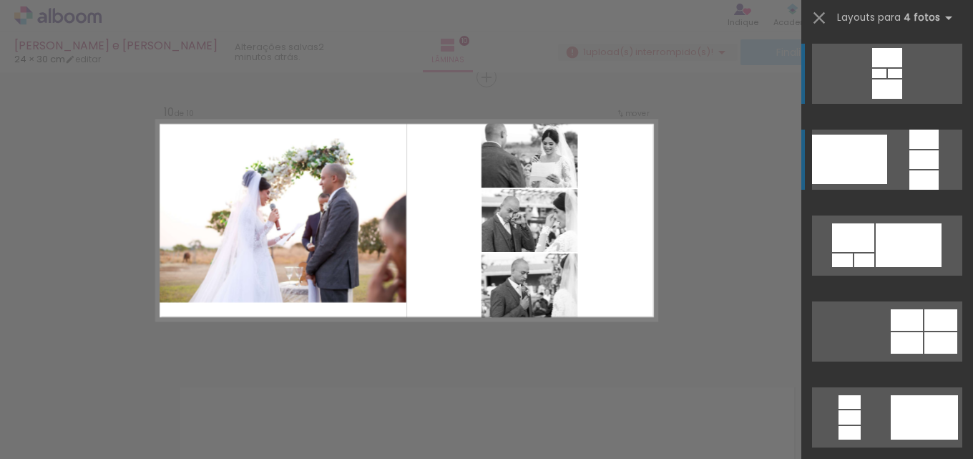
click at [909, 163] on div at bounding box center [923, 159] width 29 height 19
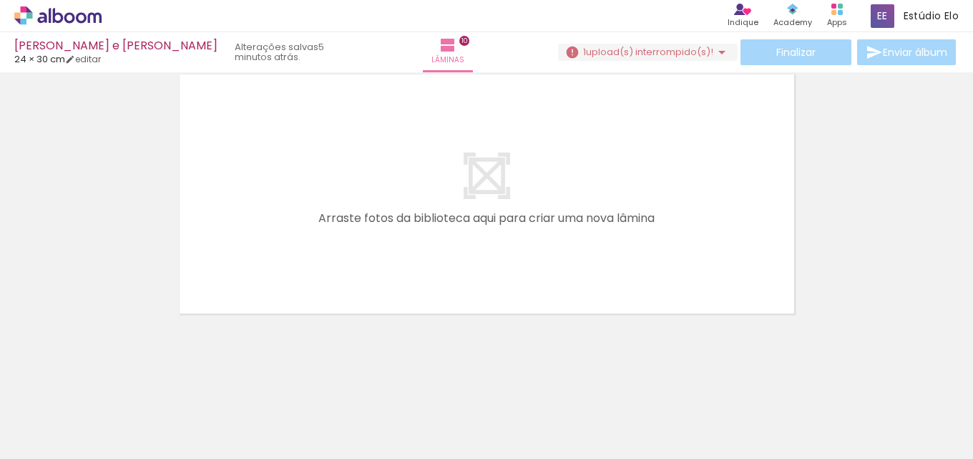
scroll to position [0, 651]
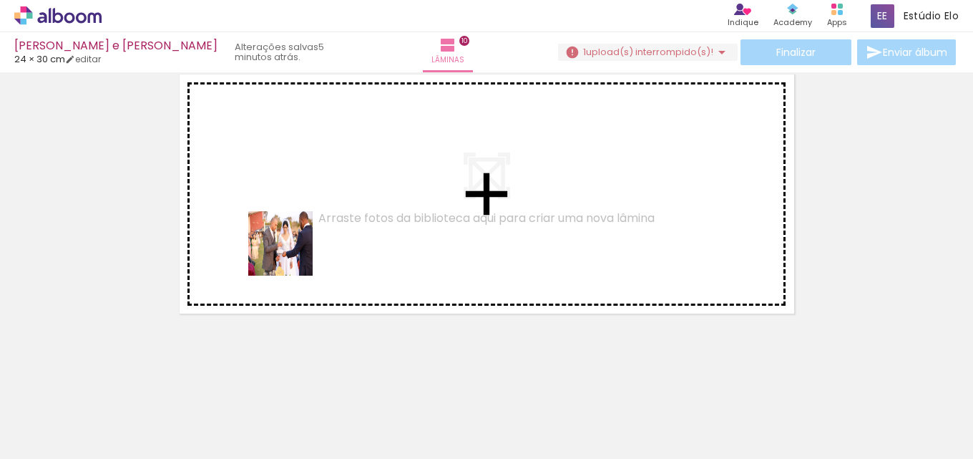
drag, startPoint x: 381, startPoint y: 412, endPoint x: 279, endPoint y: 238, distance: 201.7
click at [279, 237] on quentale-workspace at bounding box center [486, 229] width 973 height 459
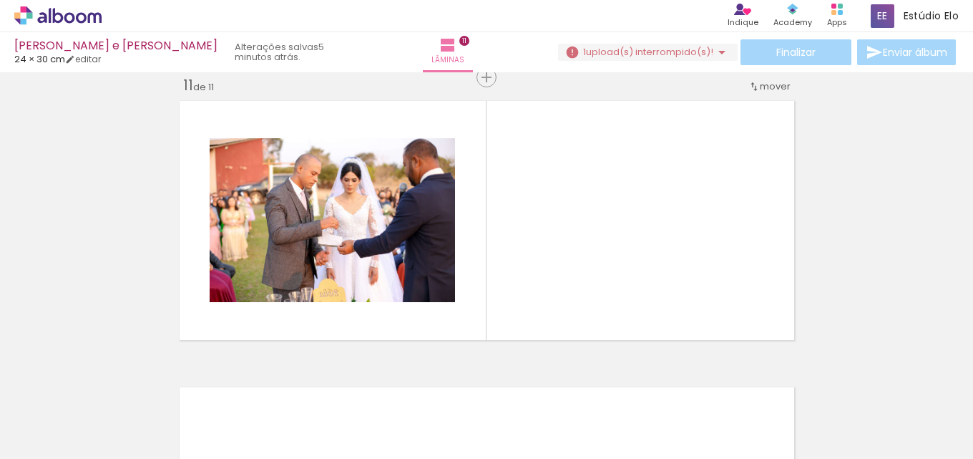
scroll to position [0, 1076]
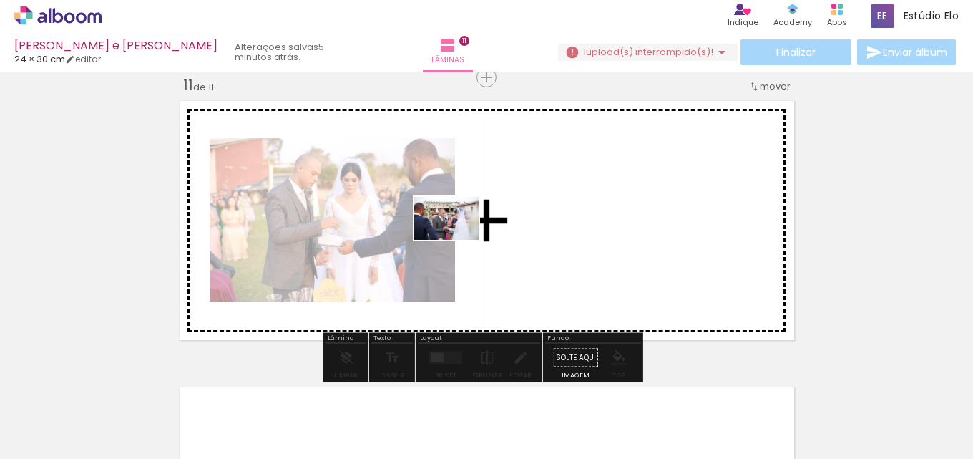
drag, startPoint x: 339, startPoint y: 416, endPoint x: 448, endPoint y: 258, distance: 191.3
click at [456, 240] on quentale-workspace at bounding box center [486, 229] width 973 height 459
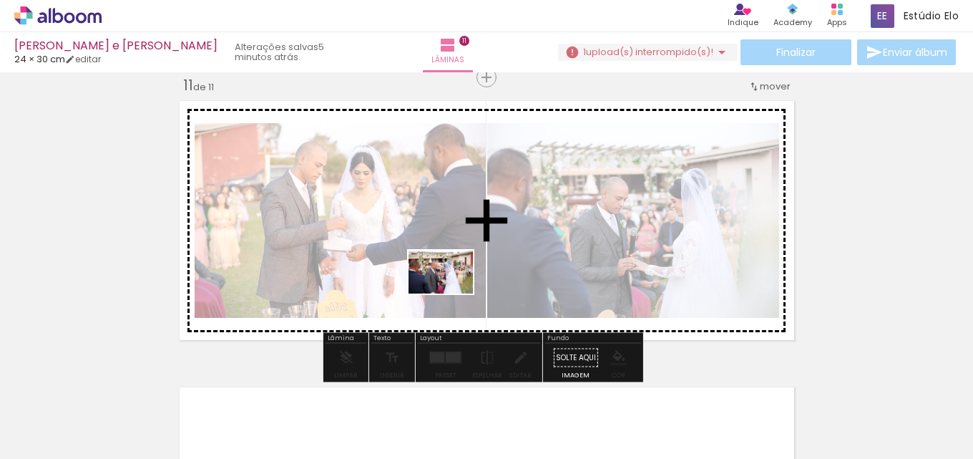
drag, startPoint x: 437, startPoint y: 406, endPoint x: 451, endPoint y: 293, distance: 113.2
click at [451, 293] on quentale-workspace at bounding box center [486, 229] width 973 height 459
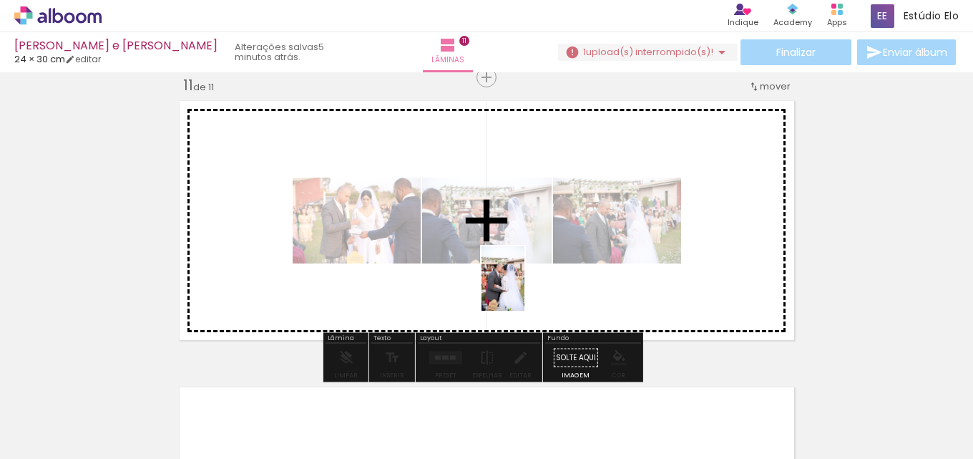
drag, startPoint x: 524, startPoint y: 416, endPoint x: 520, endPoint y: 290, distance: 126.0
click at [524, 288] on quentale-workspace at bounding box center [486, 229] width 973 height 459
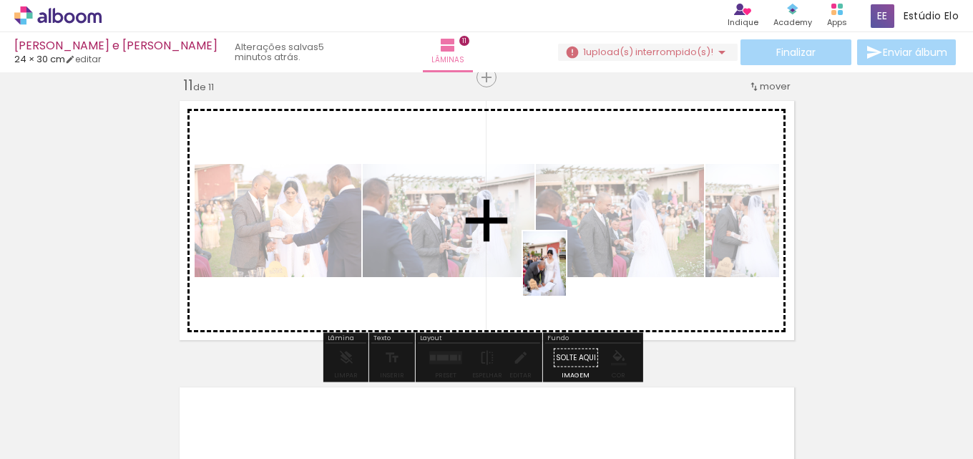
drag, startPoint x: 598, startPoint y: 421, endPoint x: 554, endPoint y: 278, distance: 149.6
click at [565, 272] on quentale-workspace at bounding box center [486, 229] width 973 height 459
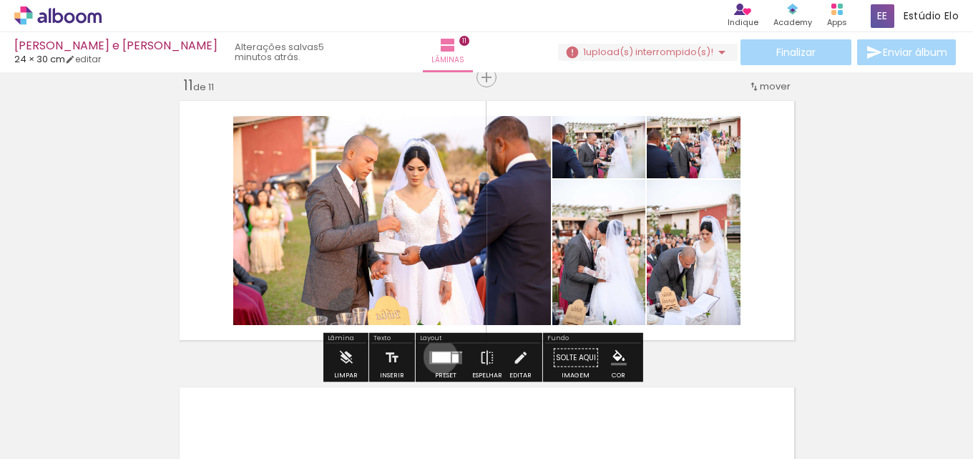
click at [437, 356] on div at bounding box center [441, 357] width 19 height 11
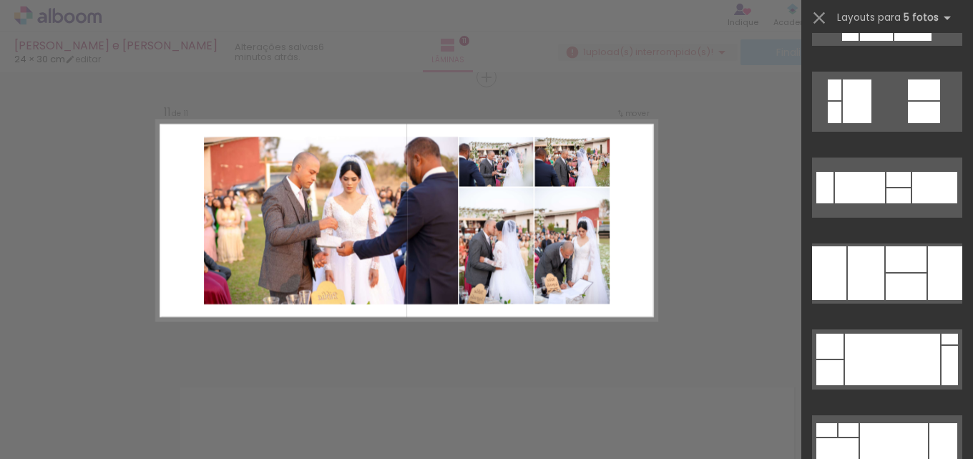
scroll to position [8545, 0]
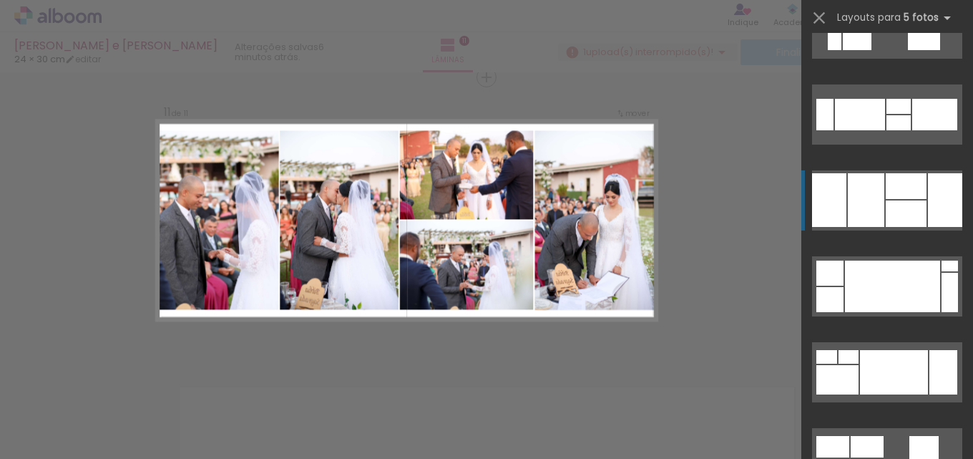
click at [887, 188] on div at bounding box center [906, 186] width 41 height 26
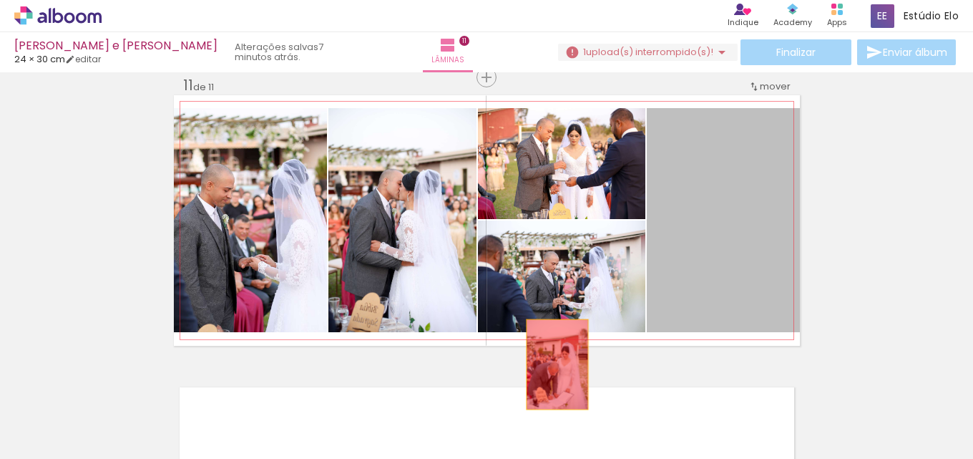
drag, startPoint x: 725, startPoint y: 235, endPoint x: 553, endPoint y: 361, distance: 212.9
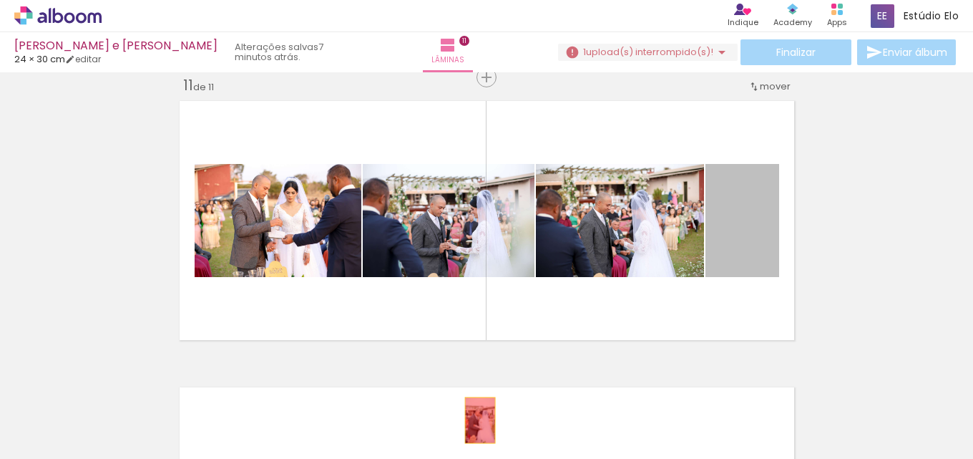
drag, startPoint x: 750, startPoint y: 238, endPoint x: 471, endPoint y: 420, distance: 333.4
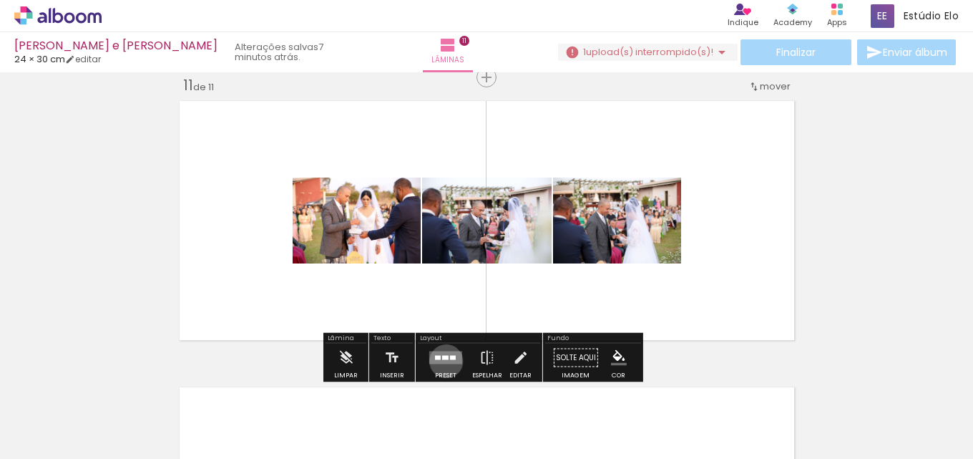
click at [442, 361] on quentale-layouter at bounding box center [445, 357] width 33 height 13
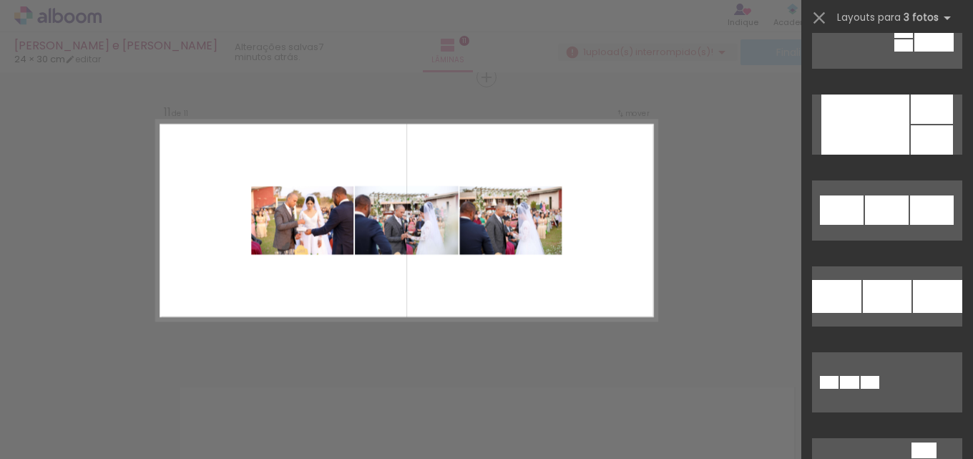
scroll to position [1958, 0]
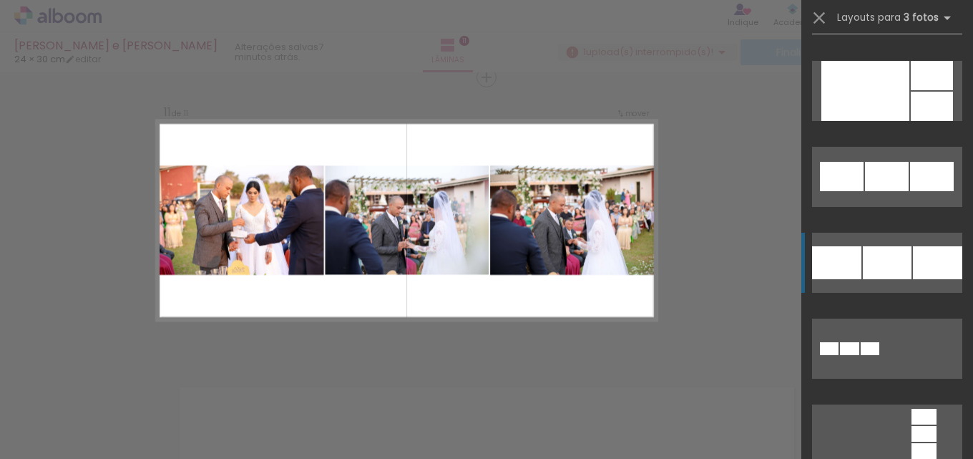
click at [879, 264] on div at bounding box center [887, 262] width 49 height 33
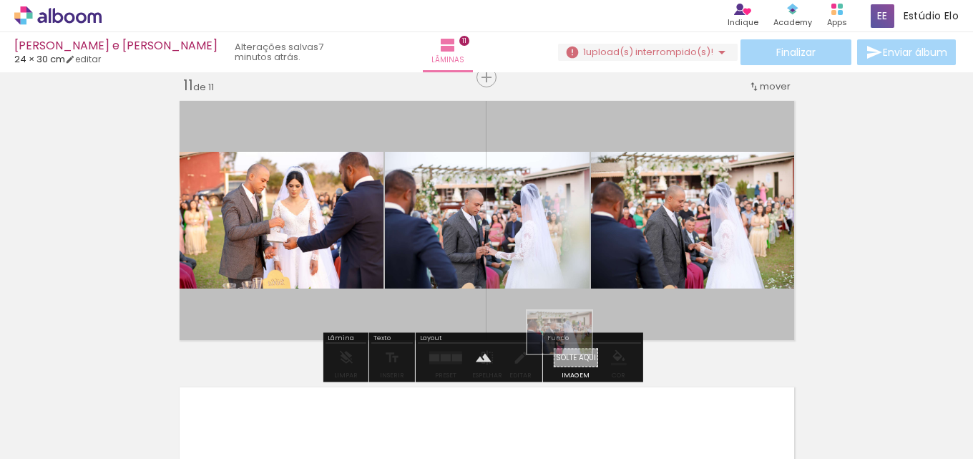
drag, startPoint x: 435, startPoint y: 424, endPoint x: 570, endPoint y: 354, distance: 152.3
click at [570, 354] on quentale-workspace at bounding box center [486, 229] width 973 height 459
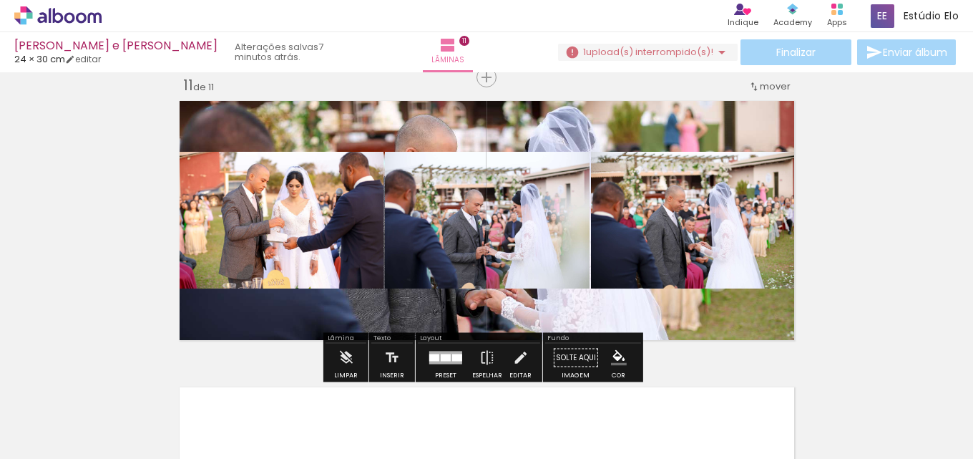
click at [538, 307] on quentale-layouter at bounding box center [487, 220] width 626 height 250
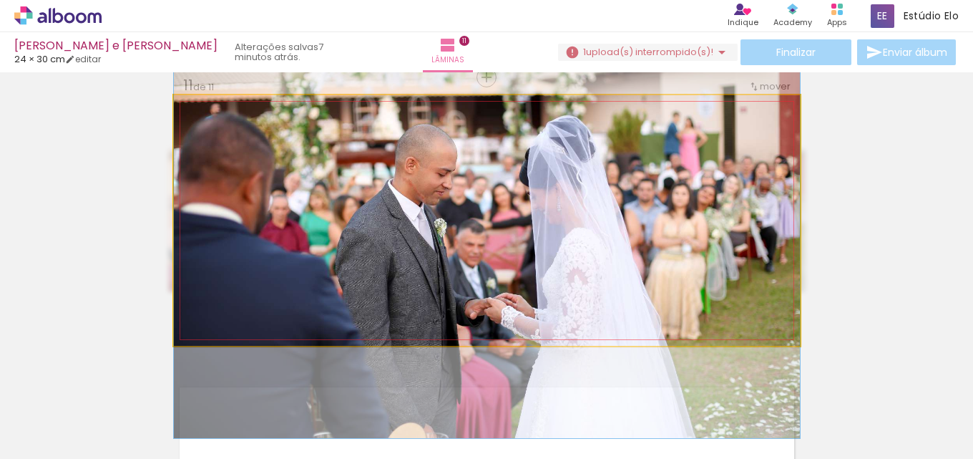
drag, startPoint x: 544, startPoint y: 299, endPoint x: 541, endPoint y: 313, distance: 13.9
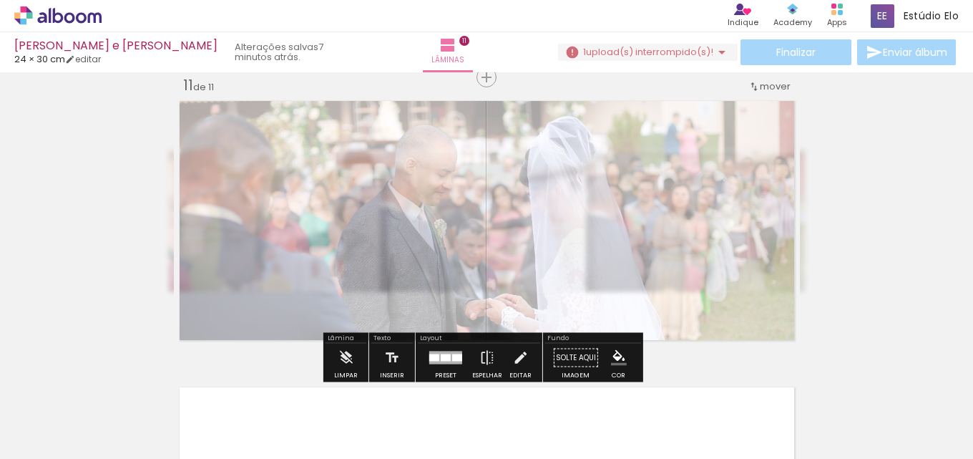
drag, startPoint x: 373, startPoint y: 135, endPoint x: 336, endPoint y: 140, distance: 37.5
type paper-slider "35"
click at [337, 140] on div at bounding box center [348, 131] width 23 height 23
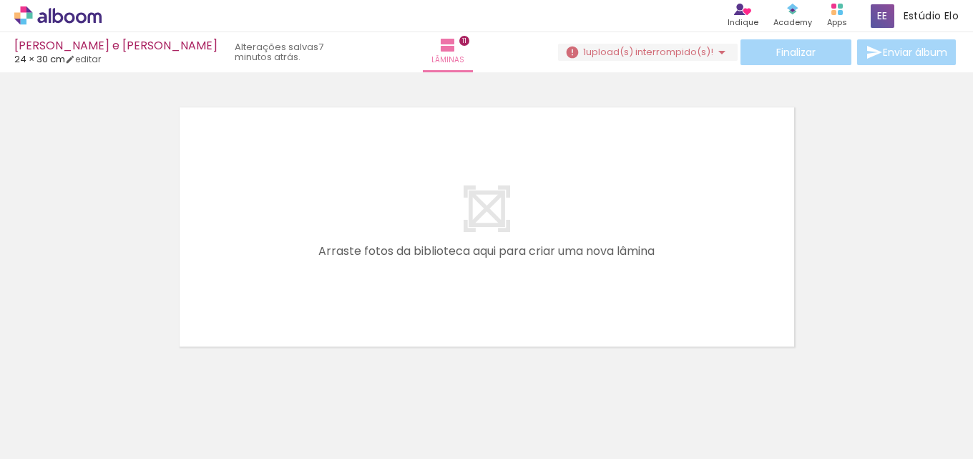
scroll to position [3193, 0]
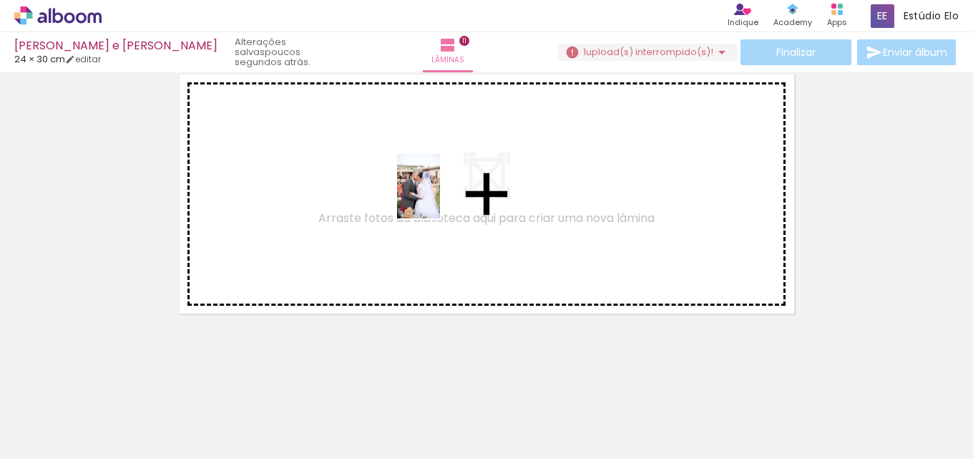
drag, startPoint x: 502, startPoint y: 391, endPoint x: 440, endPoint y: 197, distance: 203.4
click at [440, 197] on quentale-workspace at bounding box center [486, 229] width 973 height 459
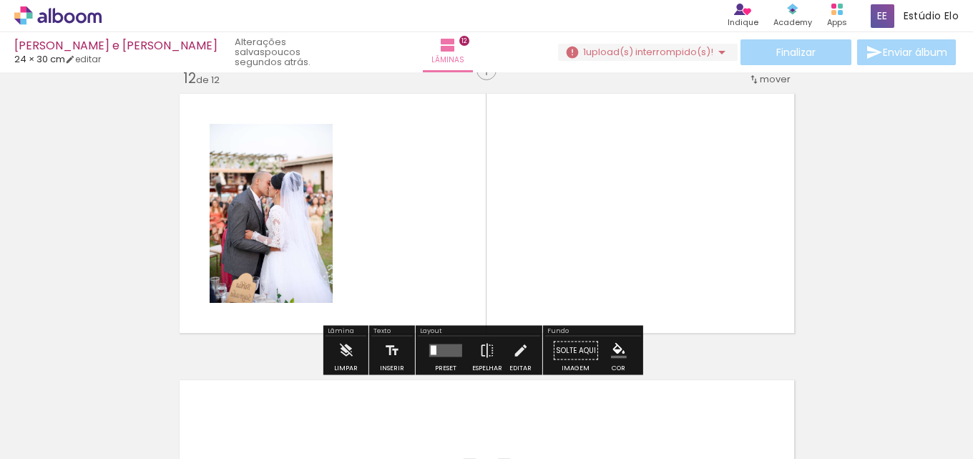
scroll to position [3167, 0]
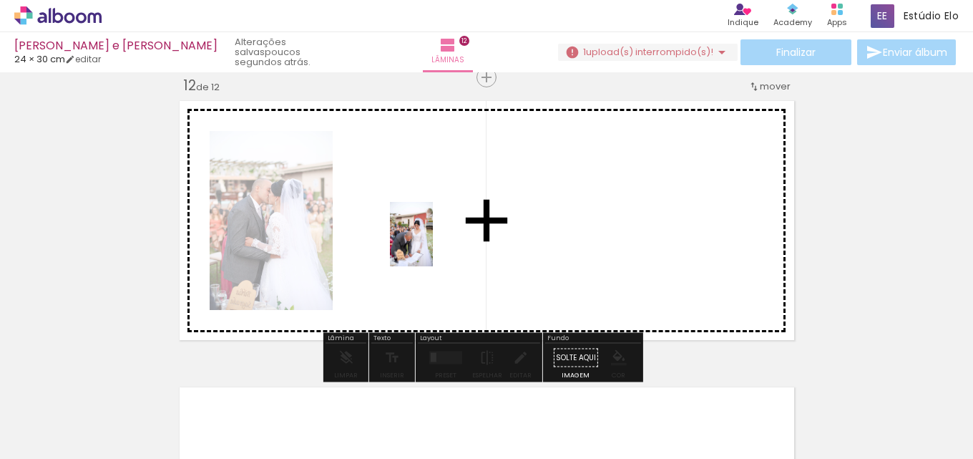
drag, startPoint x: 577, startPoint y: 395, endPoint x: 428, endPoint y: 239, distance: 216.1
click at [428, 239] on quentale-workspace at bounding box center [486, 229] width 973 height 459
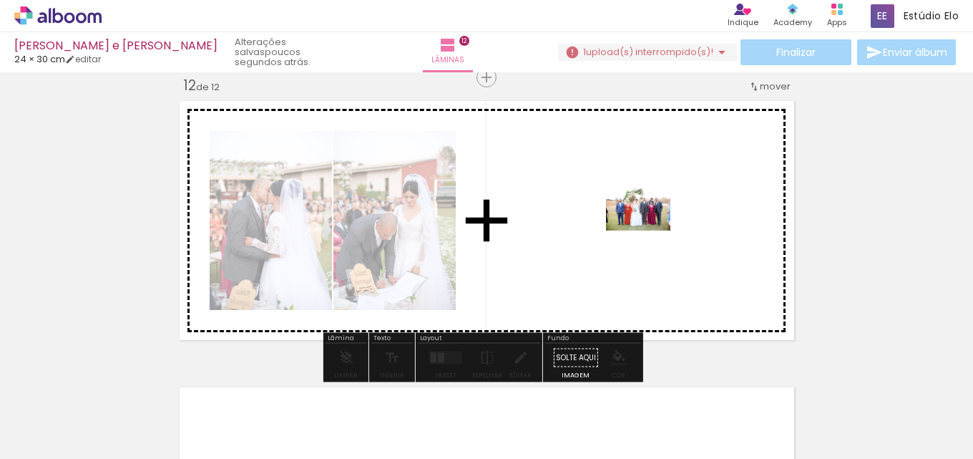
drag, startPoint x: 680, startPoint y: 426, endPoint x: 650, endPoint y: 230, distance: 198.3
click at [650, 230] on quentale-workspace at bounding box center [486, 229] width 973 height 459
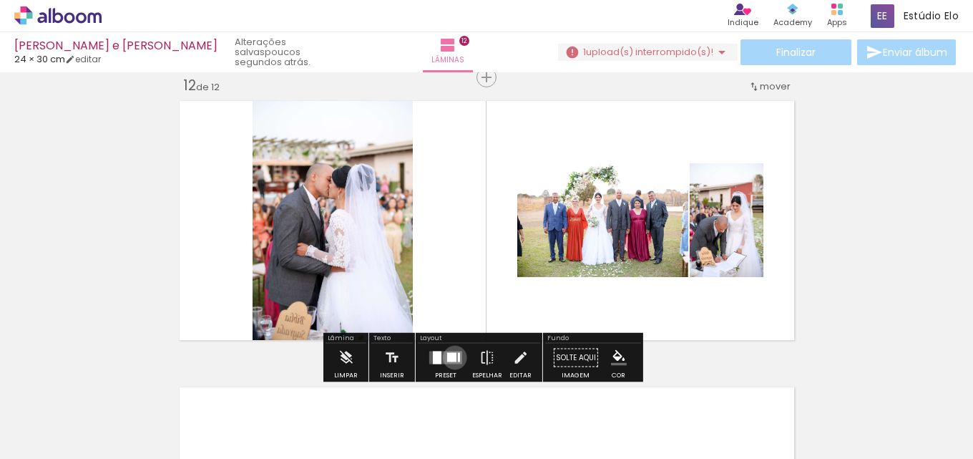
click at [451, 356] on div at bounding box center [451, 357] width 9 height 9
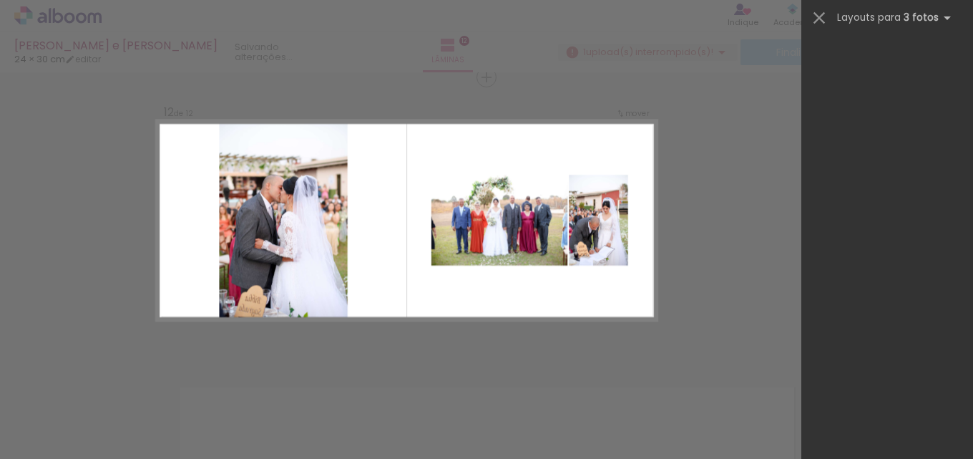
scroll to position [0, 0]
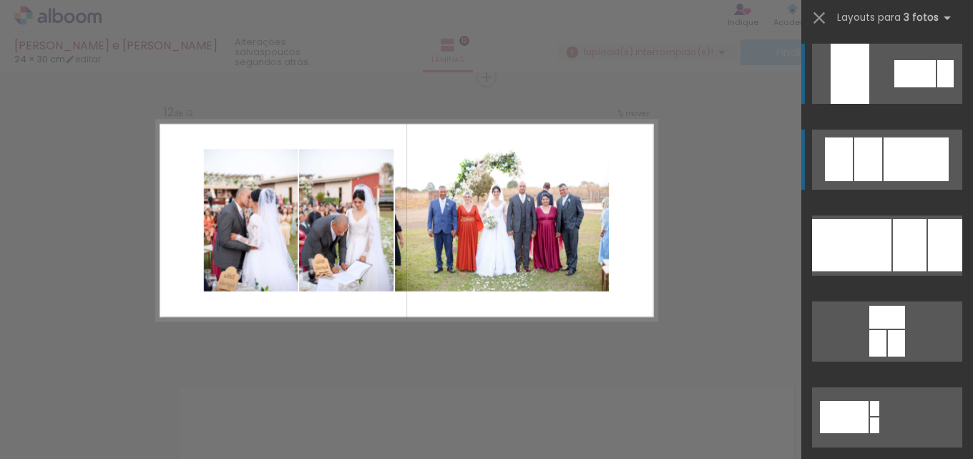
click at [903, 157] on div at bounding box center [916, 159] width 65 height 44
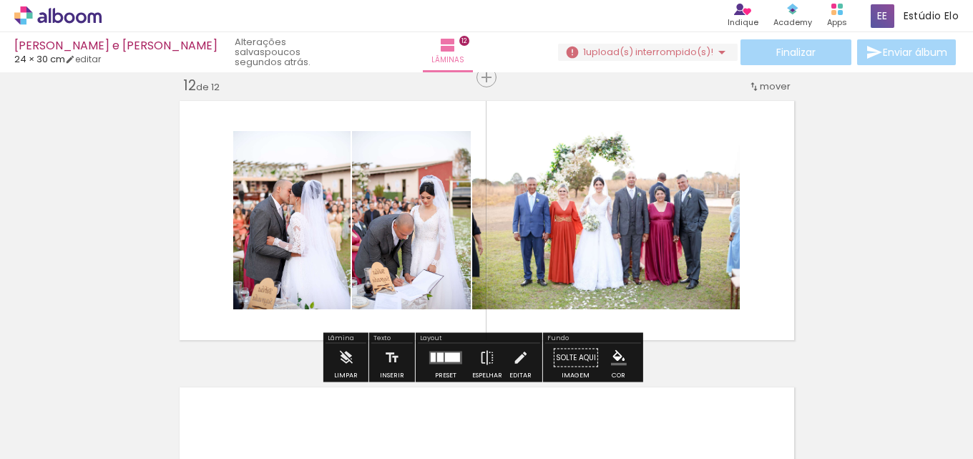
drag, startPoint x: 818, startPoint y: 185, endPoint x: 811, endPoint y: 185, distance: 7.2
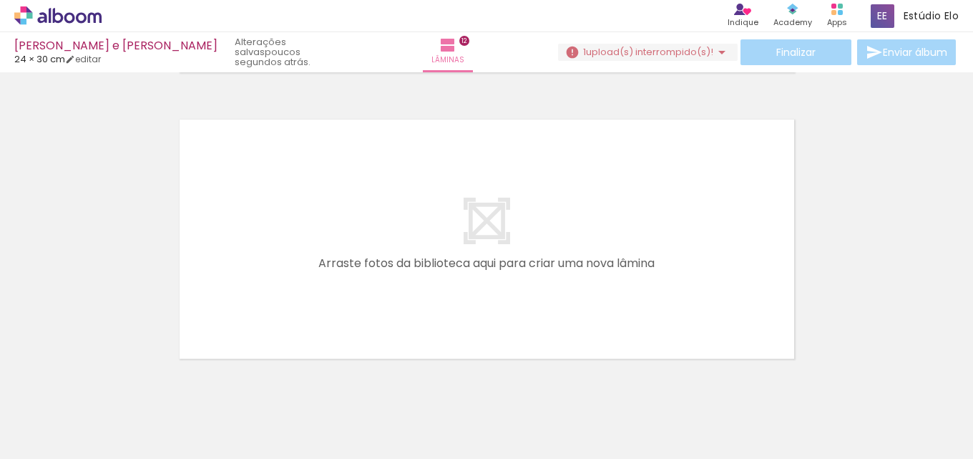
scroll to position [3479, 0]
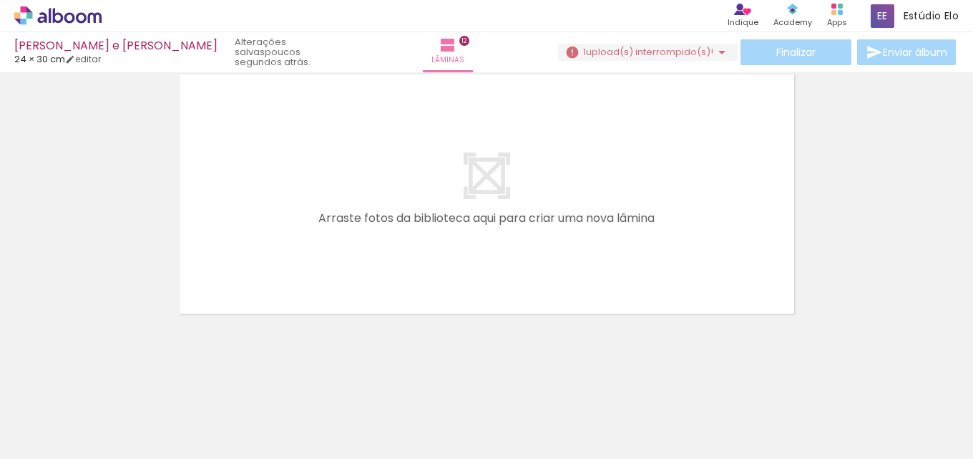
click at [37, 414] on input "Todas as fotos" at bounding box center [40, 415] width 54 height 12
click at [0, 0] on slot "Não utilizadas" at bounding box center [0, 0] width 0 height 0
type input "Não utilizadas"
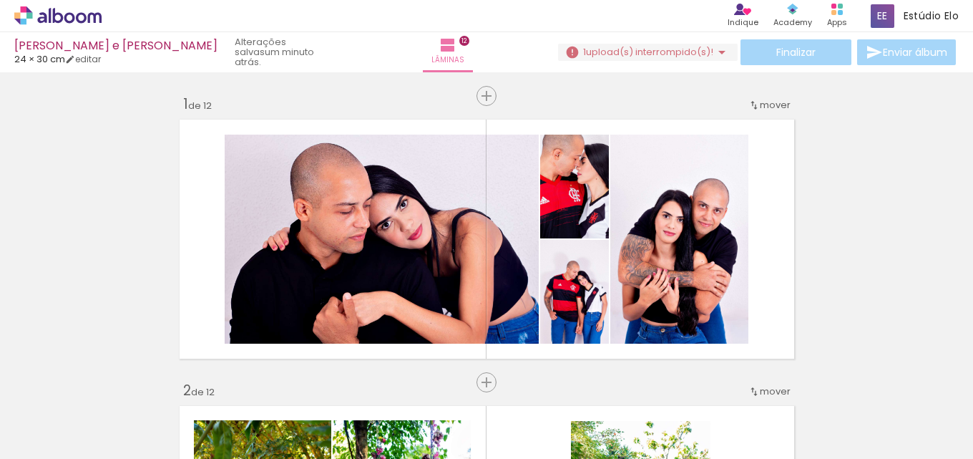
scroll to position [3479, 0]
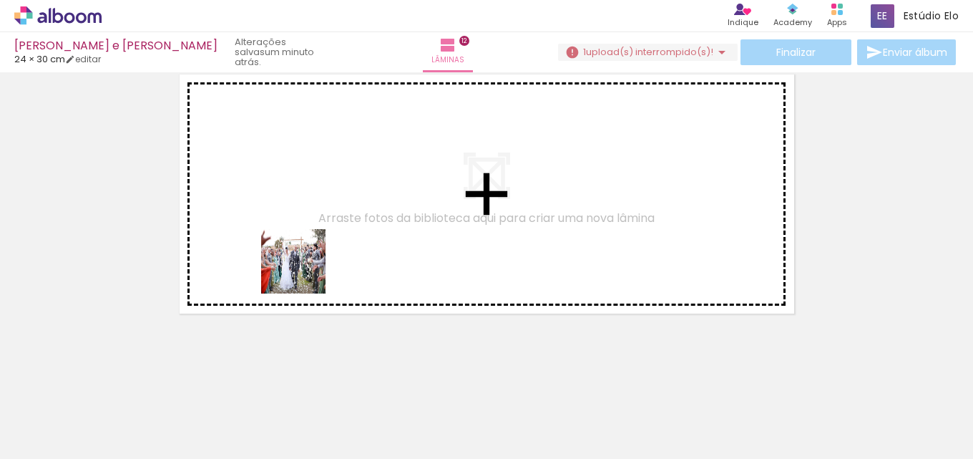
drag, startPoint x: 159, startPoint y: 421, endPoint x: 241, endPoint y: 404, distance: 84.1
click at [320, 245] on quentale-workspace at bounding box center [486, 229] width 973 height 459
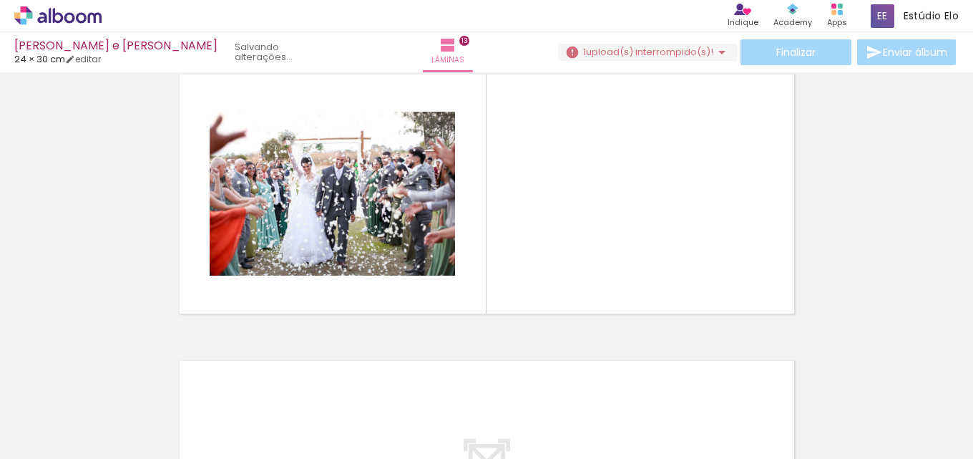
scroll to position [3453, 0]
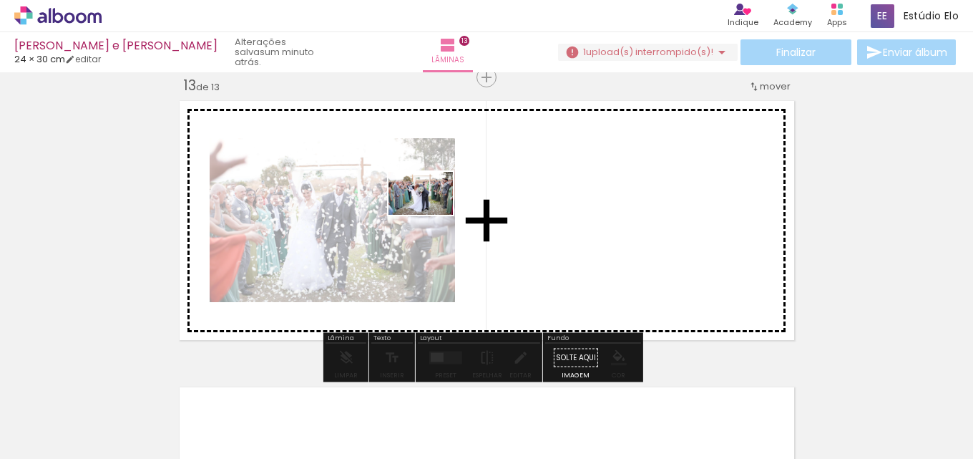
drag, startPoint x: 140, startPoint y: 421, endPoint x: 415, endPoint y: 224, distance: 338.5
click at [431, 212] on quentale-workspace at bounding box center [486, 229] width 973 height 459
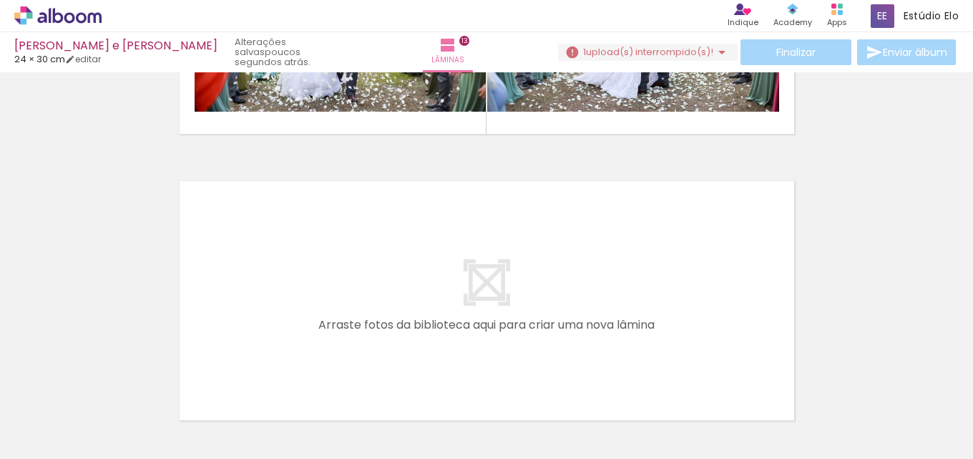
scroll to position [3766, 0]
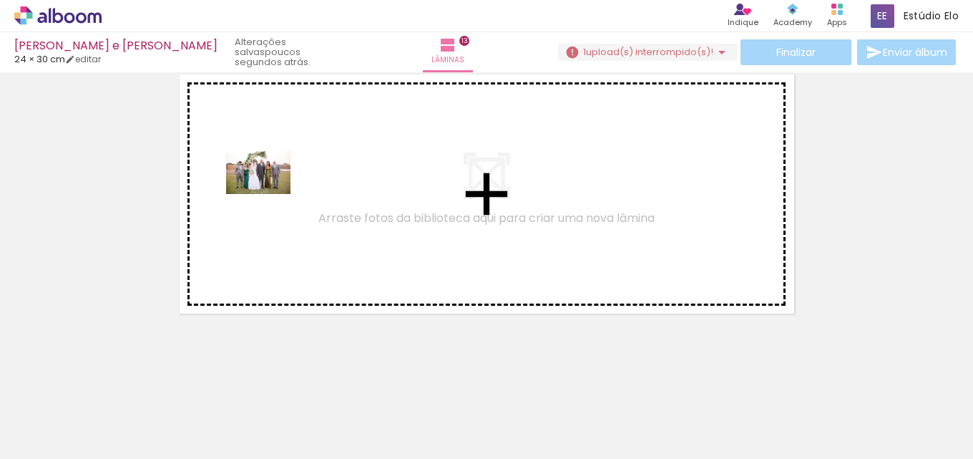
drag, startPoint x: 160, startPoint y: 421, endPoint x: 228, endPoint y: 377, distance: 80.2
click at [270, 193] on quentale-workspace at bounding box center [486, 229] width 973 height 459
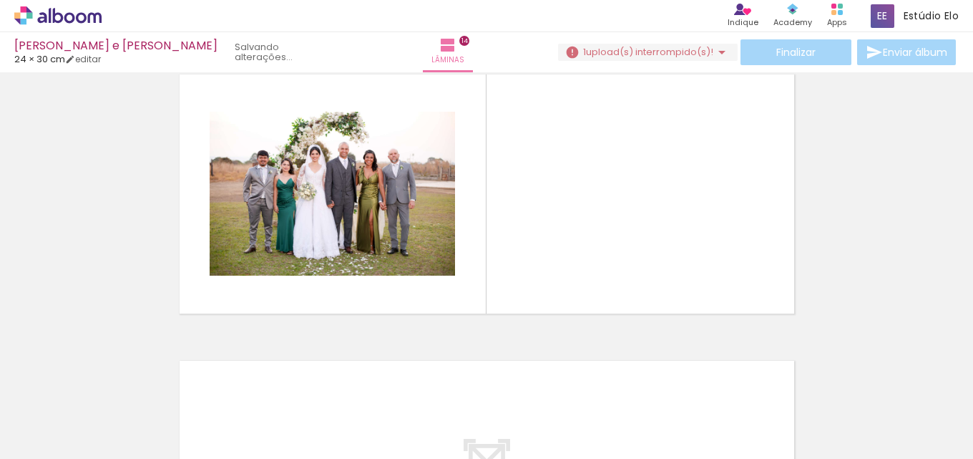
scroll to position [3739, 0]
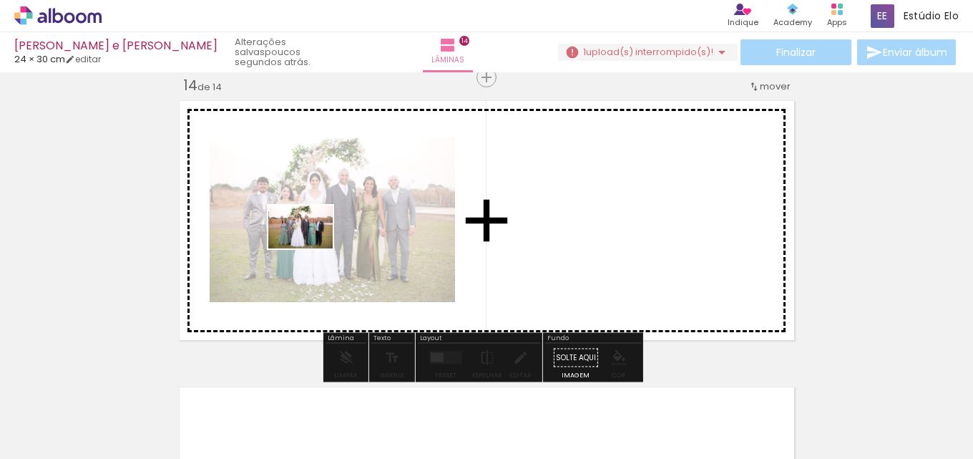
drag, startPoint x: 155, startPoint y: 418, endPoint x: 311, endPoint y: 248, distance: 231.4
click at [311, 248] on quentale-workspace at bounding box center [486, 229] width 973 height 459
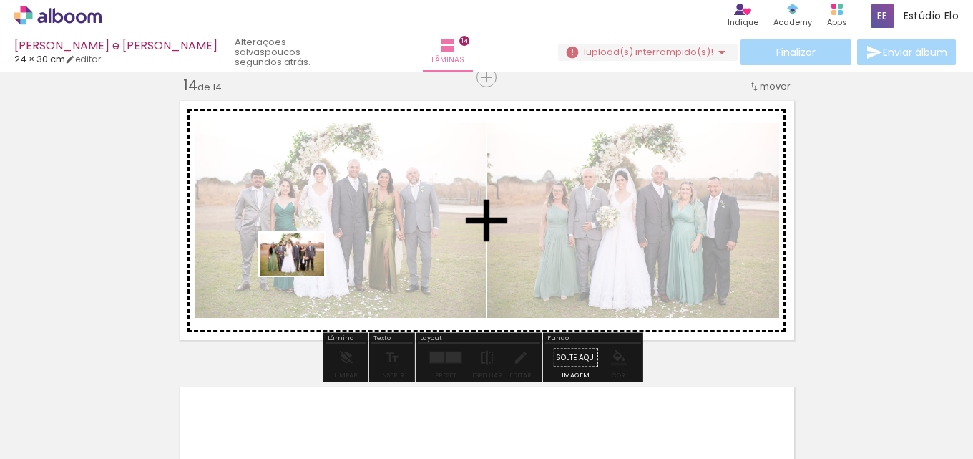
drag, startPoint x: 146, startPoint y: 429, endPoint x: 280, endPoint y: 292, distance: 191.2
click at [303, 275] on quentale-workspace at bounding box center [486, 229] width 973 height 459
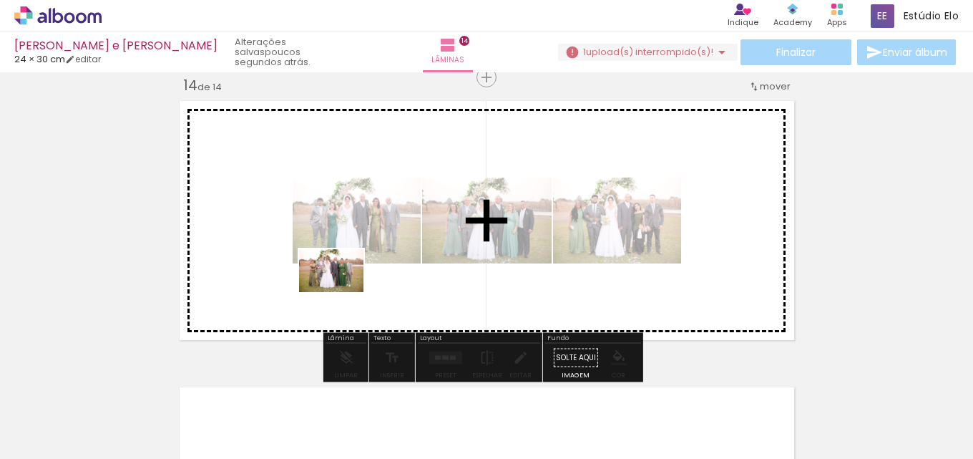
drag, startPoint x: 147, startPoint y: 429, endPoint x: 339, endPoint y: 290, distance: 237.1
click at [343, 290] on quentale-workspace at bounding box center [486, 229] width 973 height 459
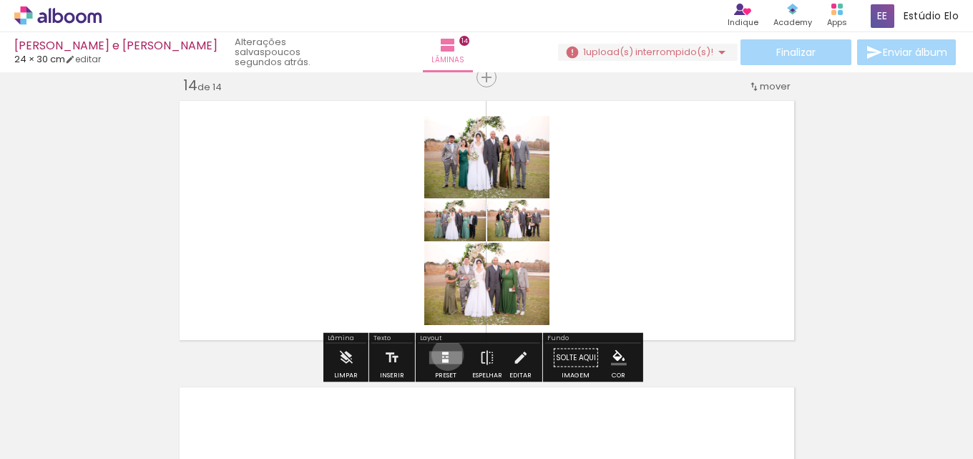
drag, startPoint x: 444, startPoint y: 354, endPoint x: 493, endPoint y: 318, distance: 60.4
click at [444, 354] on div at bounding box center [445, 353] width 6 height 3
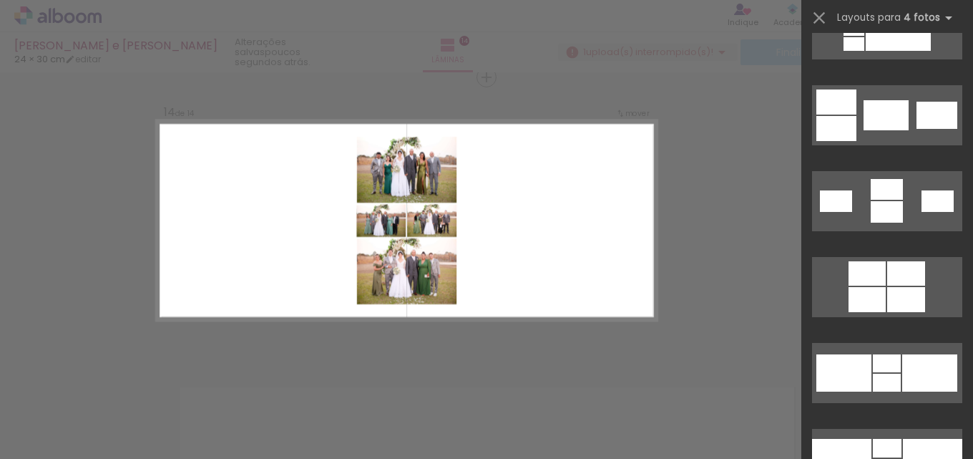
scroll to position [0, 0]
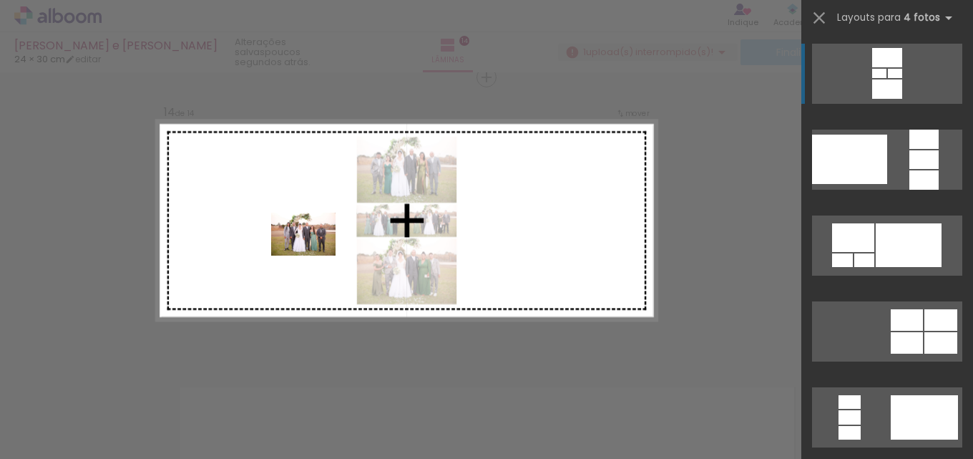
drag, startPoint x: 158, startPoint y: 416, endPoint x: 314, endPoint y: 255, distance: 224.2
click at [314, 255] on quentale-workspace at bounding box center [486, 229] width 973 height 459
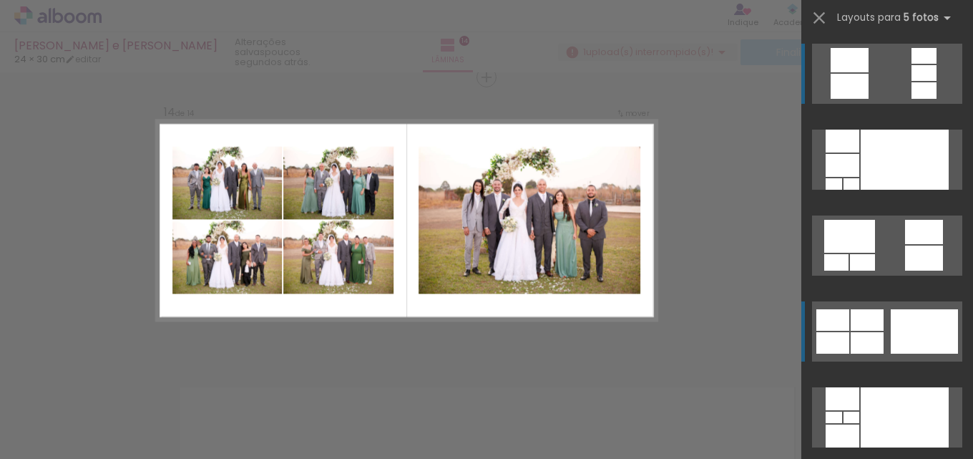
click at [909, 342] on div at bounding box center [924, 331] width 67 height 44
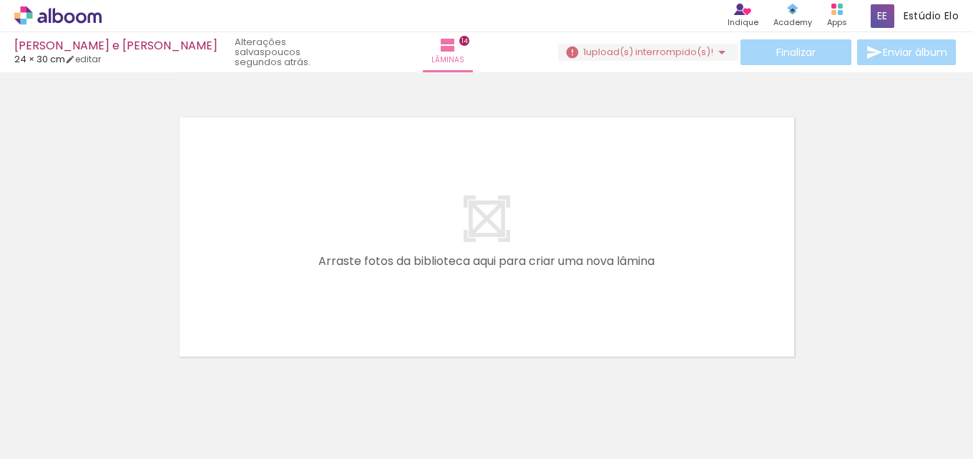
scroll to position [4027, 0]
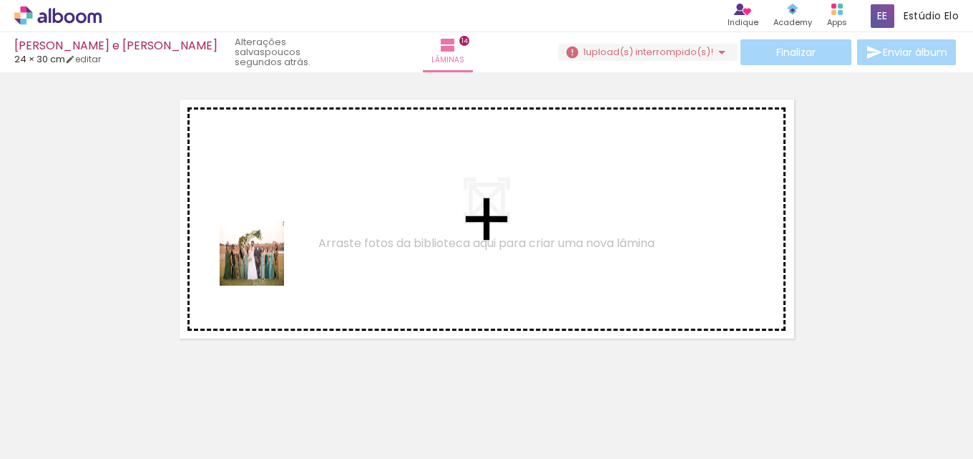
drag, startPoint x: 213, startPoint y: 332, endPoint x: 247, endPoint y: 290, distance: 53.4
click at [273, 245] on quentale-workspace at bounding box center [486, 229] width 973 height 459
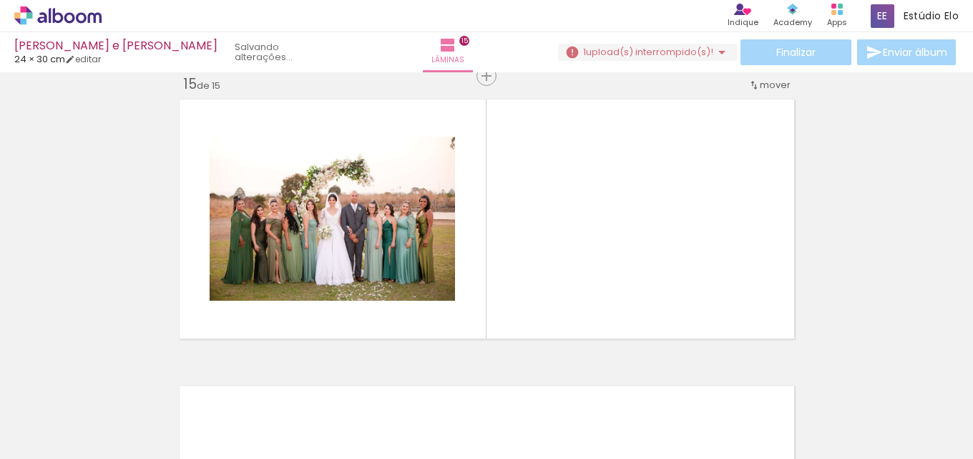
scroll to position [4025, 0]
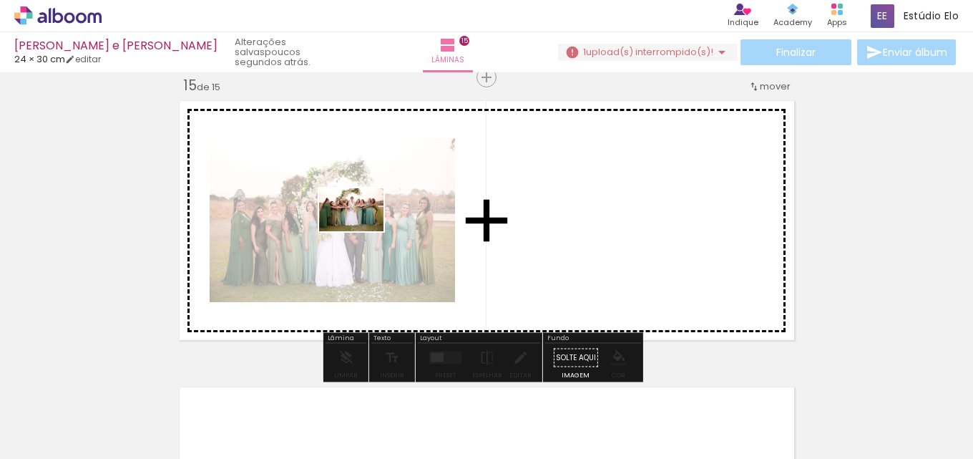
drag, startPoint x: 157, startPoint y: 409, endPoint x: 342, endPoint y: 260, distance: 237.1
click at [363, 228] on quentale-workspace at bounding box center [486, 229] width 973 height 459
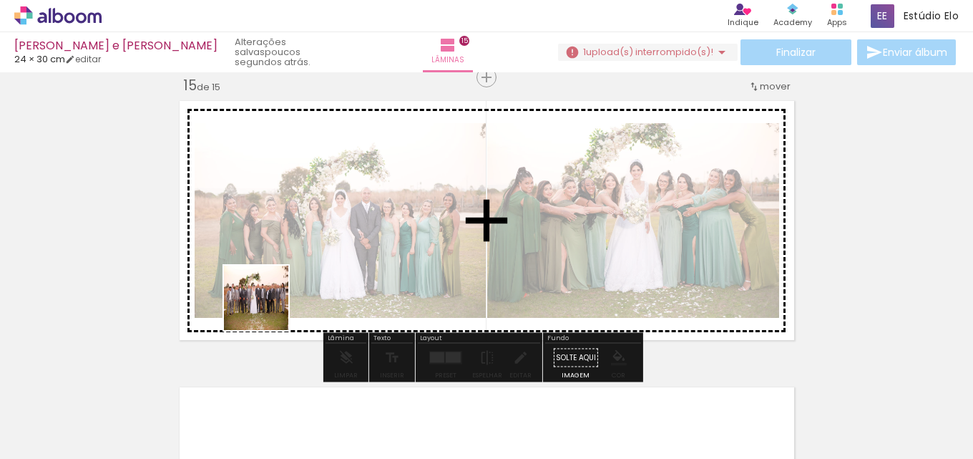
drag, startPoint x: 175, startPoint y: 408, endPoint x: 307, endPoint y: 265, distance: 194.4
click at [307, 265] on quentale-workspace at bounding box center [486, 229] width 973 height 459
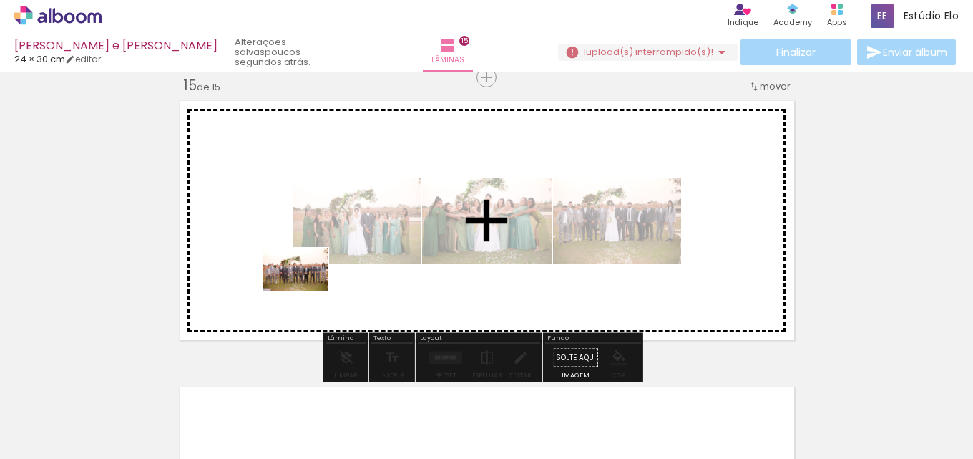
drag, startPoint x: 156, startPoint y: 425, endPoint x: 302, endPoint y: 290, distance: 199.0
click at [306, 290] on quentale-workspace at bounding box center [486, 229] width 973 height 459
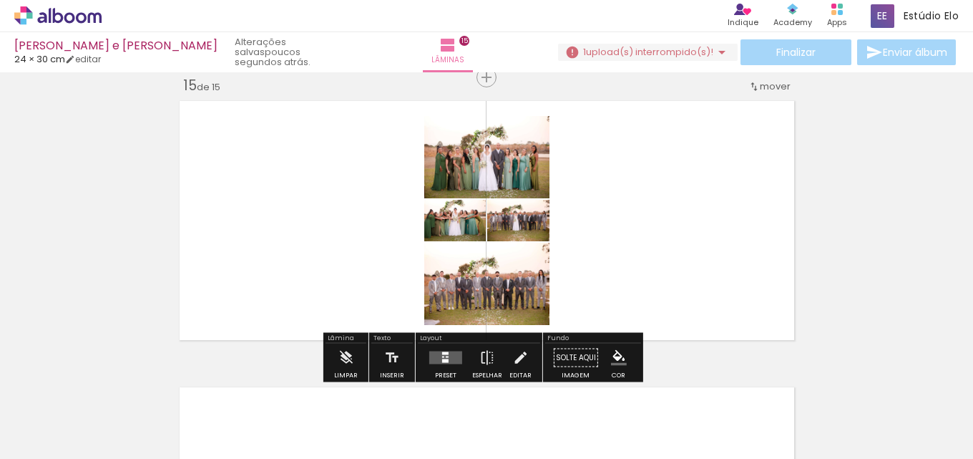
click at [446, 353] on quentale-layouter at bounding box center [445, 357] width 33 height 13
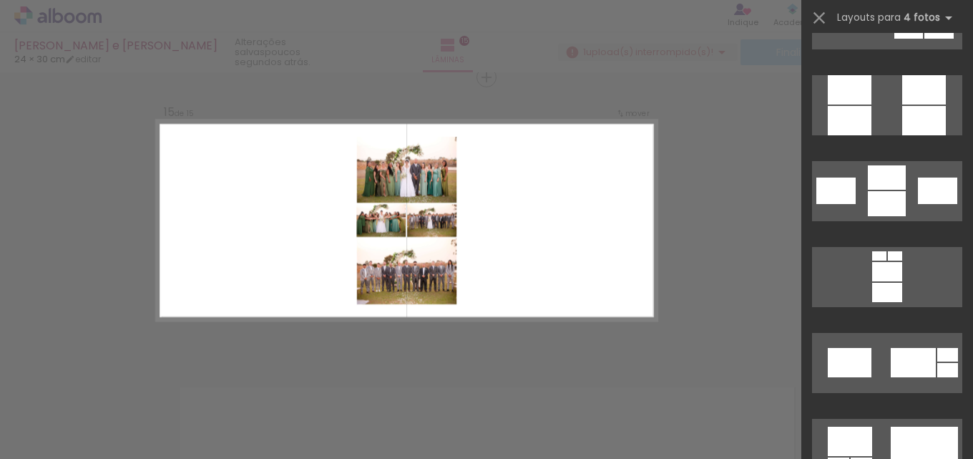
scroll to position [5006, 0]
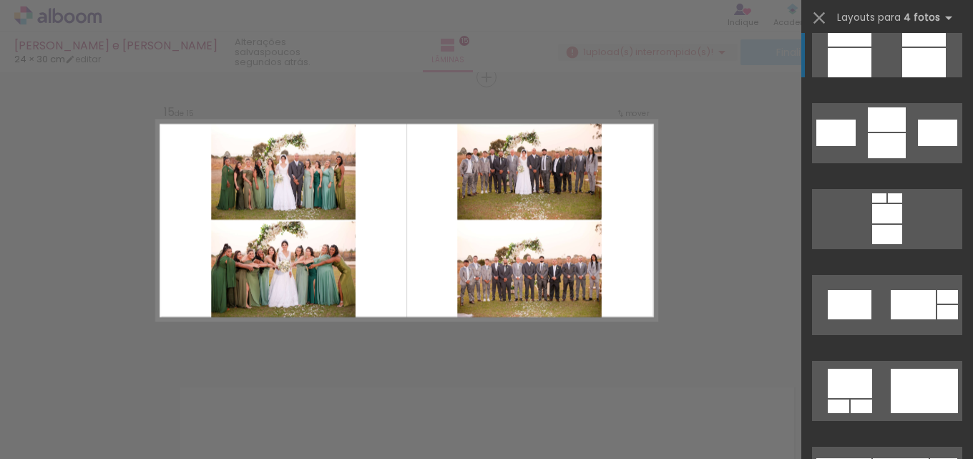
click at [919, 59] on div at bounding box center [924, 62] width 44 height 29
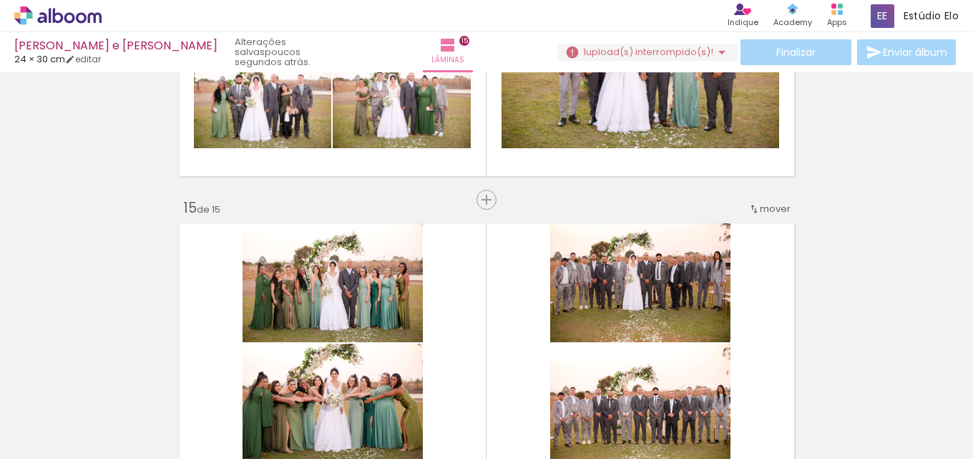
scroll to position [3912, 0]
